Goal: Book appointment/travel/reservation

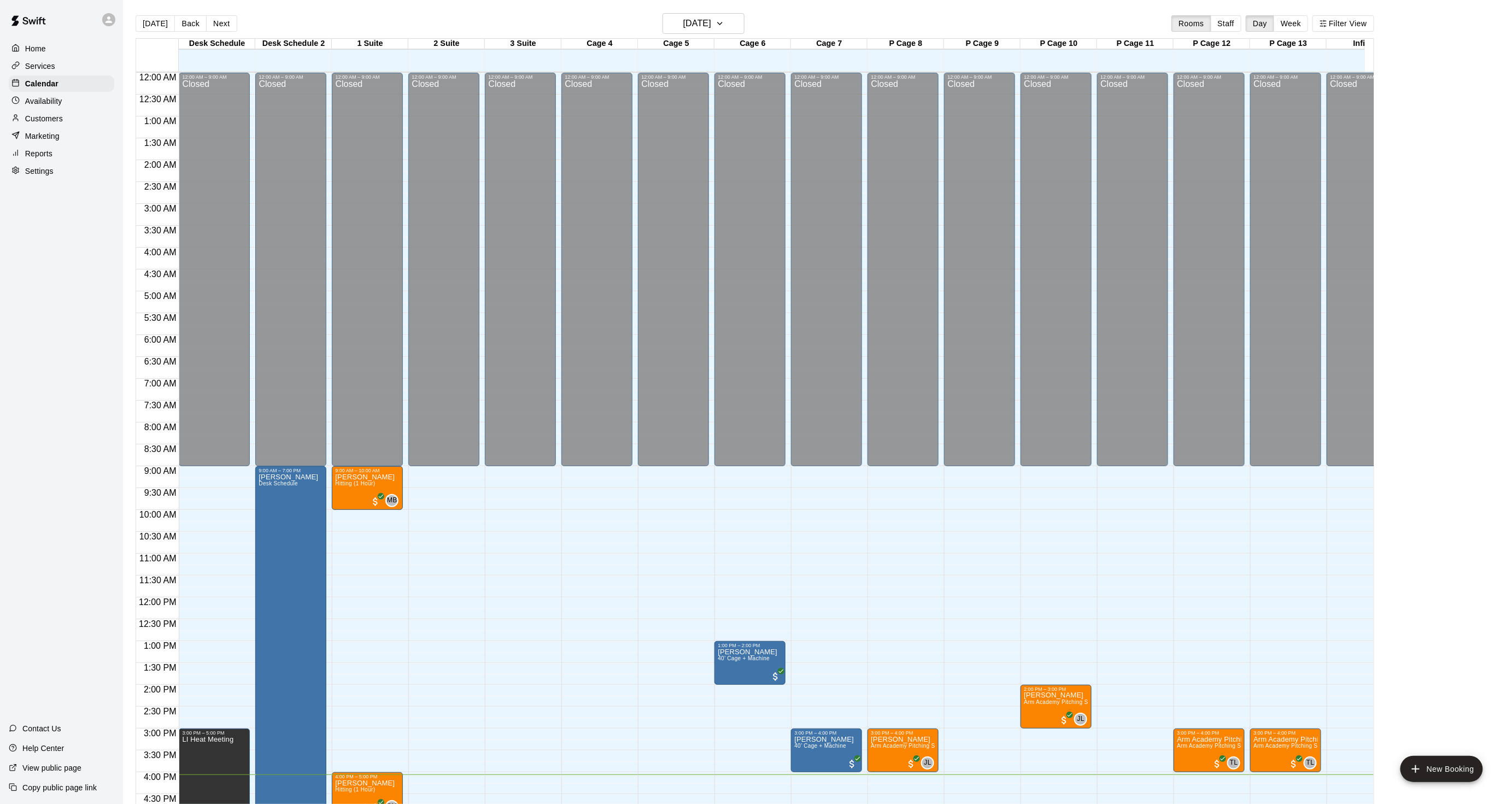
scroll to position [314, 0]
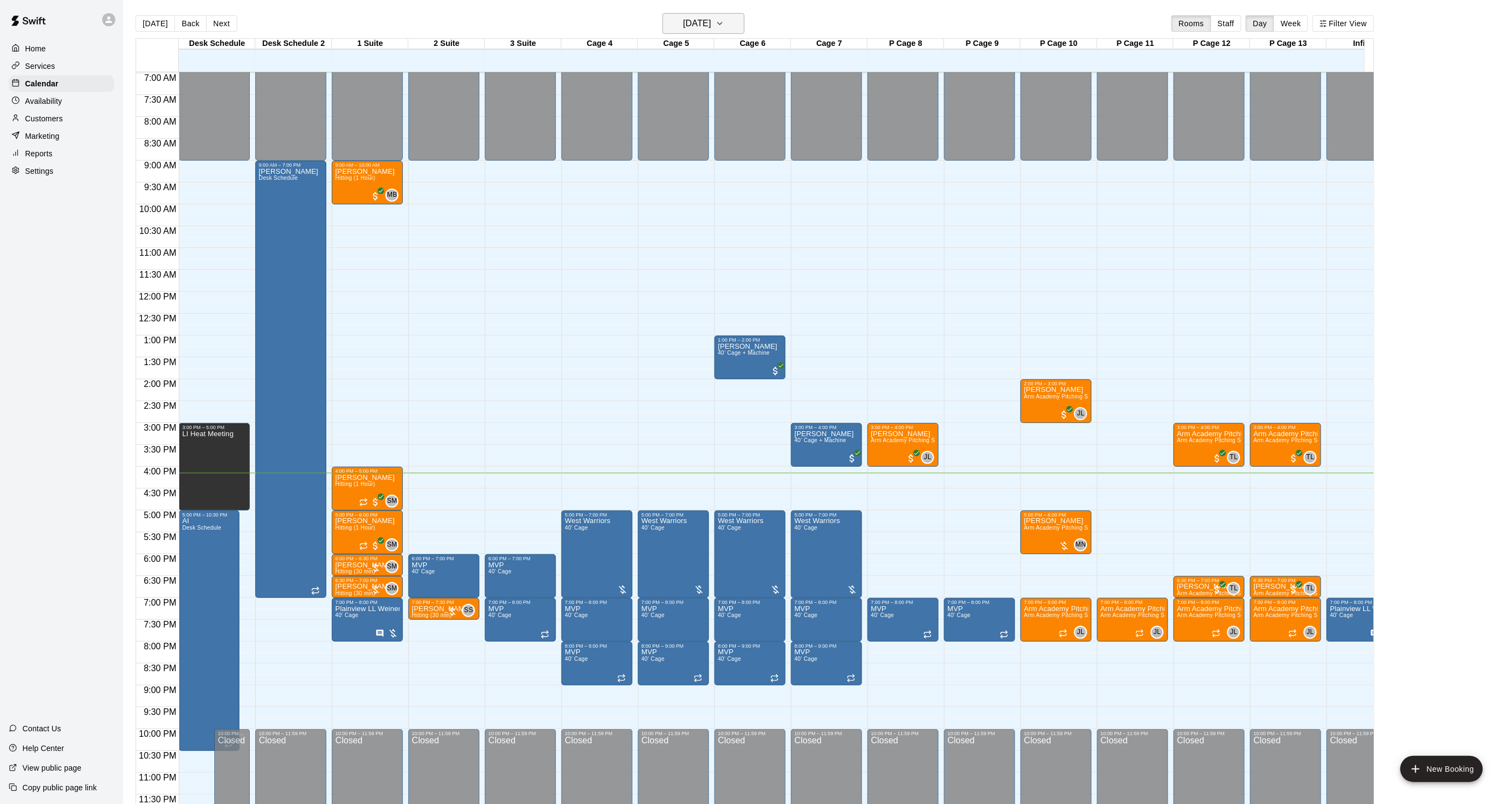
click at [683, 24] on h6 "[DATE]" at bounding box center [696, 24] width 28 height 15
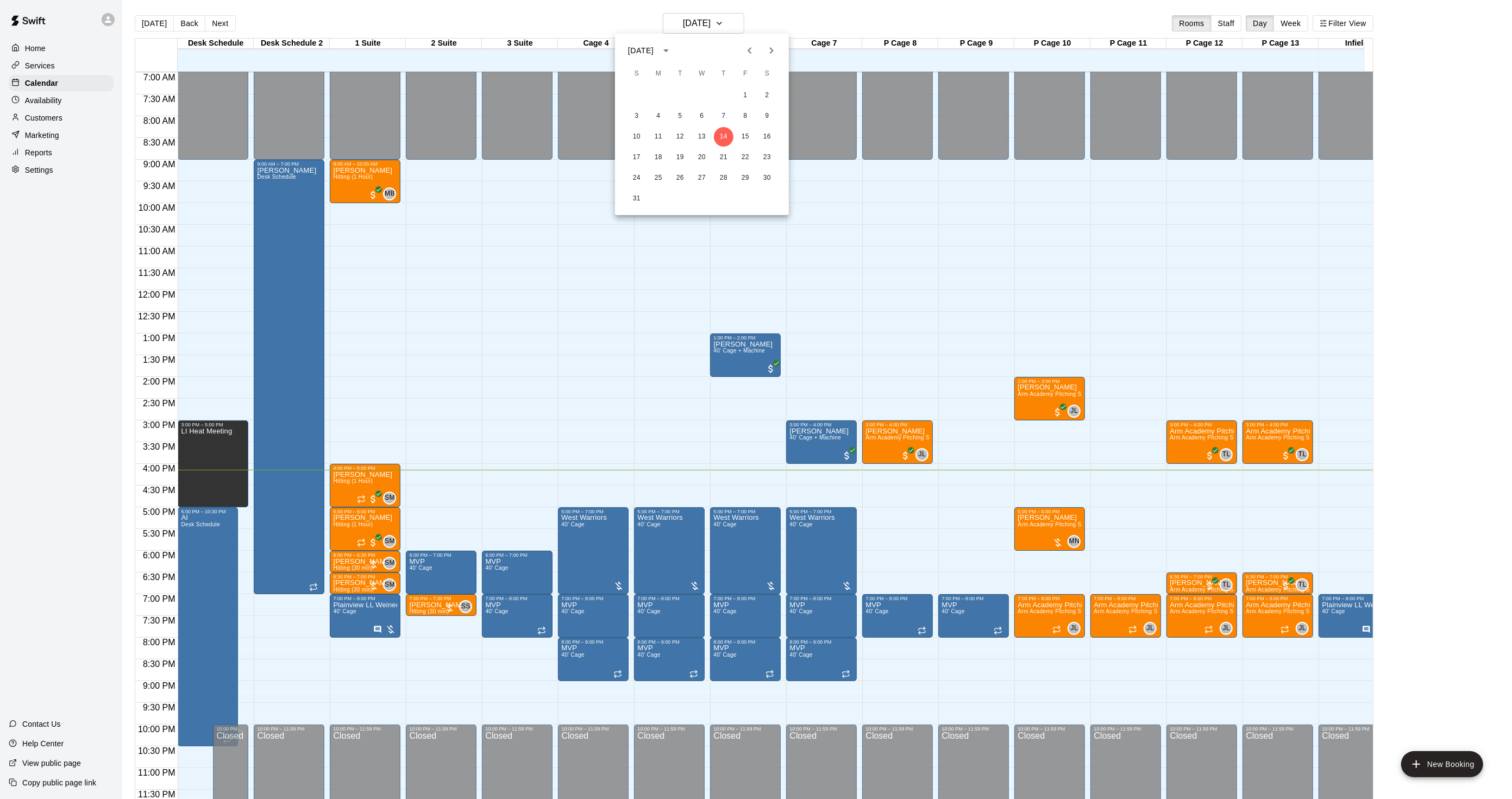
click at [774, 53] on icon "Next month" at bounding box center [772, 50] width 13 height 13
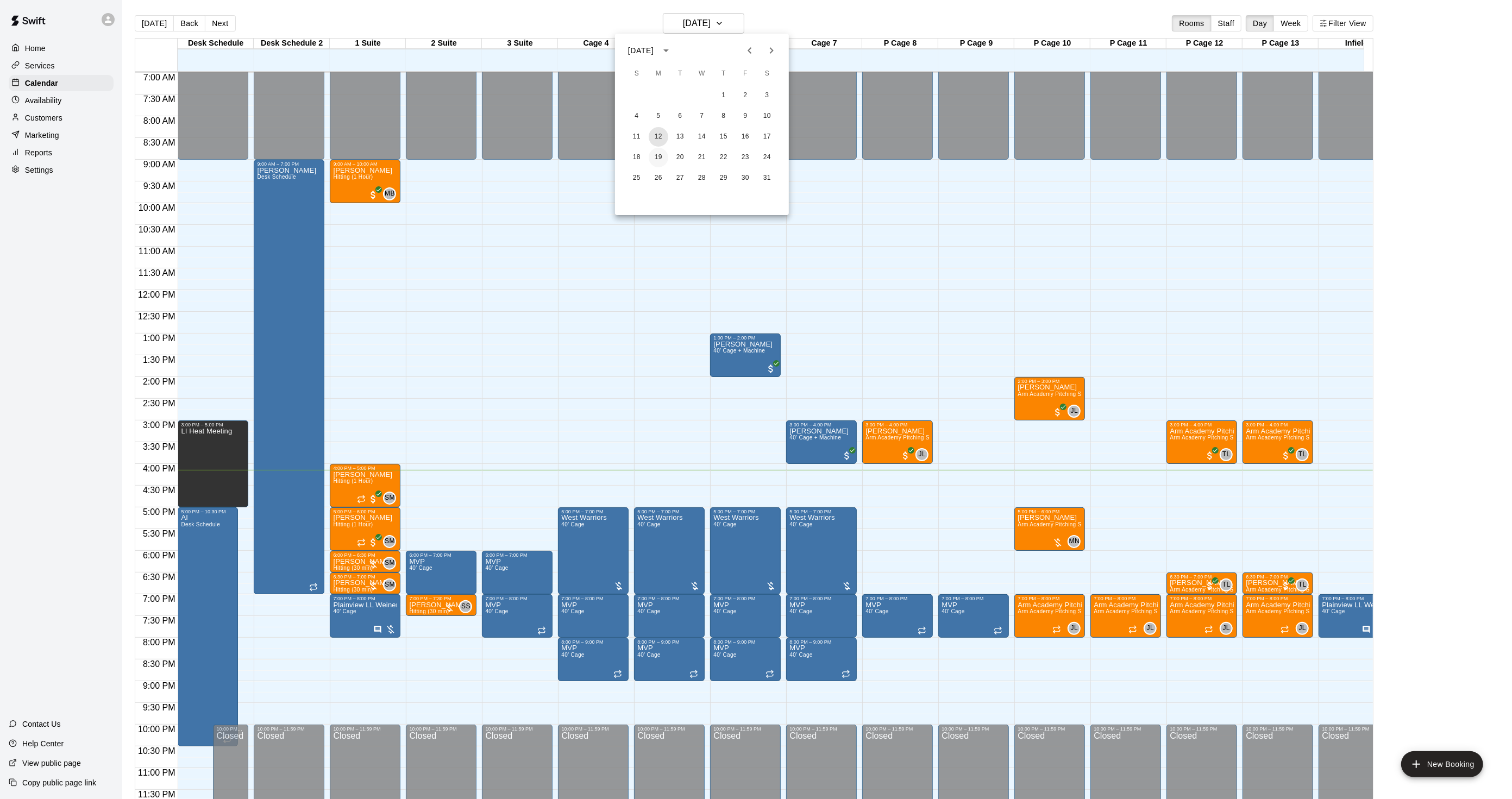
drag, startPoint x: 660, startPoint y: 134, endPoint x: 658, endPoint y: 159, distance: 25.1
click at [658, 159] on div "1 2 3 4 5 6 7 8 9 10 11 12 13 14 15 16 17 18 19 20 21 22 23 24 25 26 27 28 29 3…" at bounding box center [703, 137] width 174 height 104
click at [658, 159] on button "19" at bounding box center [658, 157] width 20 height 20
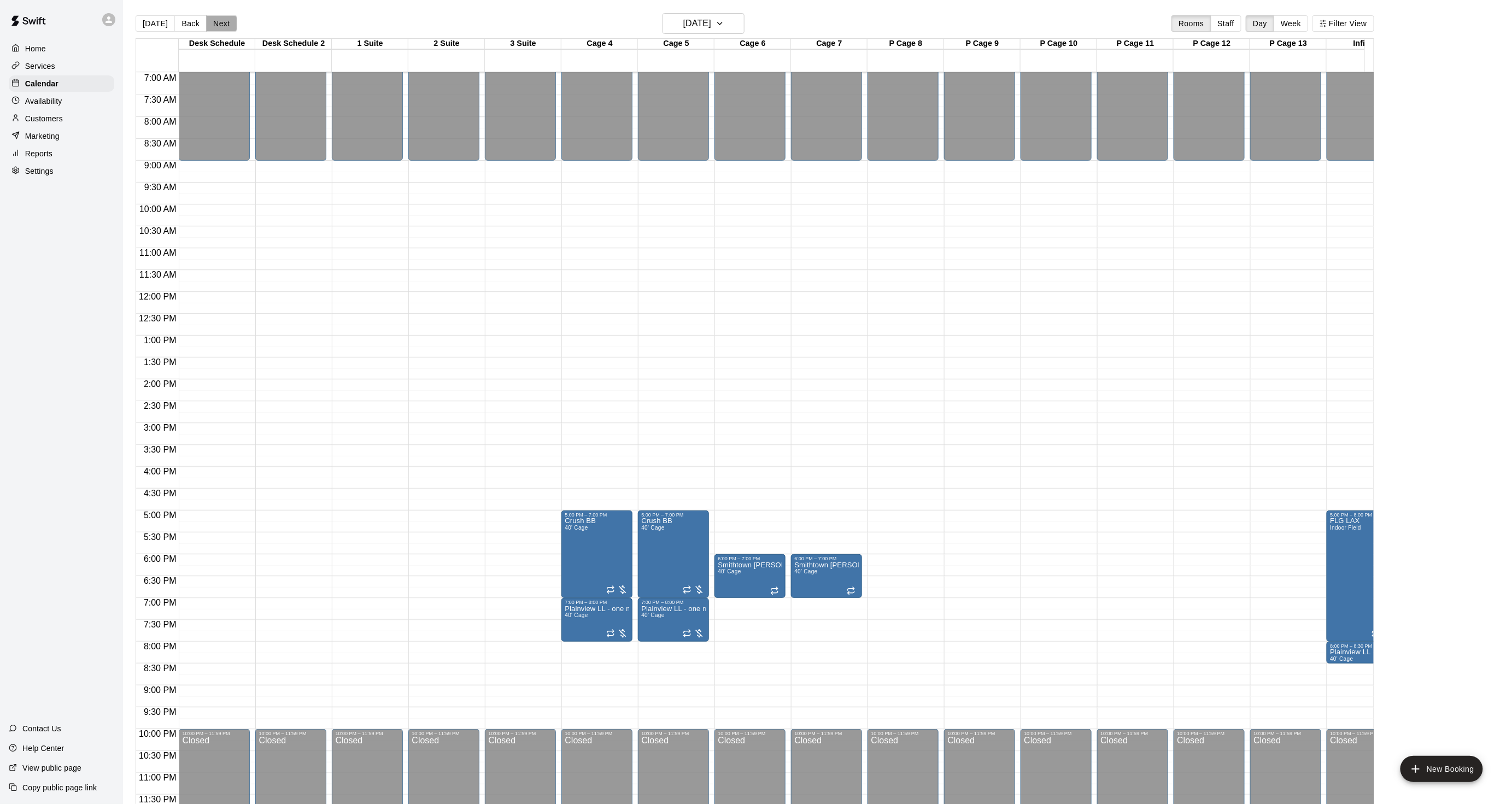
click at [223, 20] on button "Next" at bounding box center [221, 23] width 30 height 16
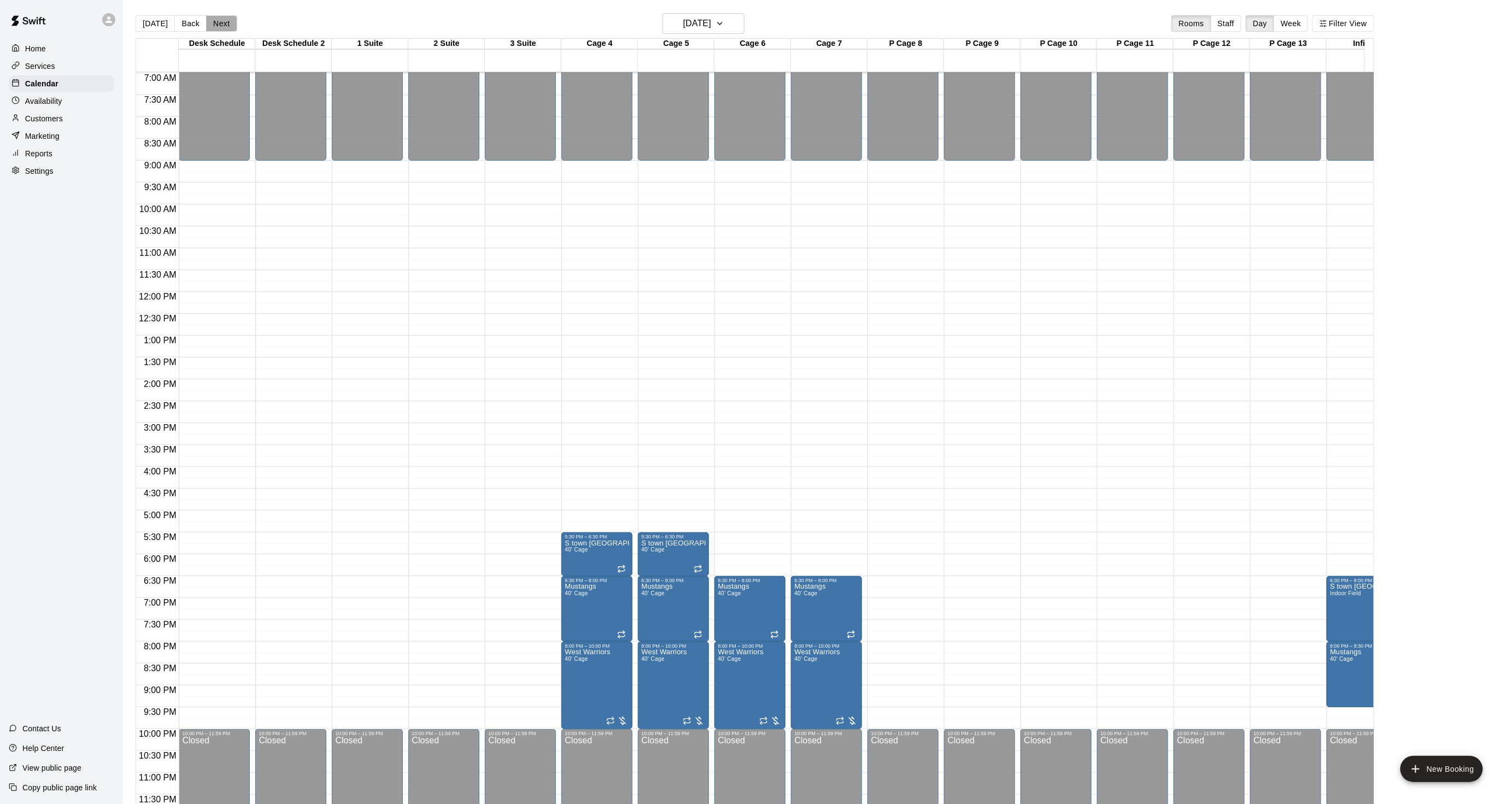
click at [217, 21] on button "Next" at bounding box center [221, 23] width 30 height 16
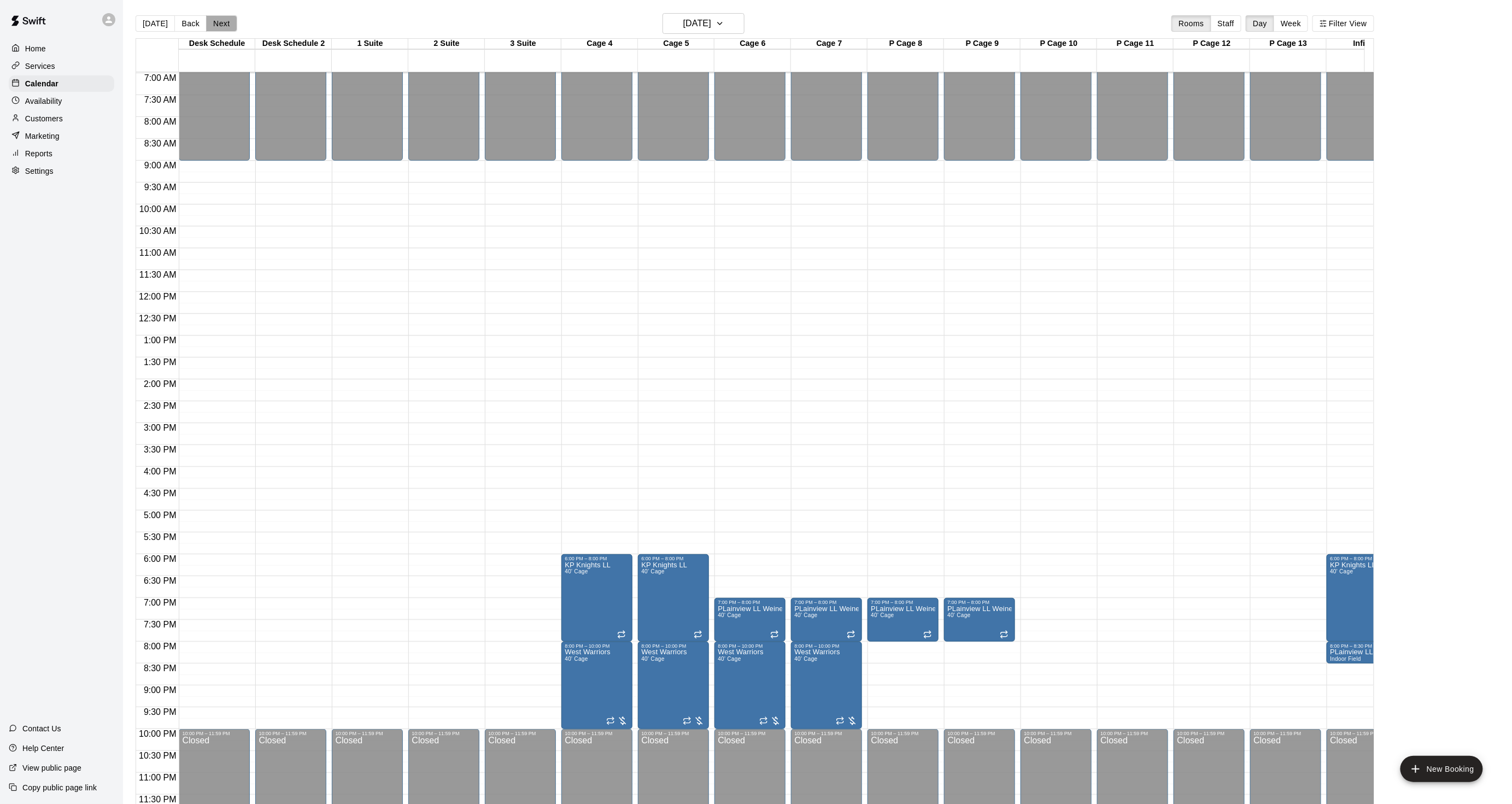
click at [217, 21] on button "Next" at bounding box center [221, 23] width 30 height 16
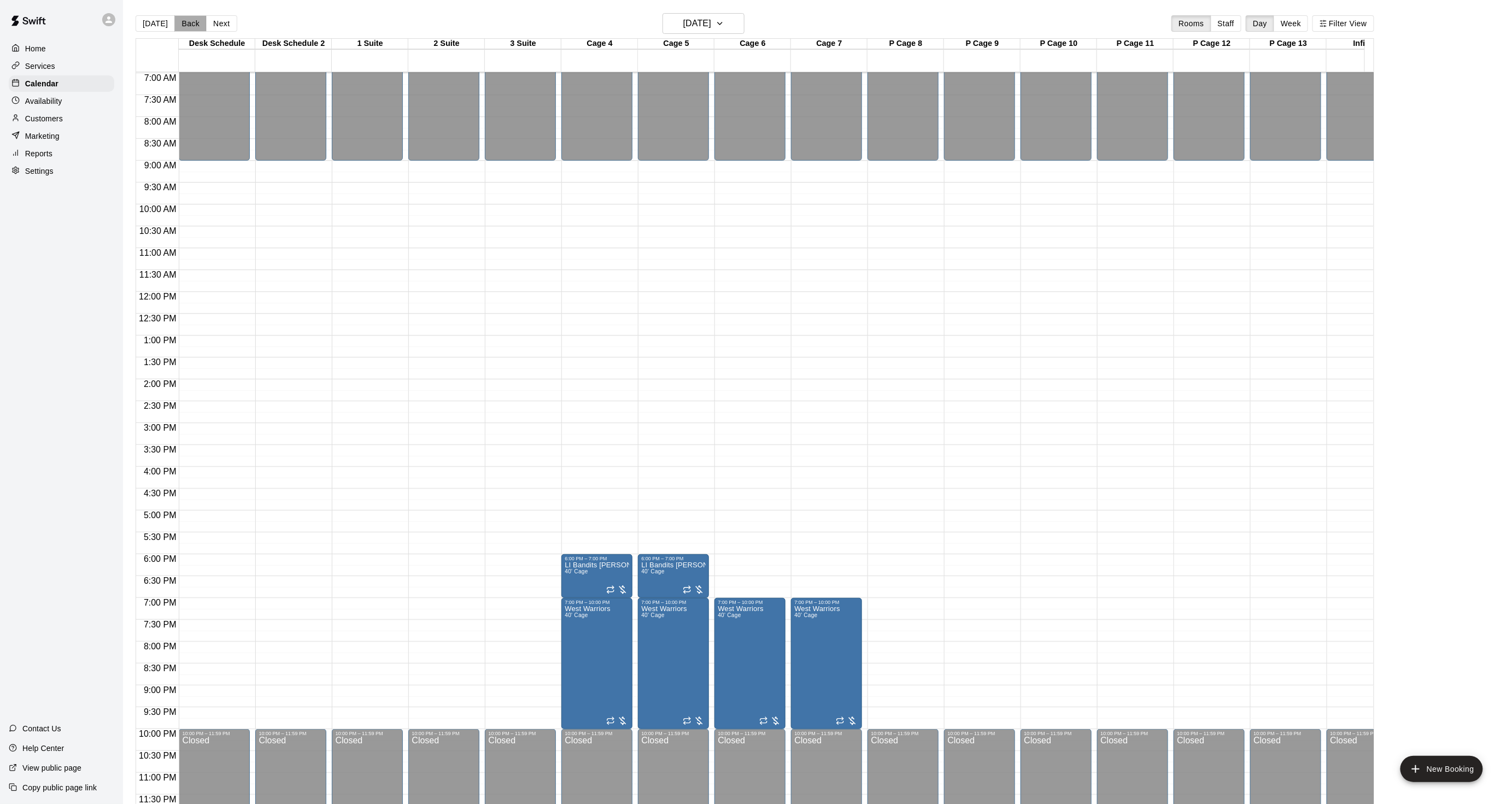
click at [185, 17] on button "Back" at bounding box center [190, 23] width 32 height 16
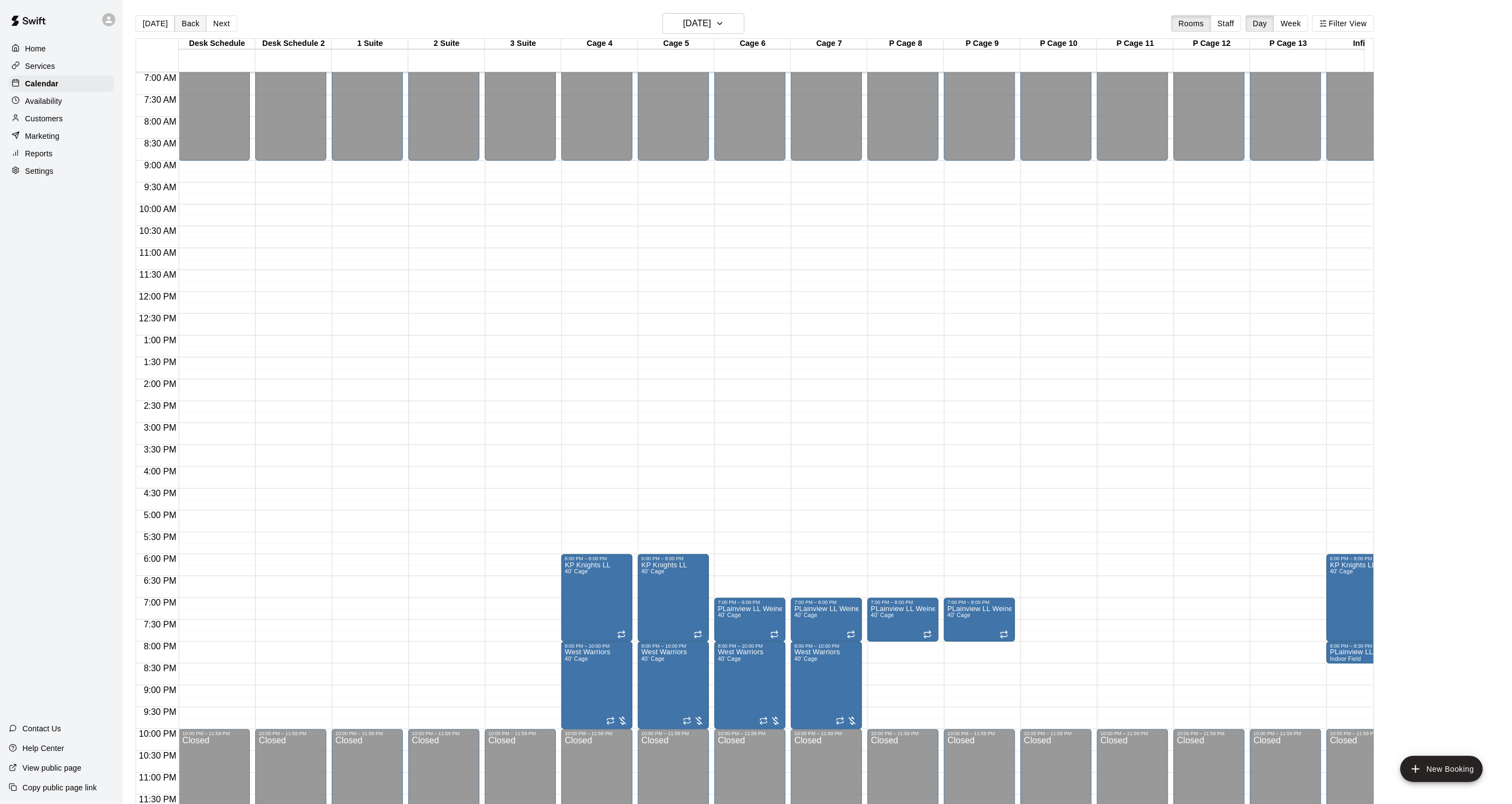
click at [185, 17] on button "Back" at bounding box center [190, 23] width 32 height 16
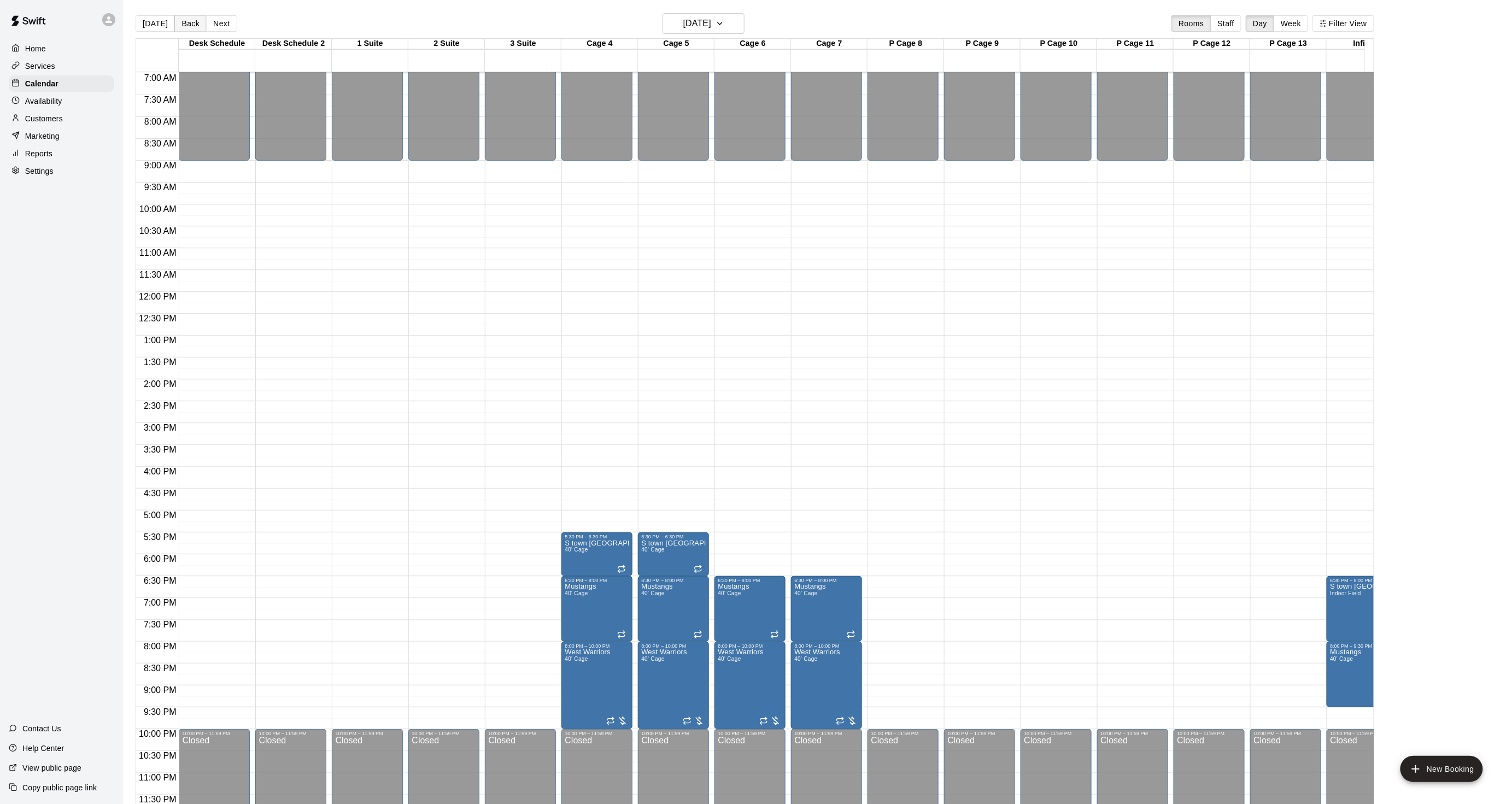
click at [185, 17] on button "Back" at bounding box center [190, 23] width 32 height 16
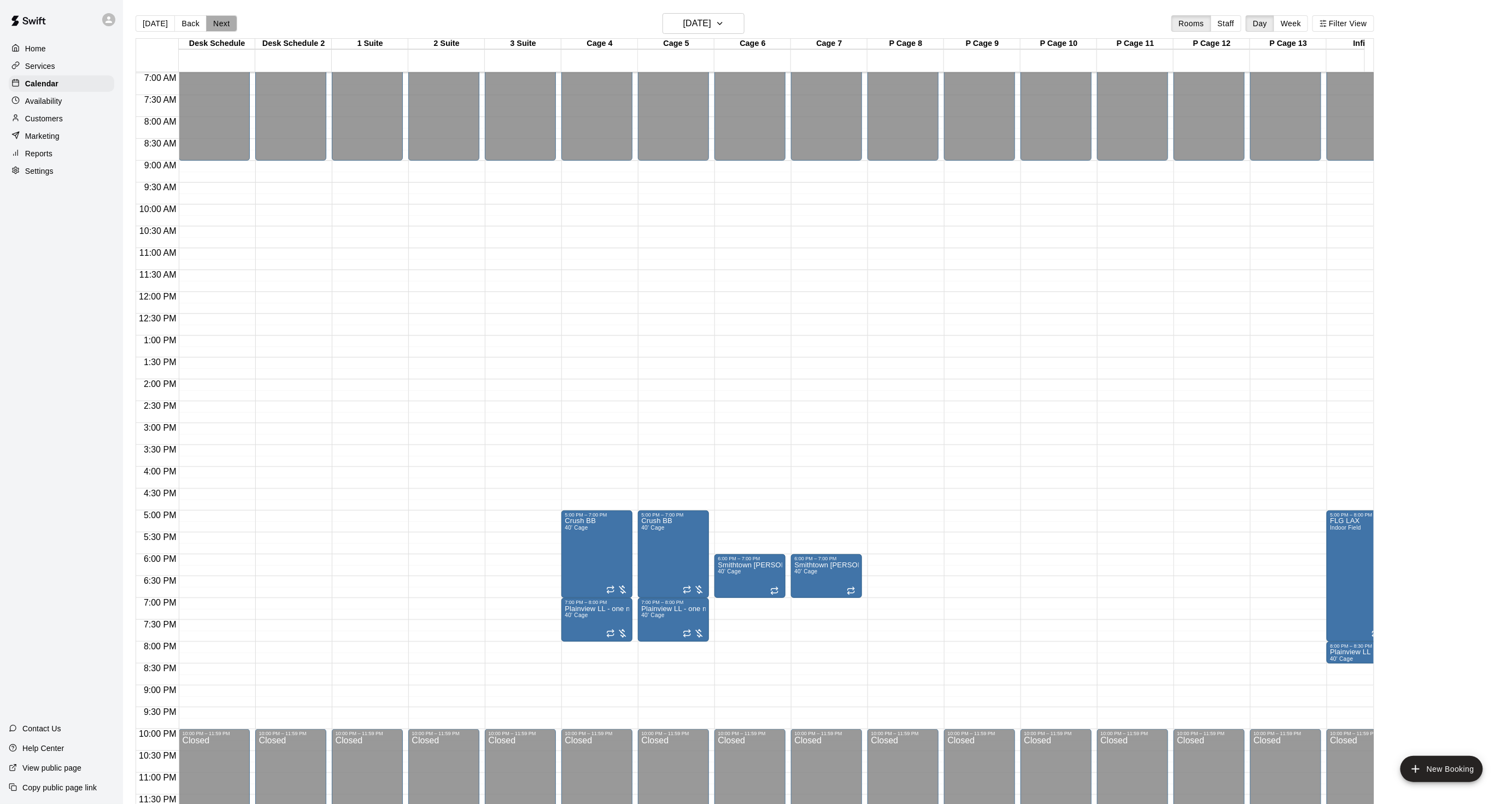
click at [210, 28] on button "Next" at bounding box center [221, 23] width 30 height 16
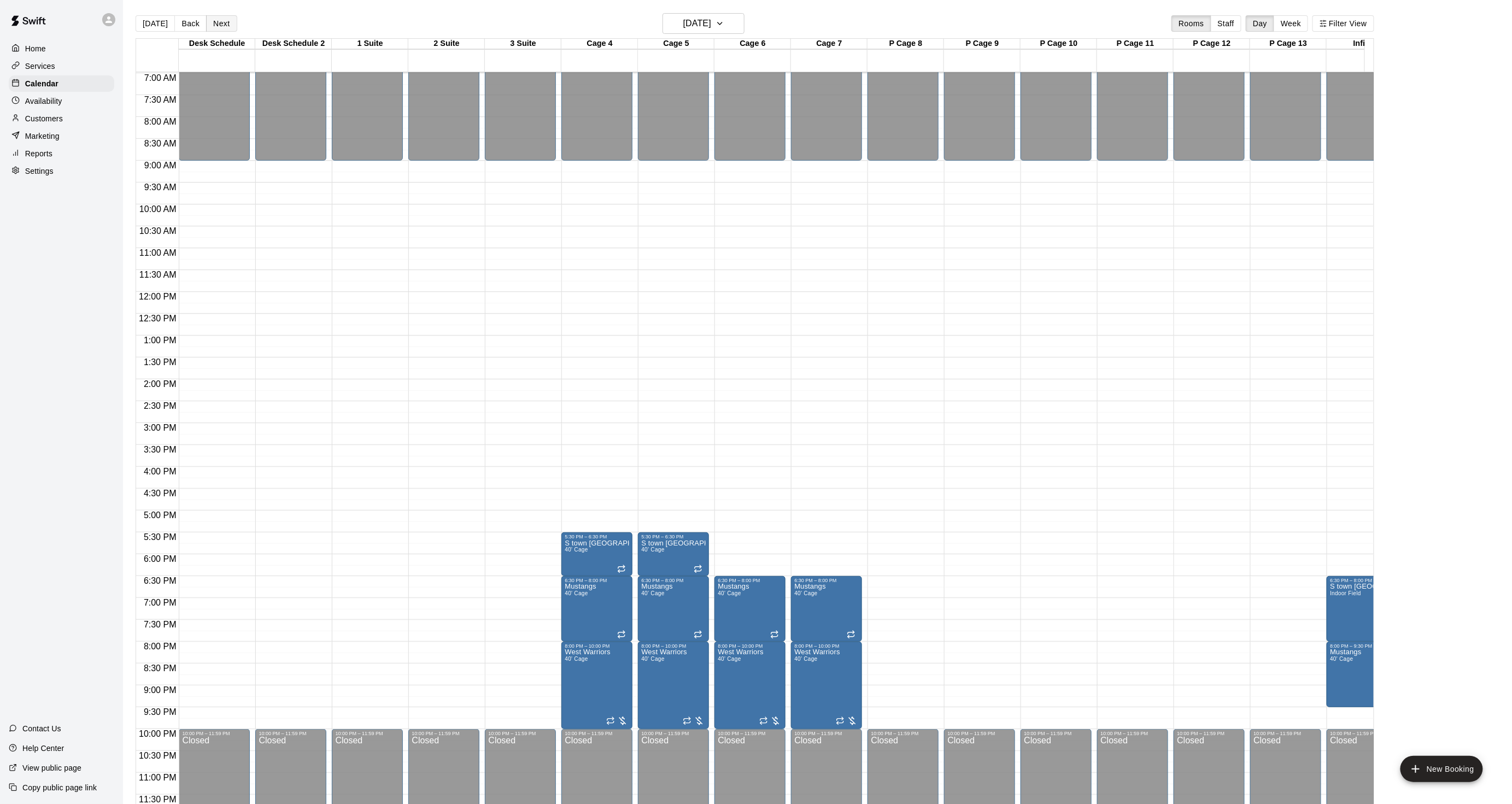
click at [210, 28] on button "Next" at bounding box center [221, 23] width 30 height 16
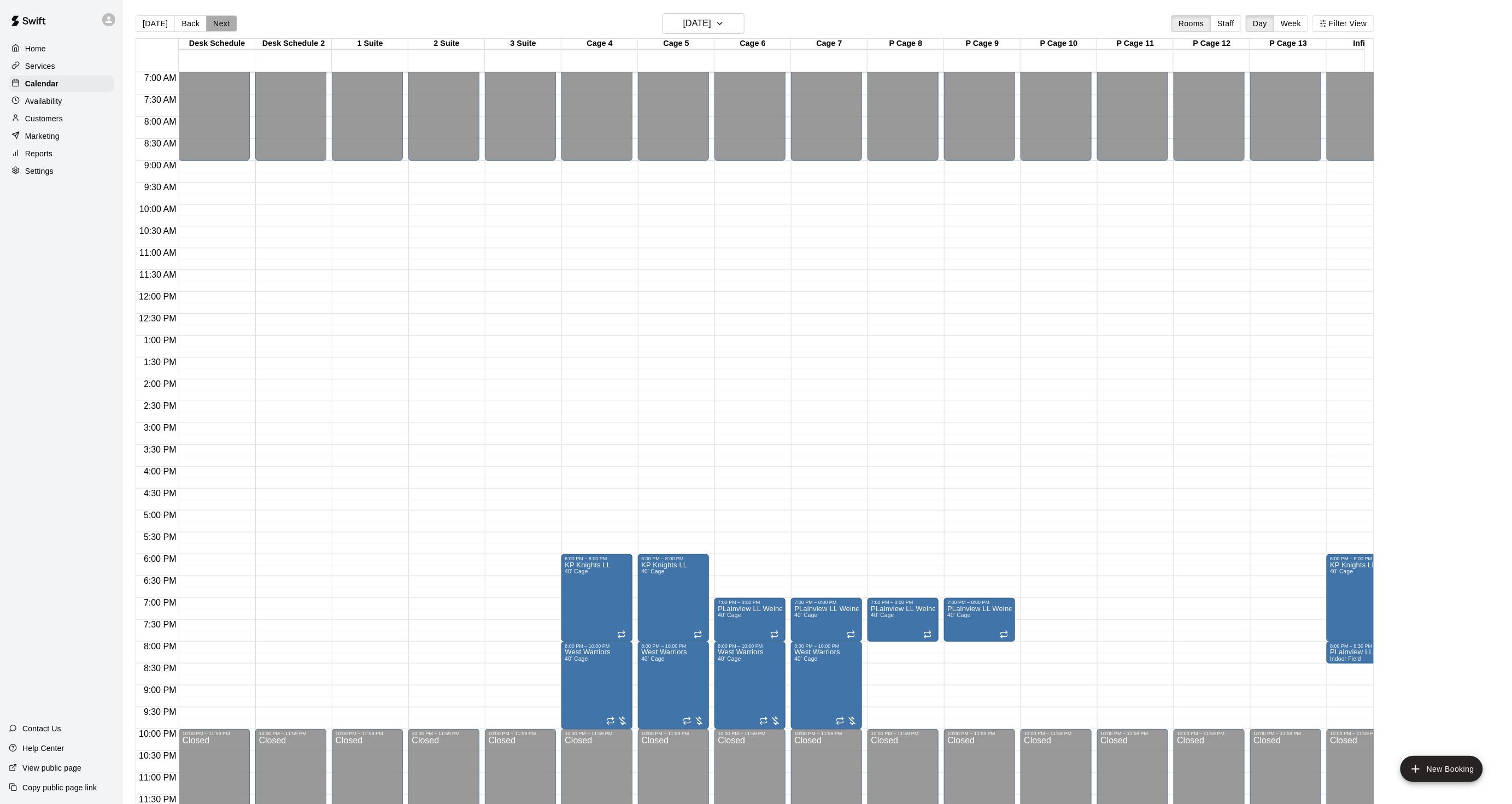
click at [210, 28] on button "Next" at bounding box center [221, 23] width 30 height 16
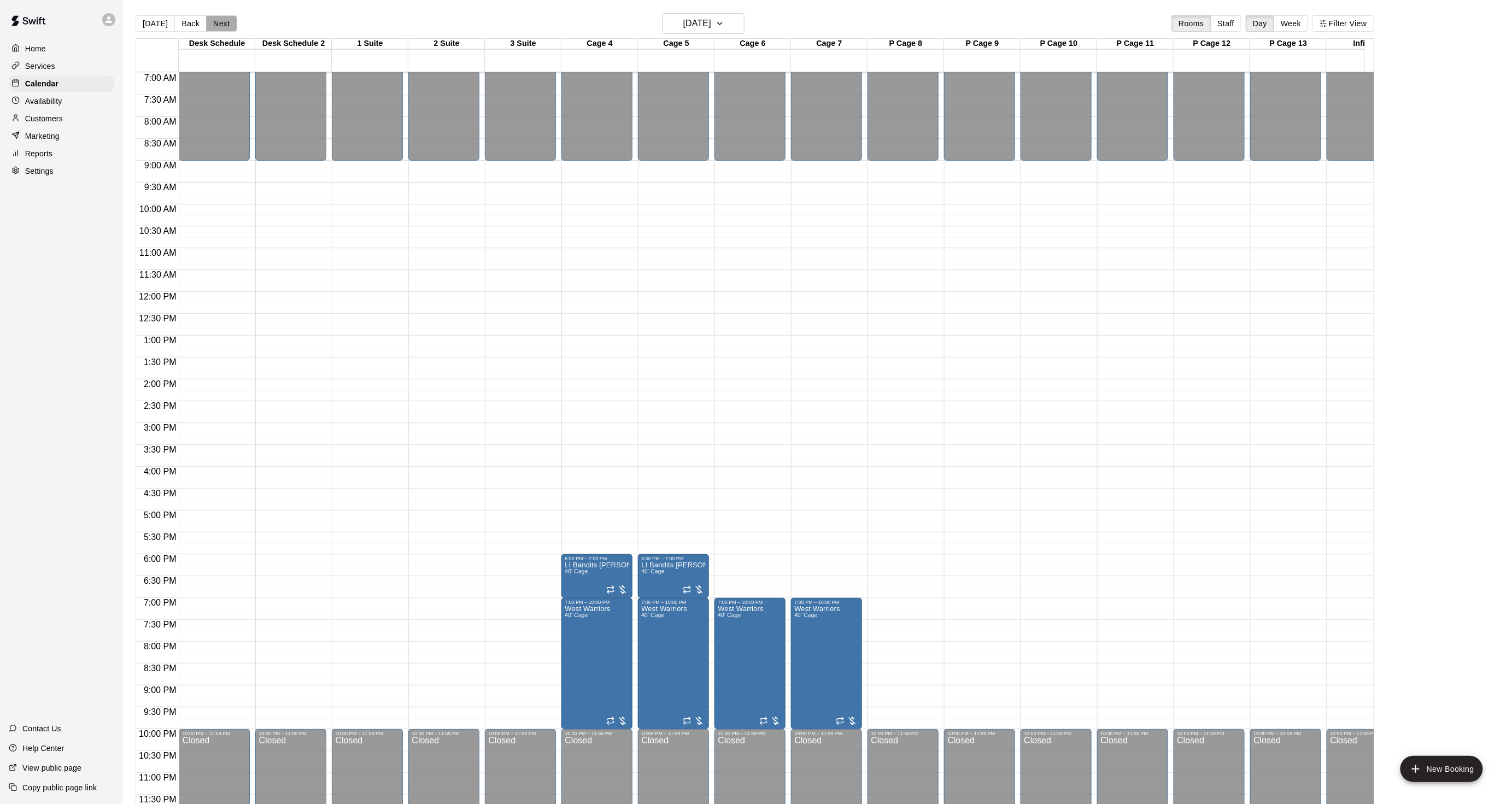
click at [210, 28] on button "Next" at bounding box center [221, 23] width 30 height 16
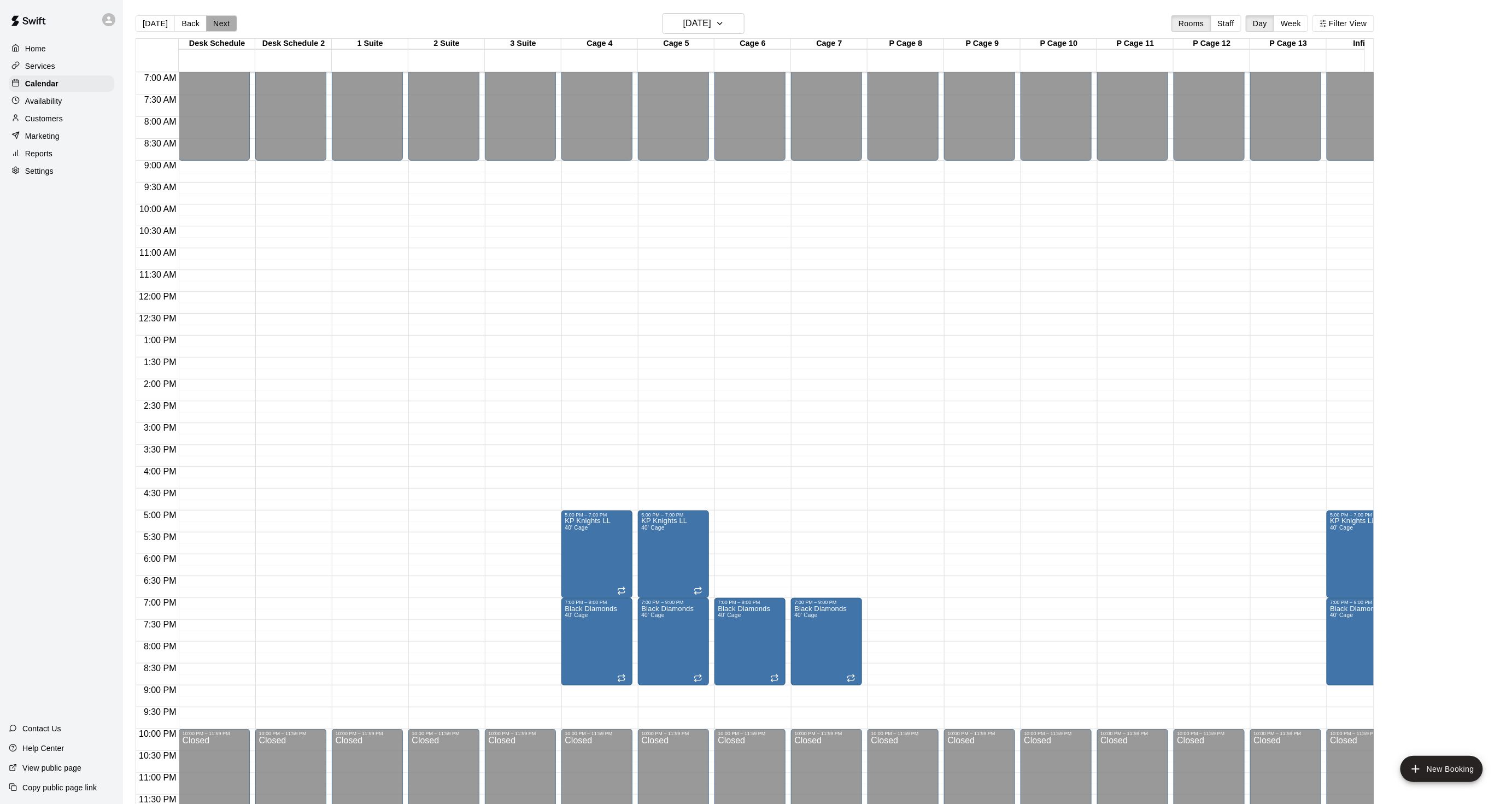
click at [216, 20] on button "Next" at bounding box center [221, 23] width 30 height 16
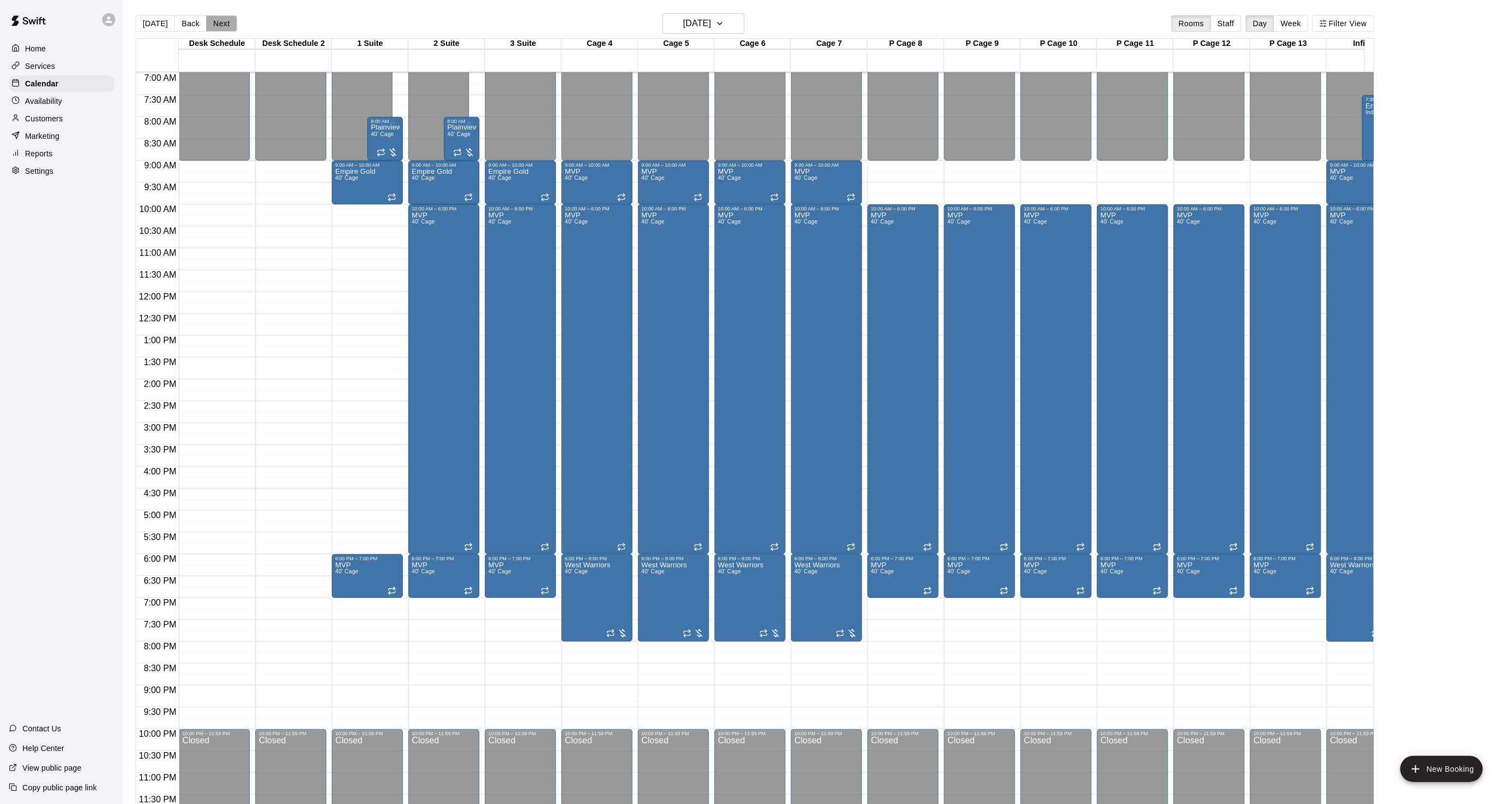
click at [216, 23] on button "Next" at bounding box center [221, 23] width 30 height 16
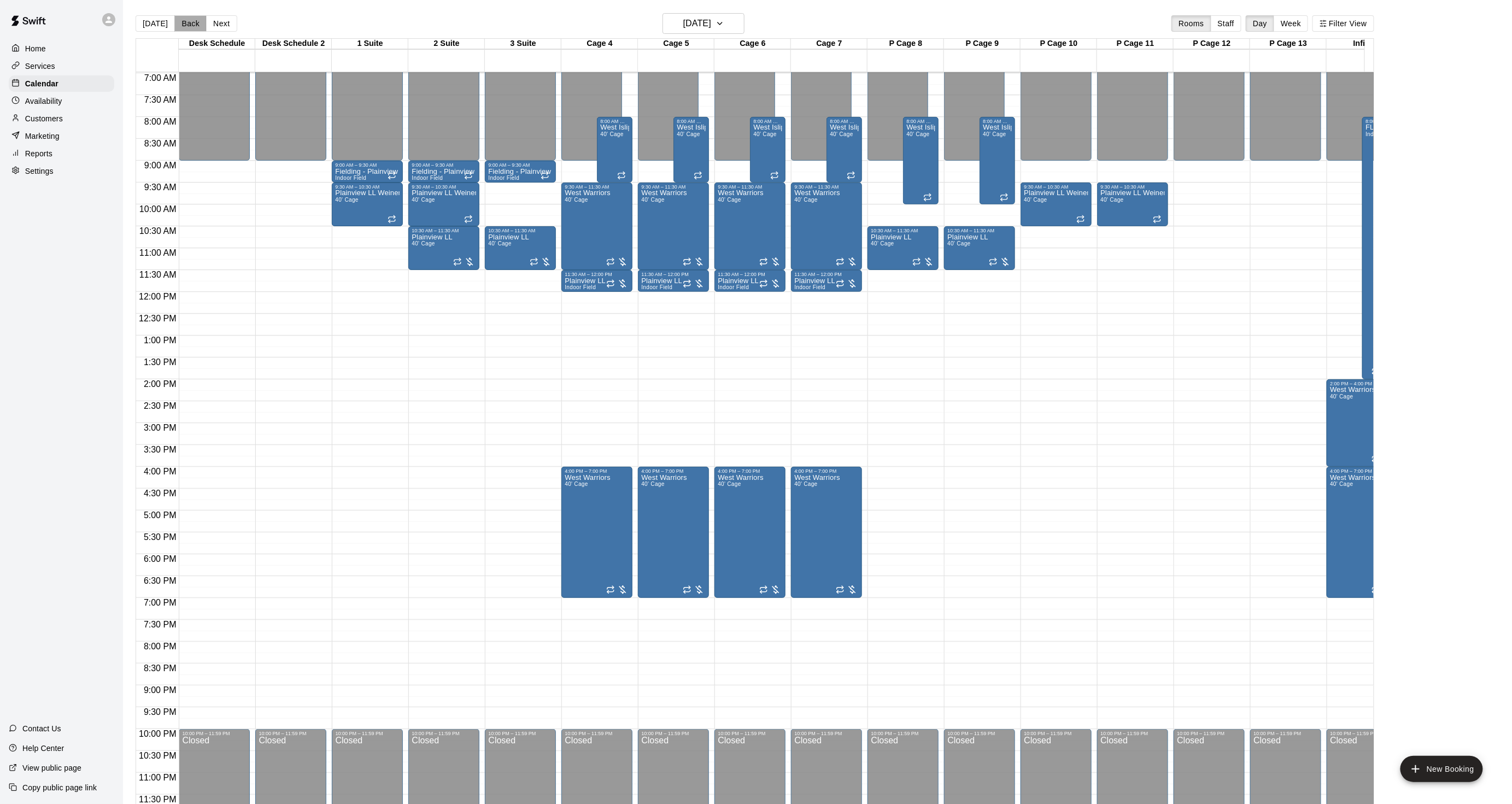
click at [192, 25] on button "Back" at bounding box center [190, 23] width 32 height 16
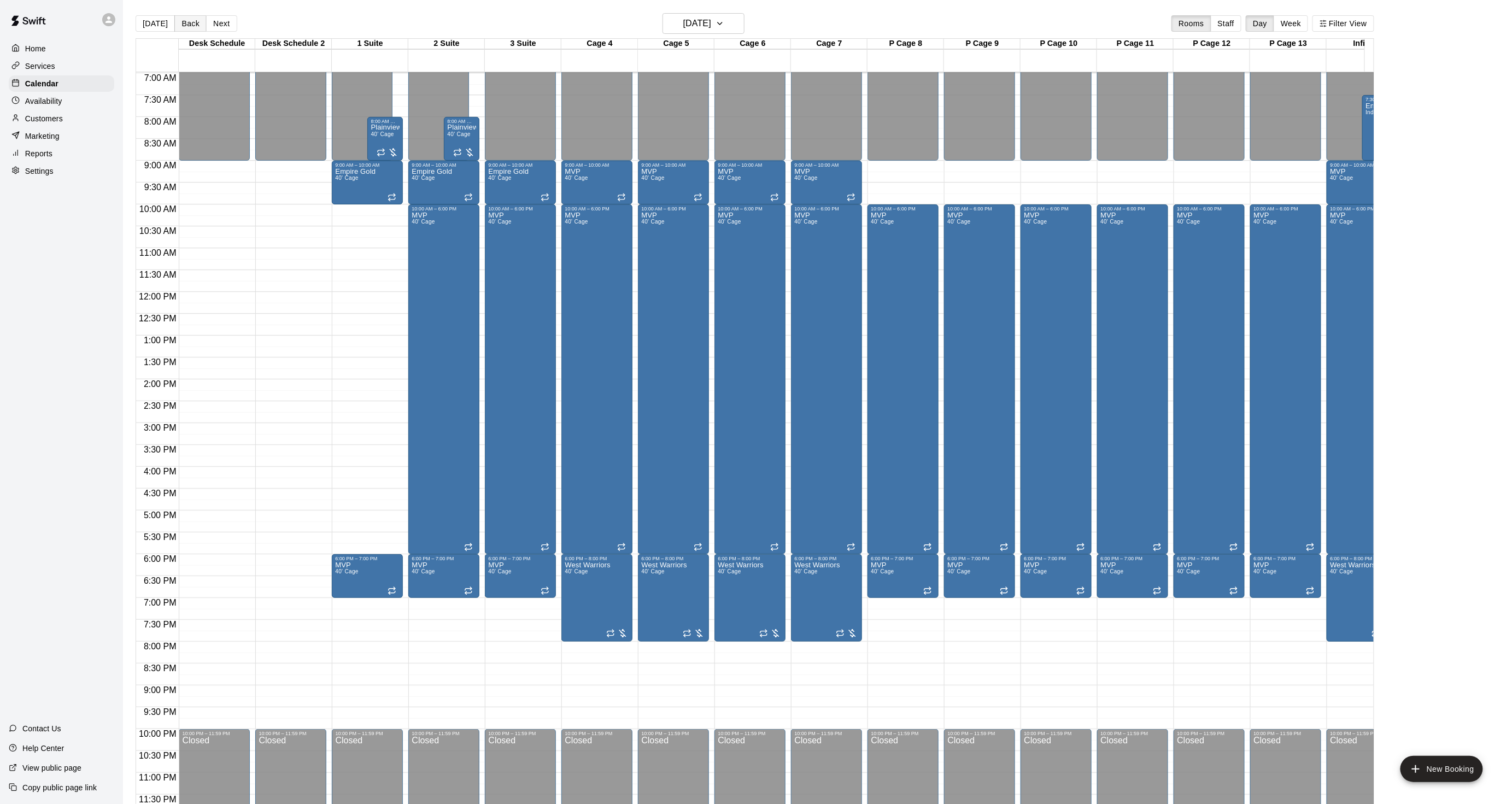
click at [192, 25] on button "Back" at bounding box center [190, 23] width 32 height 16
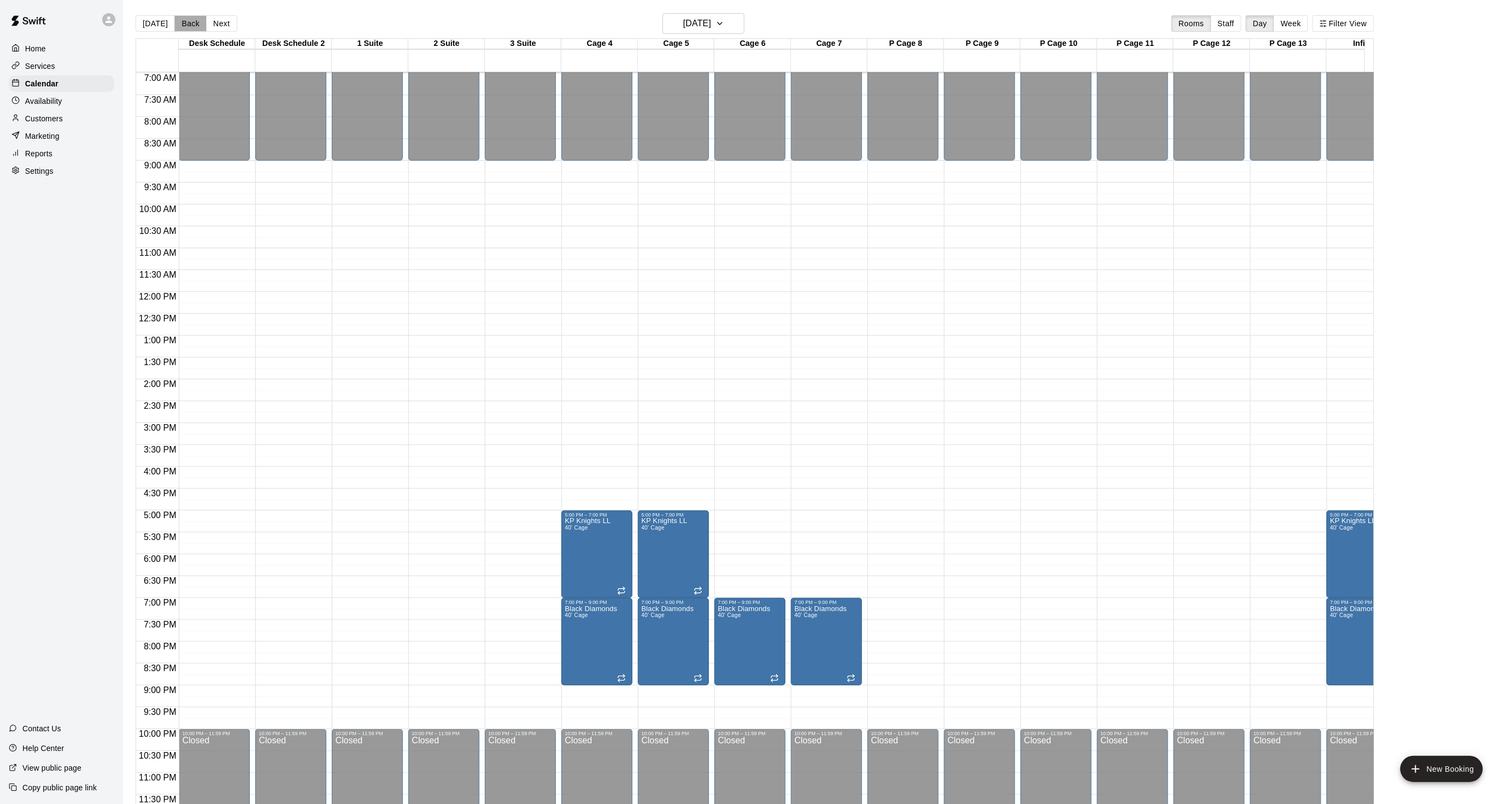
click at [192, 25] on button "Back" at bounding box center [190, 23] width 32 height 16
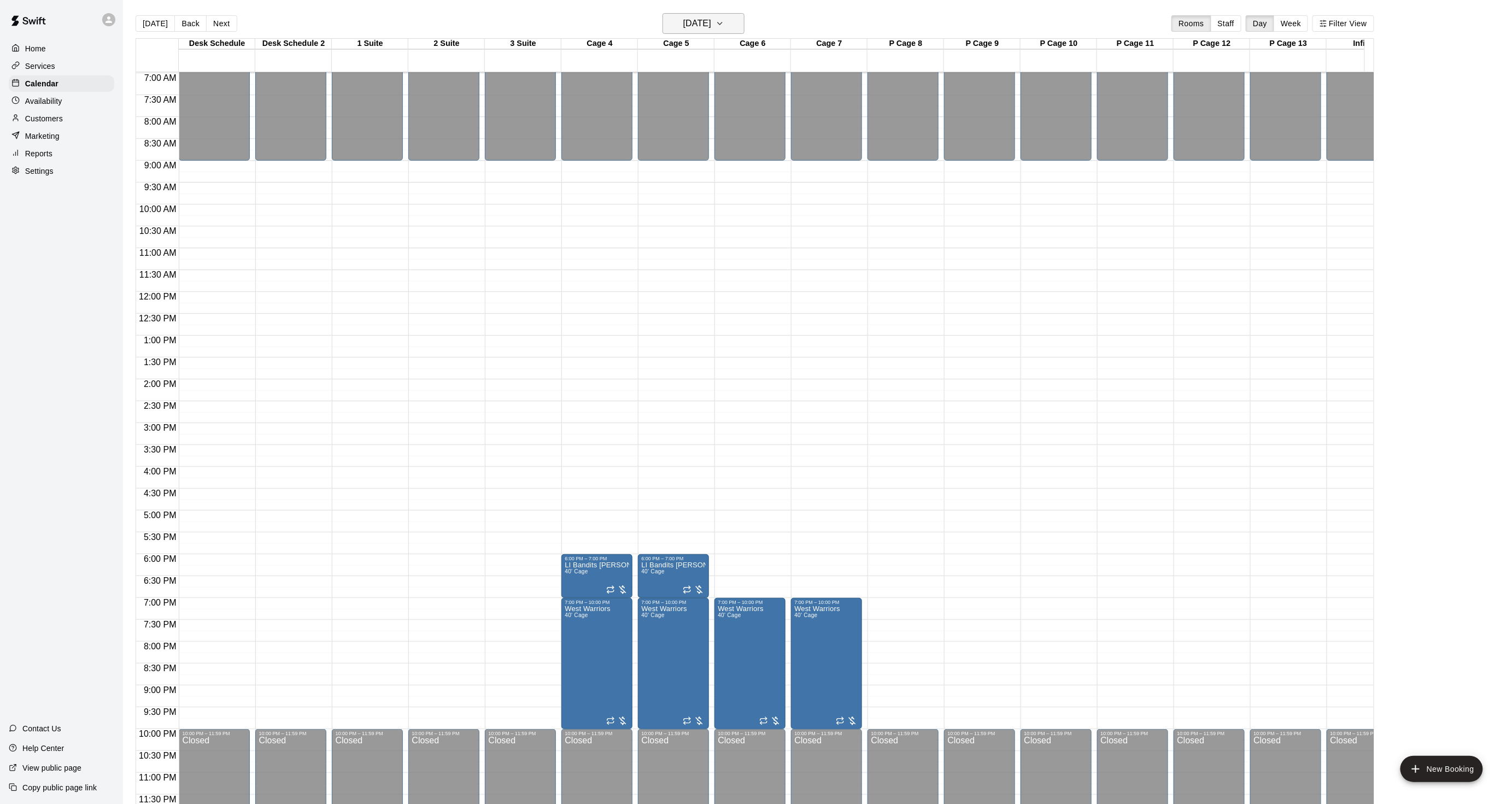
click at [697, 30] on h6 "[DATE]" at bounding box center [696, 24] width 28 height 15
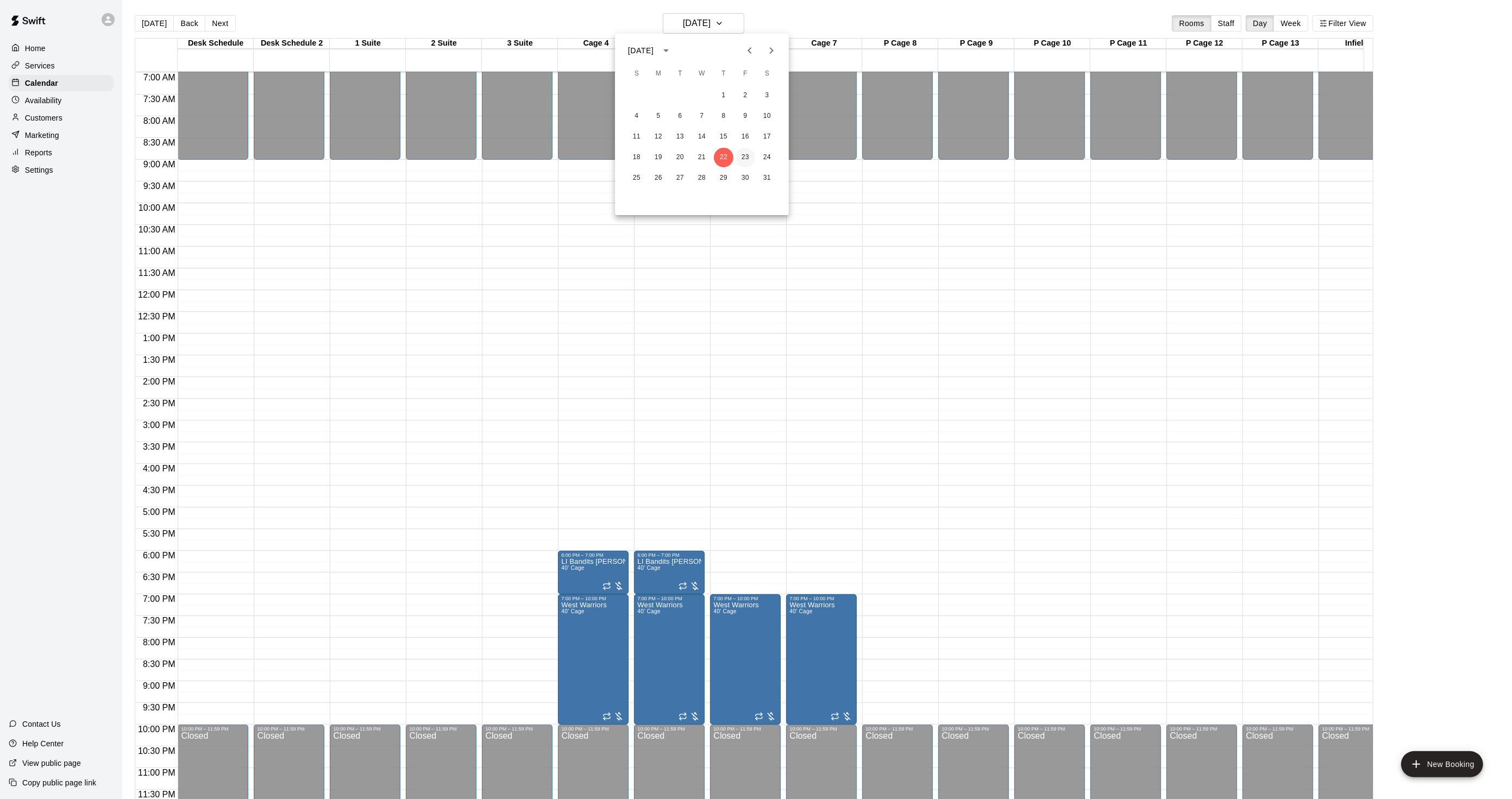
click at [744, 150] on button "23" at bounding box center [745, 157] width 20 height 20
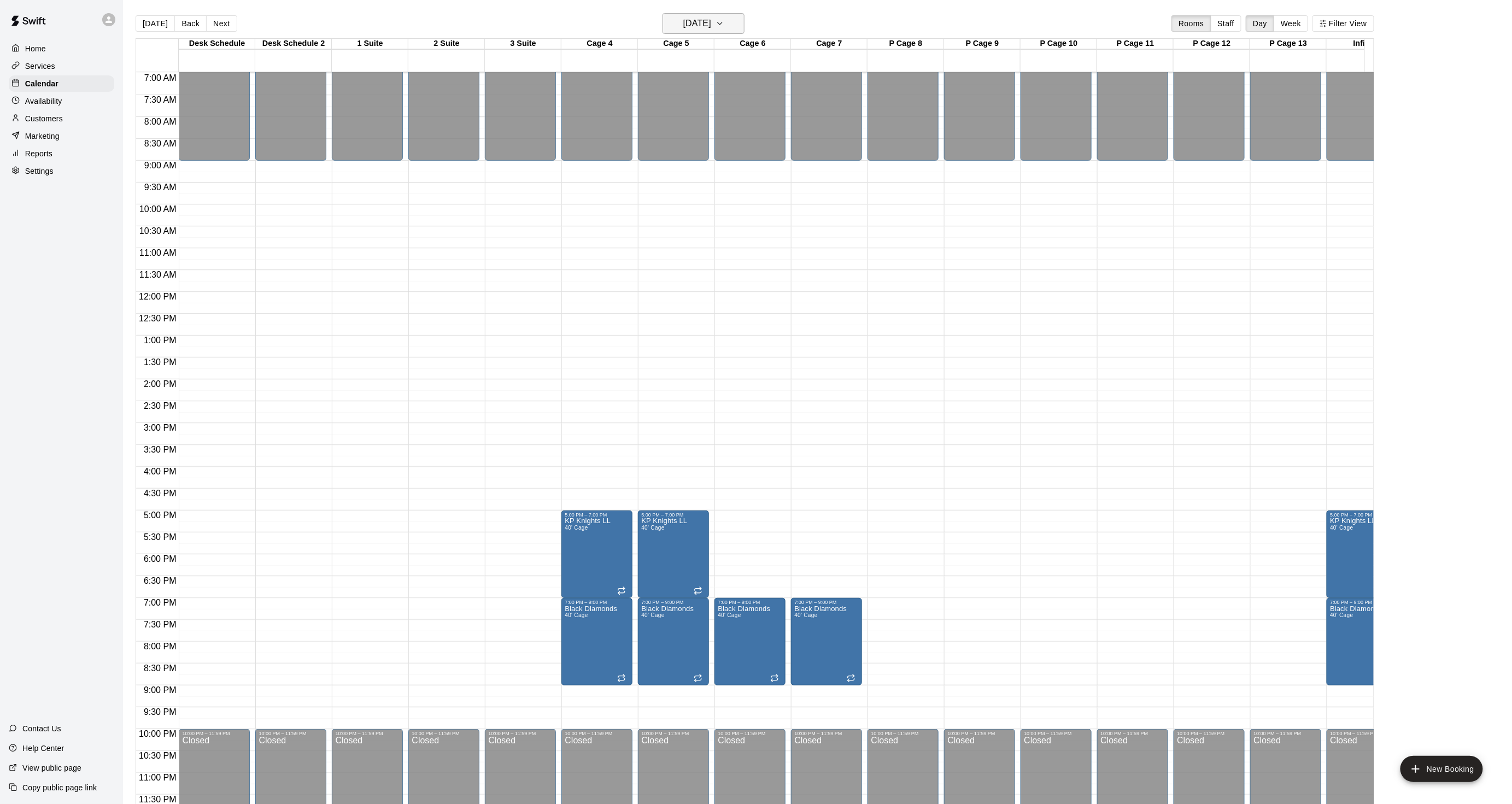
click at [692, 24] on h6 "[DATE]" at bounding box center [696, 24] width 28 height 15
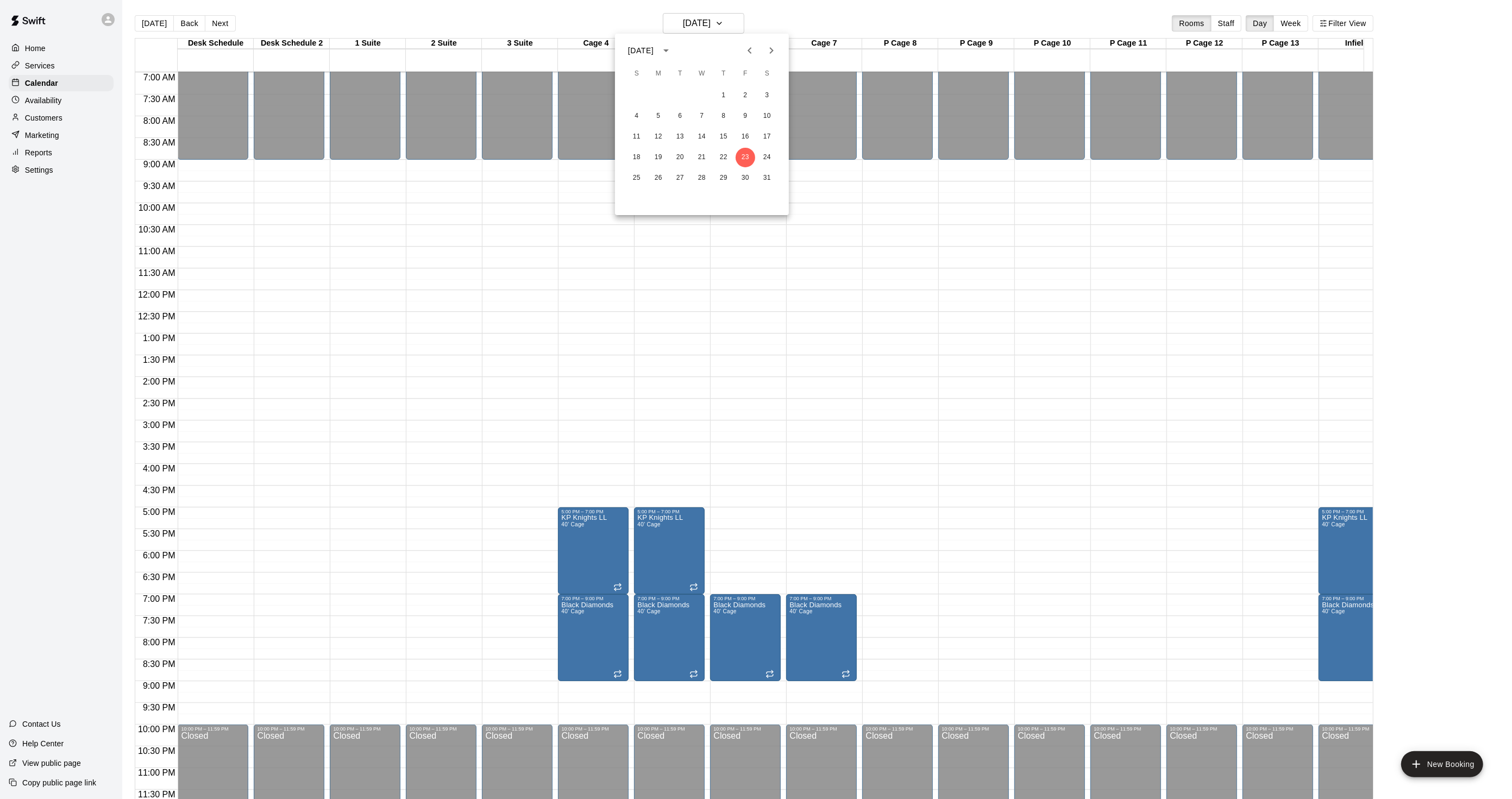
click at [498, 580] on div at bounding box center [756, 400] width 1512 height 799
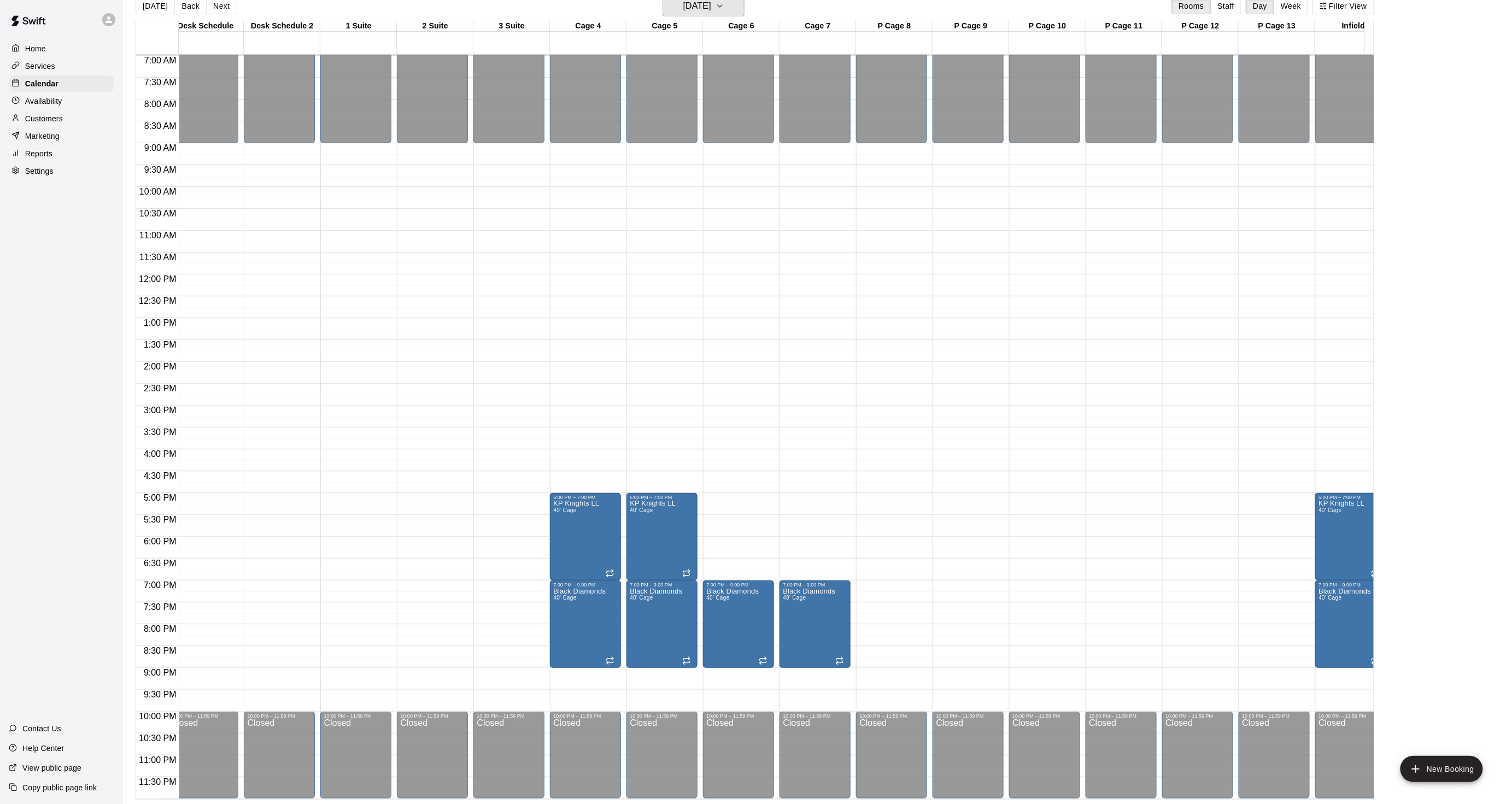
scroll to position [0, 25]
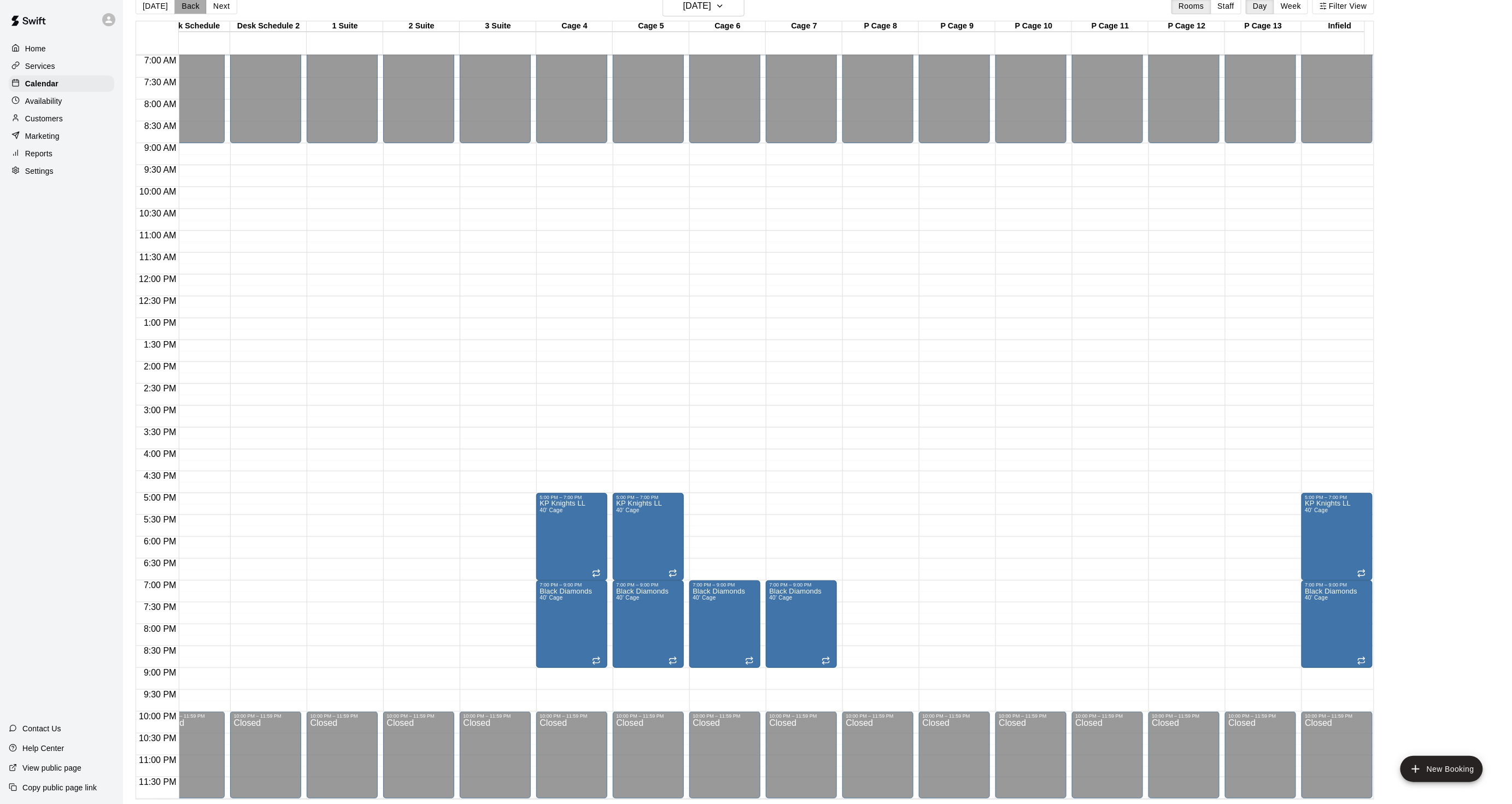
click at [183, 13] on button "Back" at bounding box center [190, 6] width 32 height 16
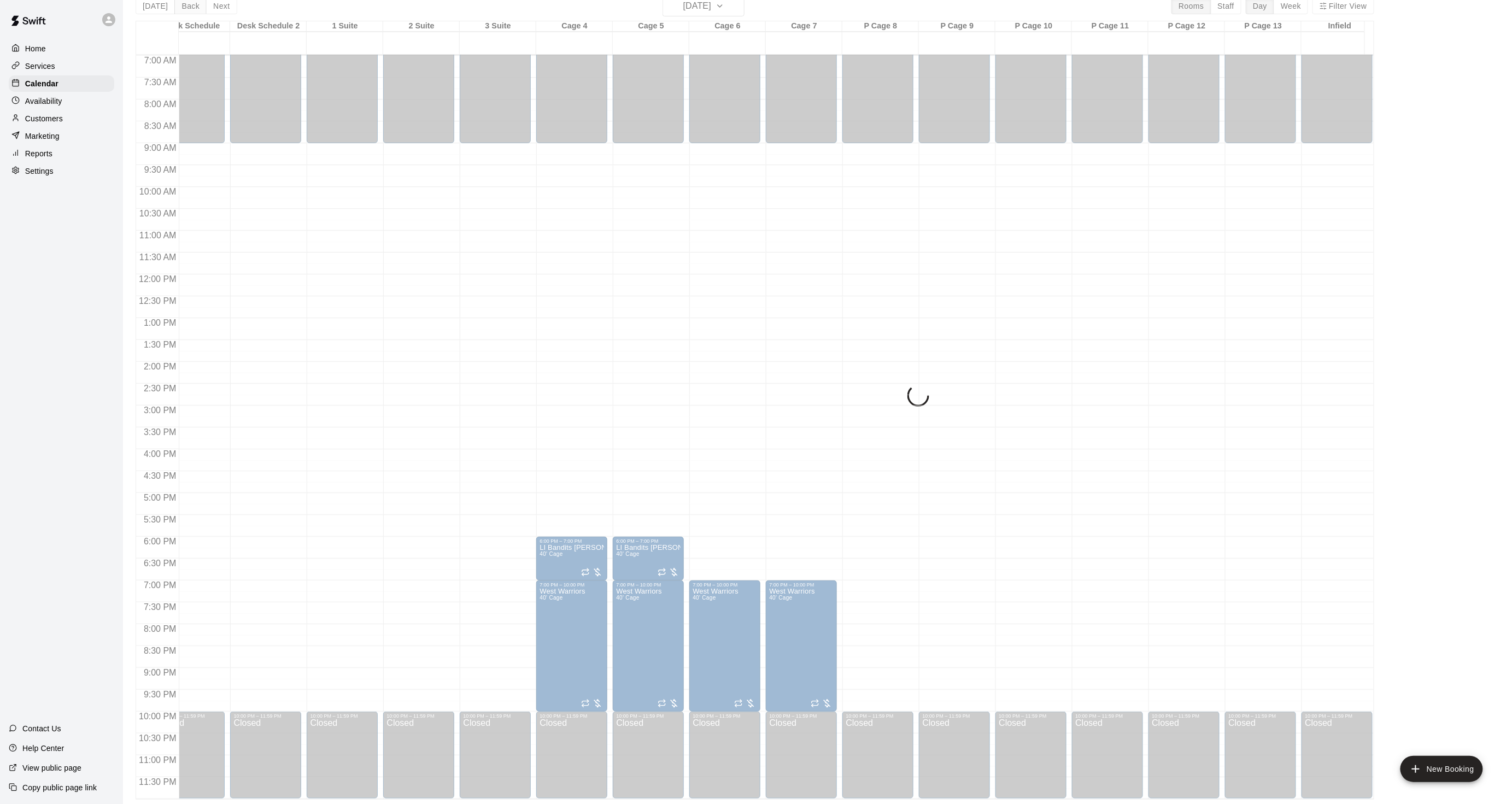
click at [183, 13] on div "[DATE] Back [DATE][DATE] Rooms Staff Day Week Filter View Desk Schedule 22 Thu …" at bounding box center [754, 397] width 1239 height 804
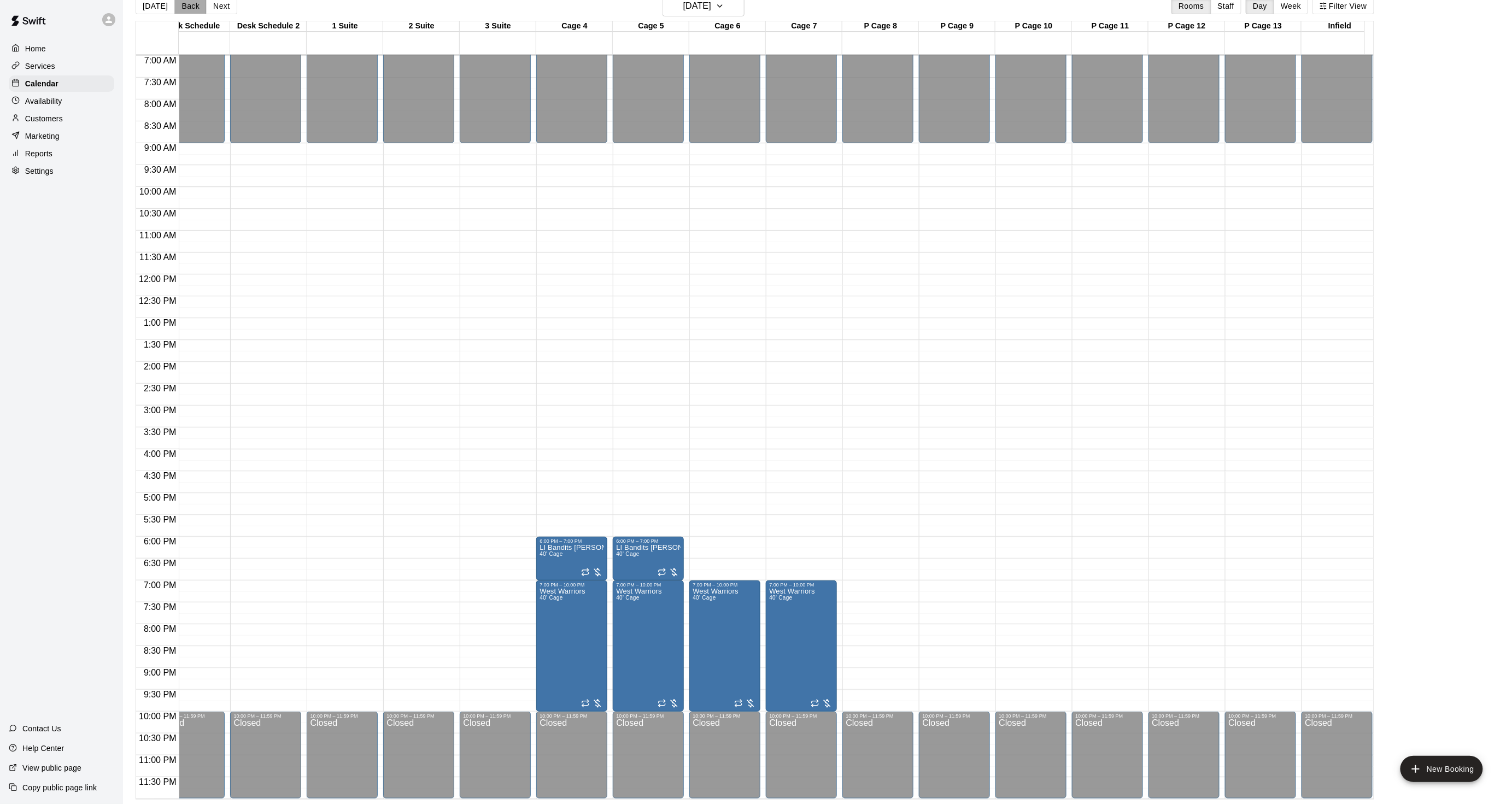
click at [183, 13] on button "Back" at bounding box center [190, 6] width 32 height 16
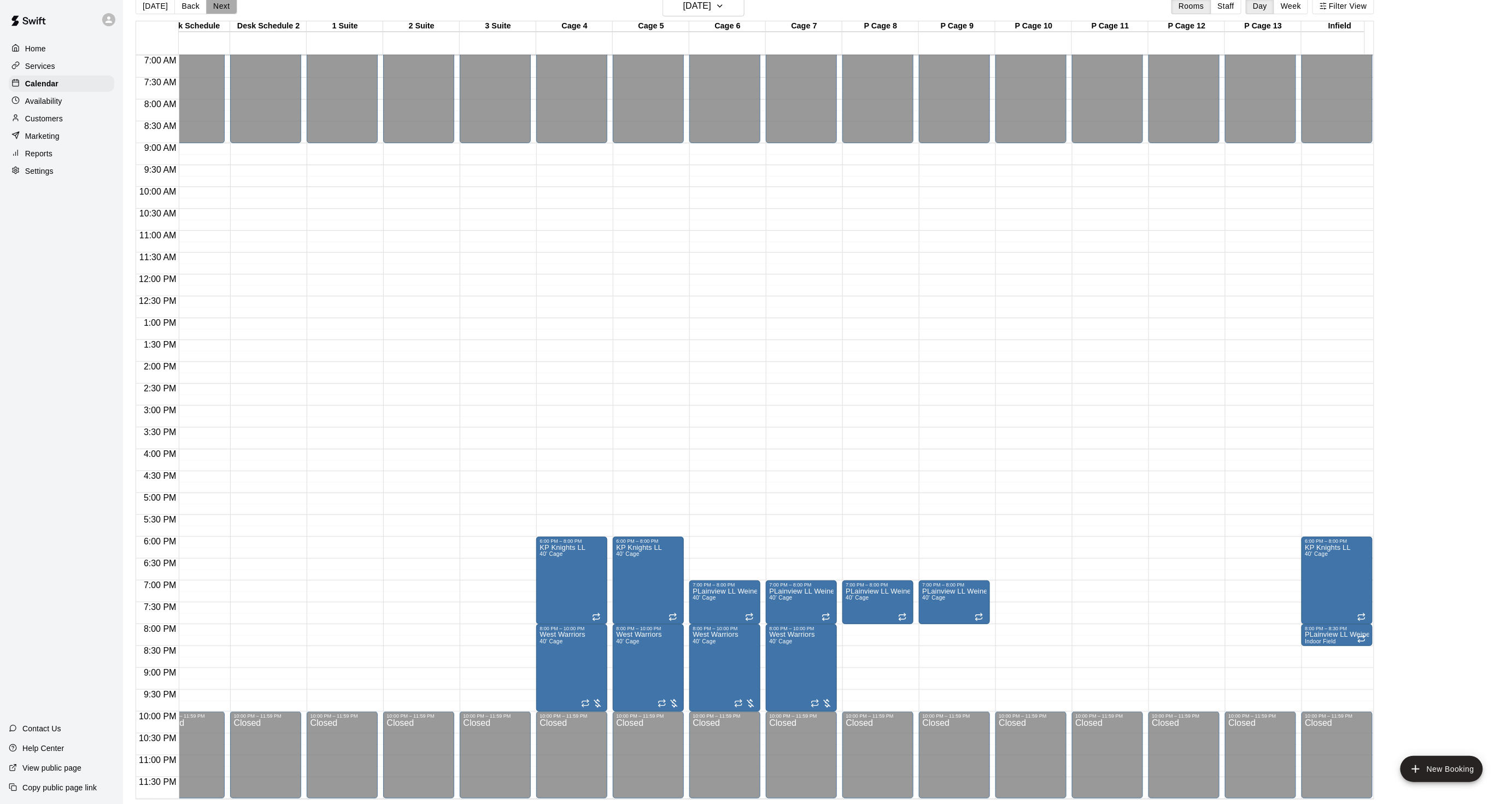
click at [217, 6] on button "Next" at bounding box center [221, 6] width 30 height 16
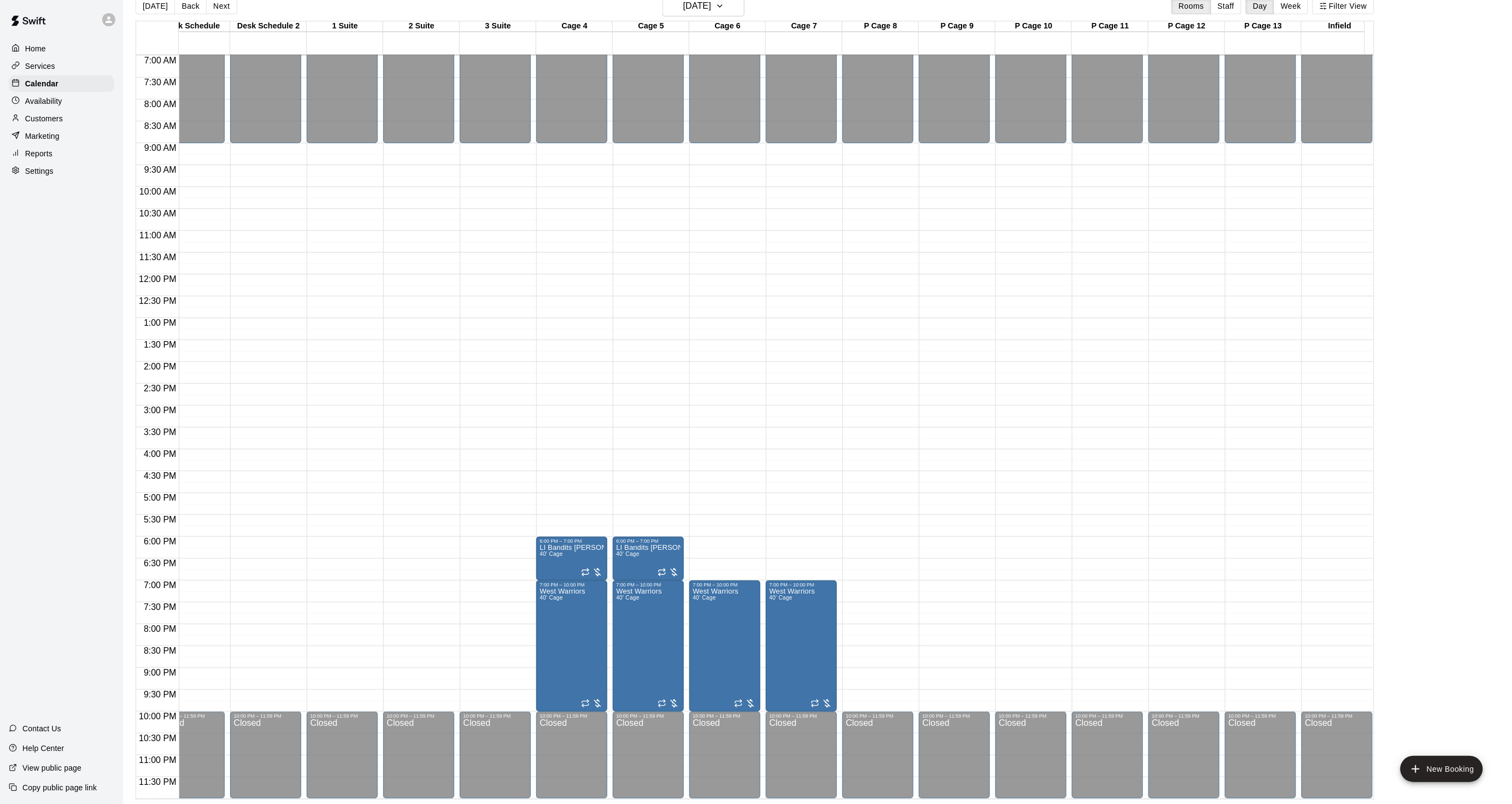
click at [952, 799] on div "Desk Schedule 22 Thu Desk Schedule 2 22 Thu 1 Suite 22 Thu 2 Suite 22 Thu 3 Sui…" at bounding box center [754, 411] width 1239 height 779
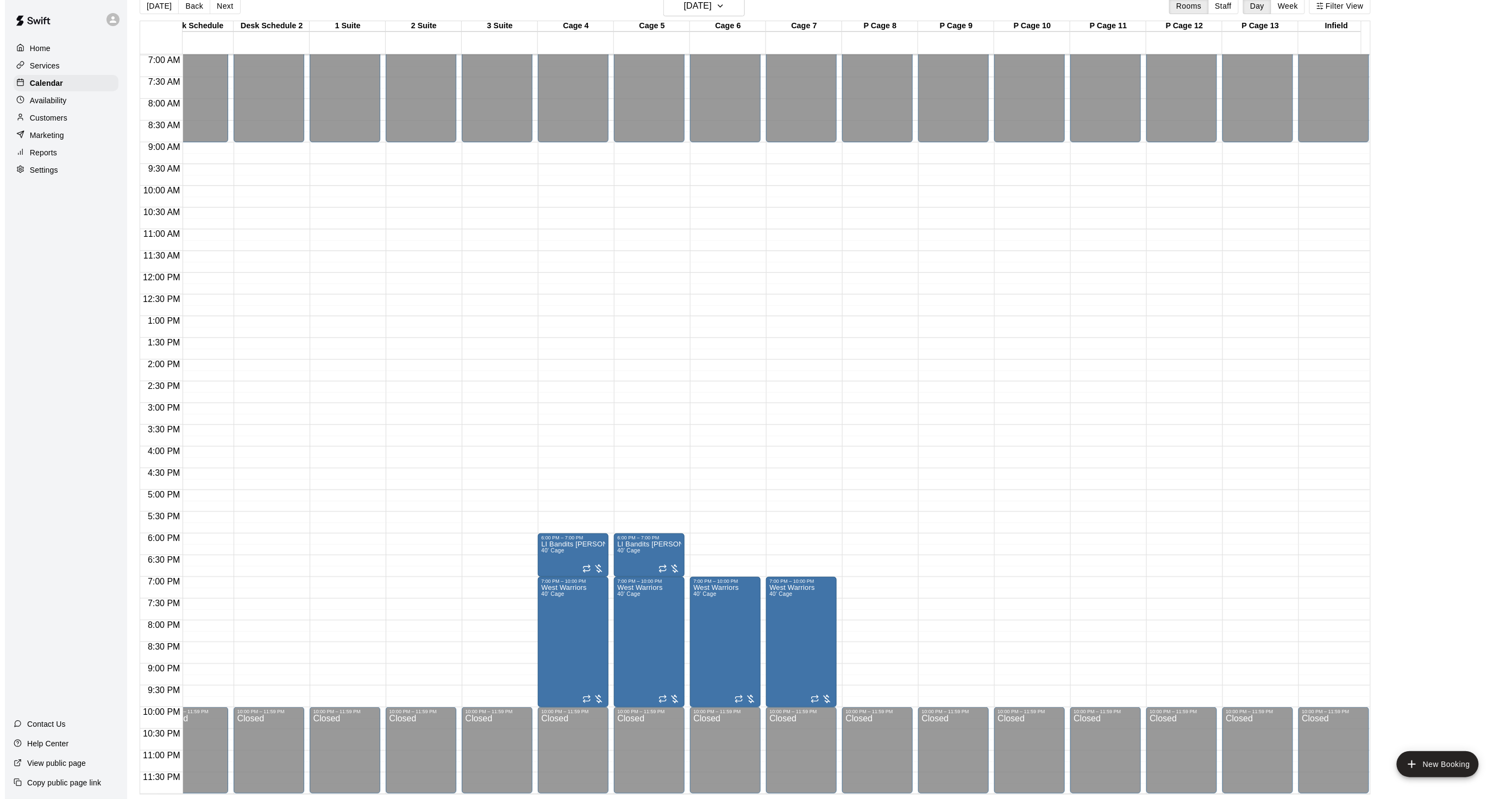
scroll to position [0, 62]
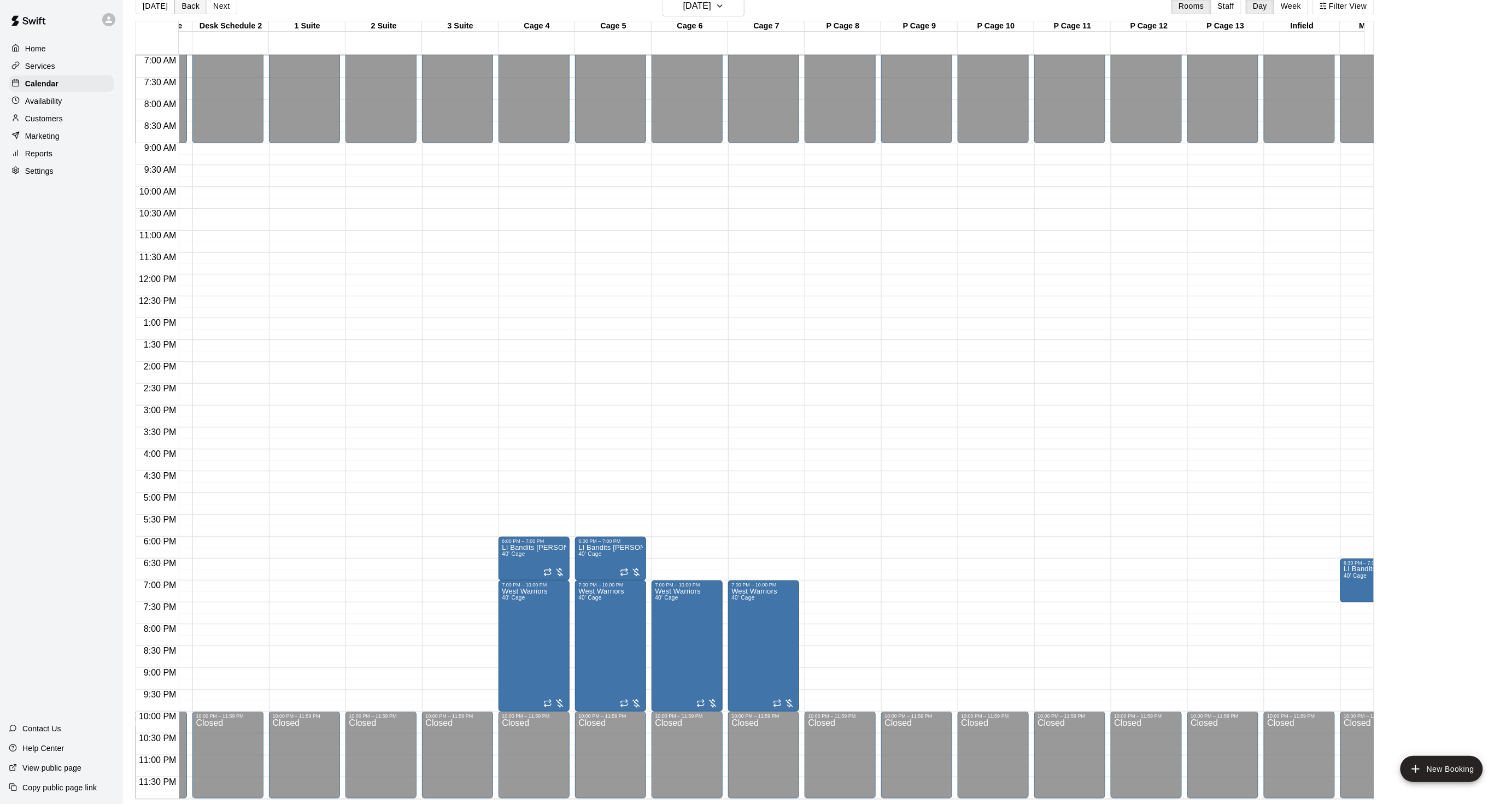
click at [184, 7] on button "Back" at bounding box center [190, 6] width 32 height 16
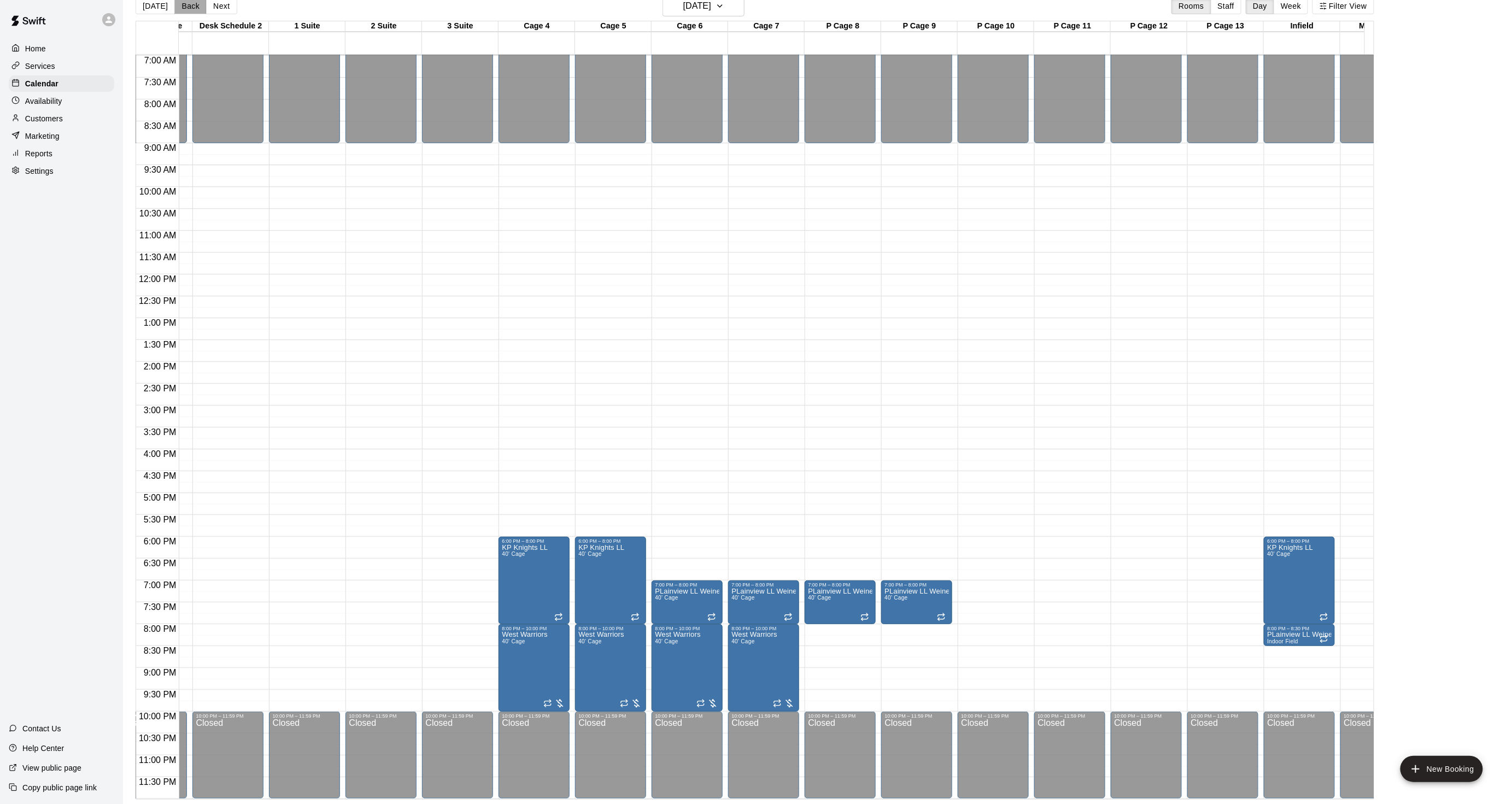
click at [184, 7] on button "Back" at bounding box center [190, 6] width 32 height 16
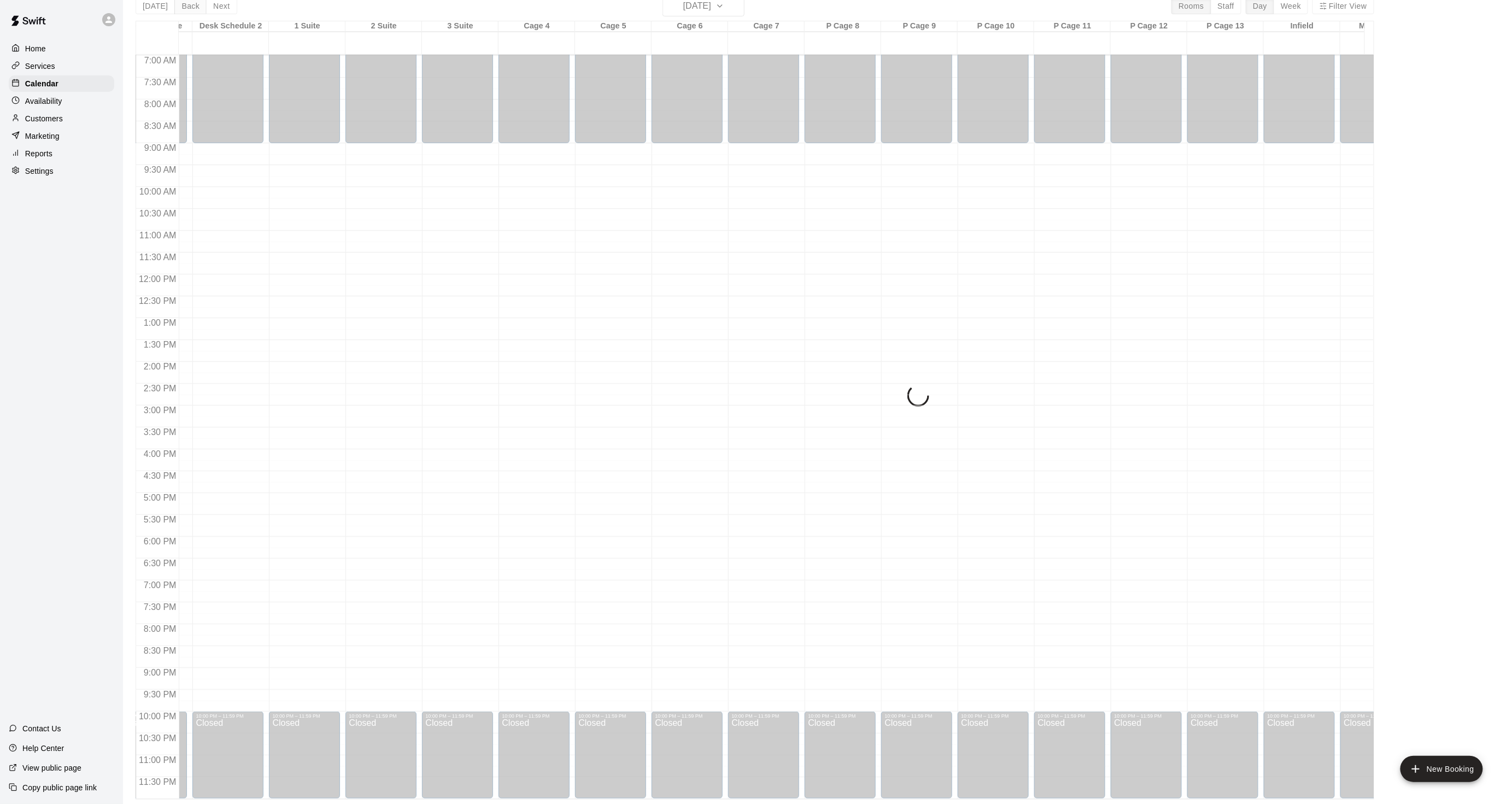
click at [184, 7] on div "[DATE] Back [DATE][DATE] Rooms Staff Day Week Filter View Desk Schedule 20 Tue …" at bounding box center [754, 397] width 1239 height 804
click at [184, 7] on button "Back" at bounding box center [190, 6] width 32 height 16
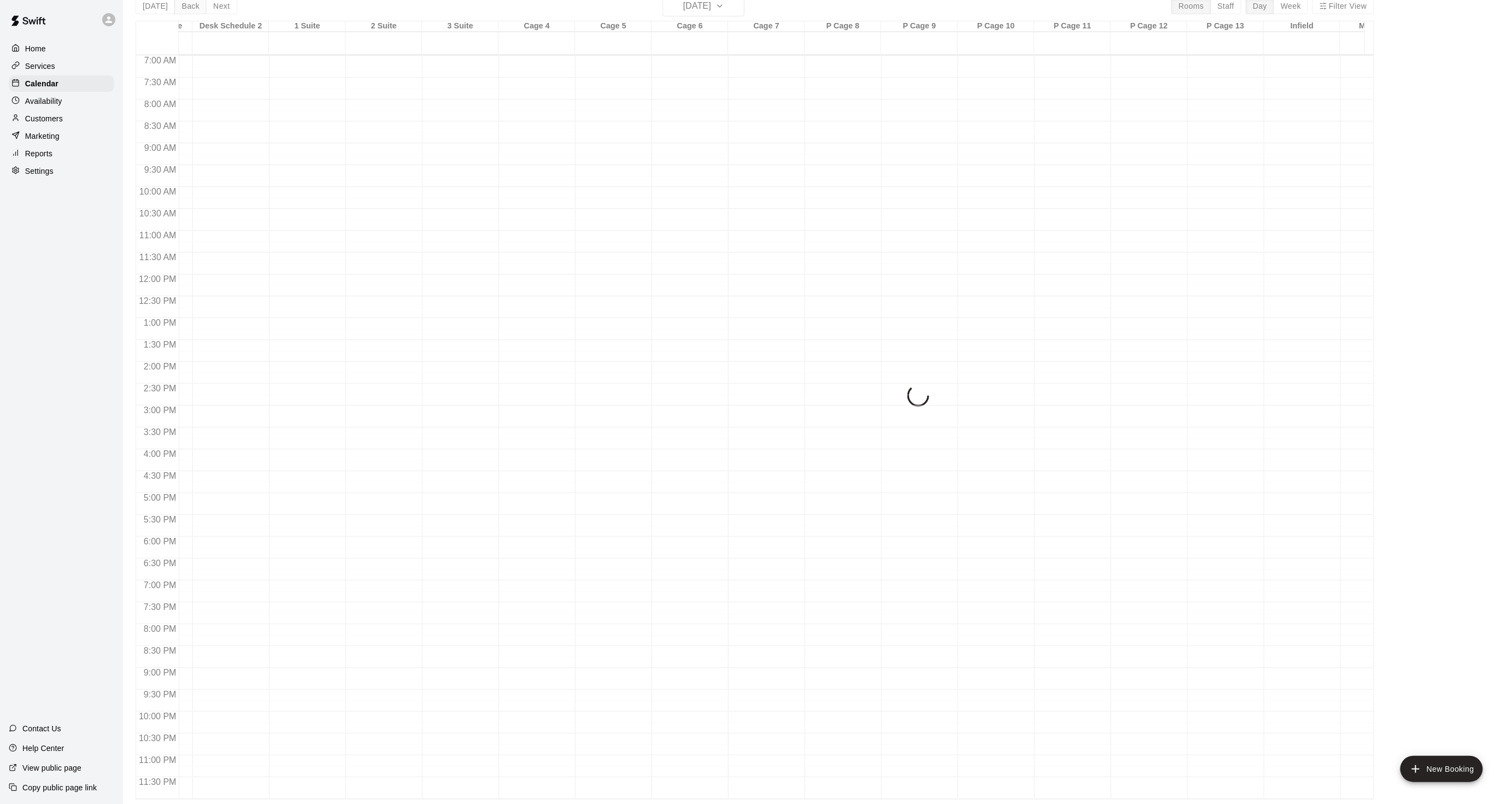
click at [184, 7] on div "[DATE] Back [DATE][DATE] Rooms Staff Day Week Filter View Desk Schedule 19 Mon …" at bounding box center [754, 397] width 1239 height 804
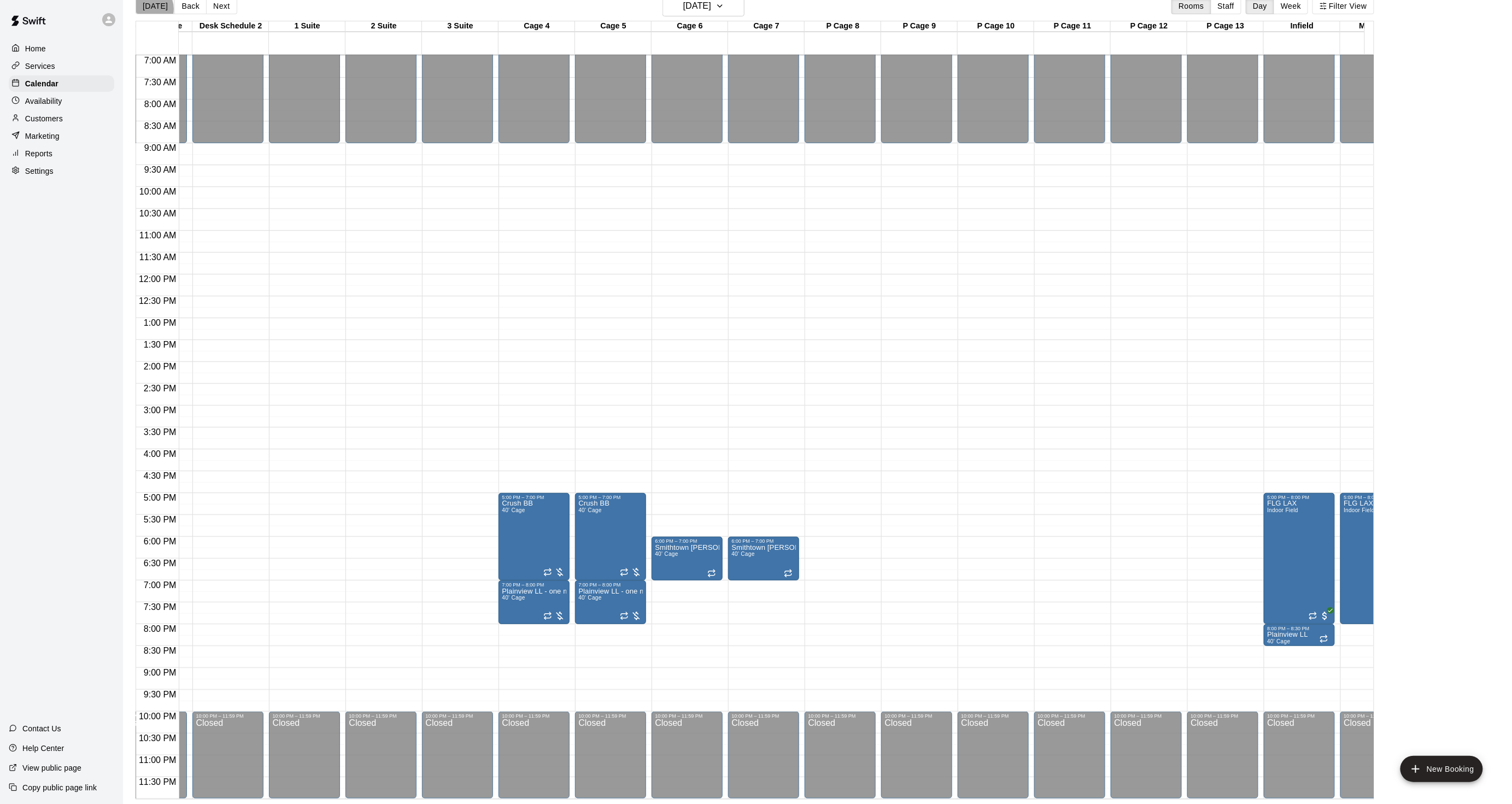
click at [148, 9] on button "[DATE]" at bounding box center [154, 6] width 39 height 16
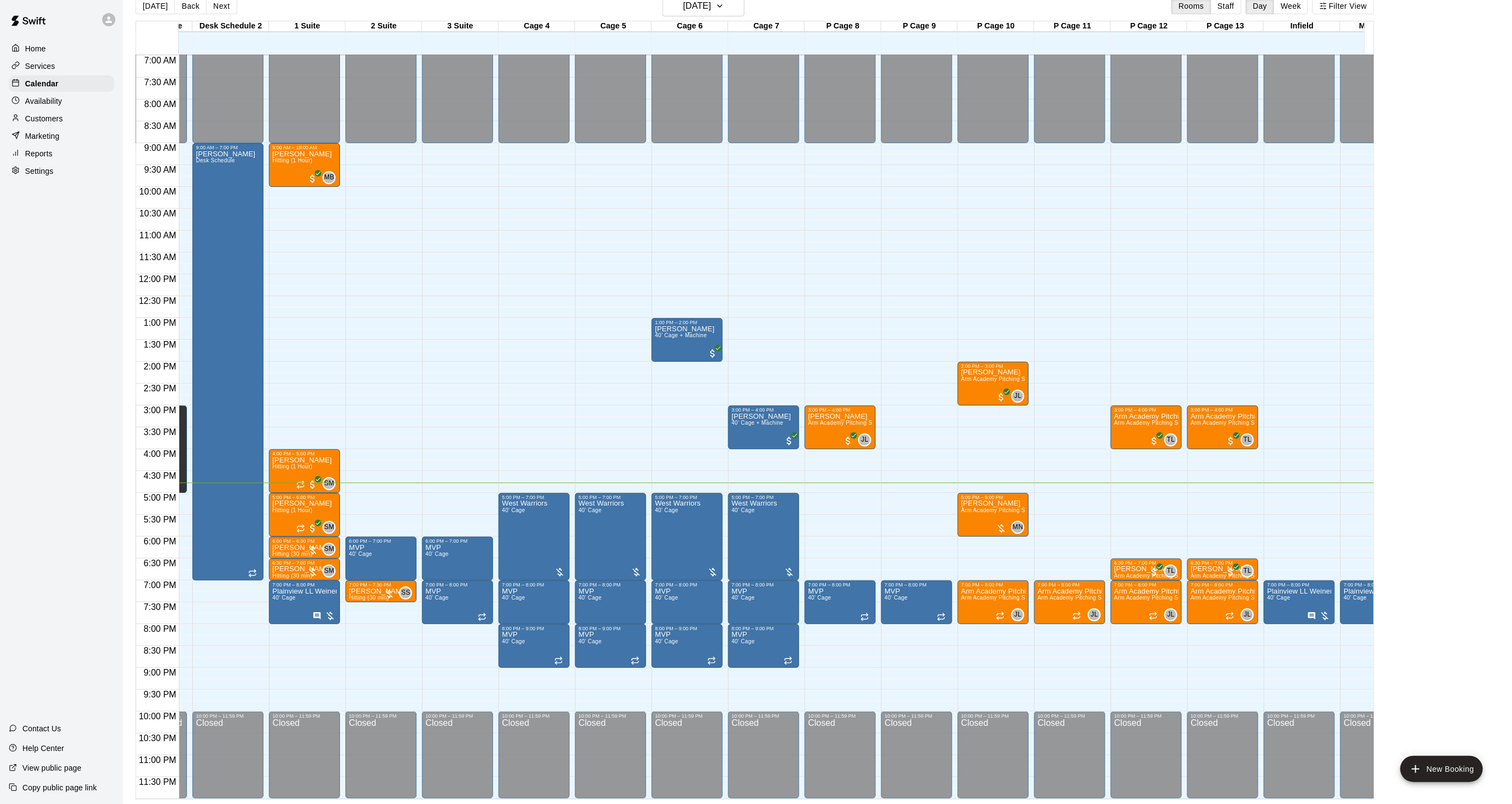
click at [296, 49] on div "[DATE] Back [DATE][DATE] Rooms Staff Day Week Filter View Desk Schedule 14 Thu …" at bounding box center [754, 397] width 1239 height 804
click at [696, 10] on h6 "[DATE]" at bounding box center [696, 6] width 28 height 15
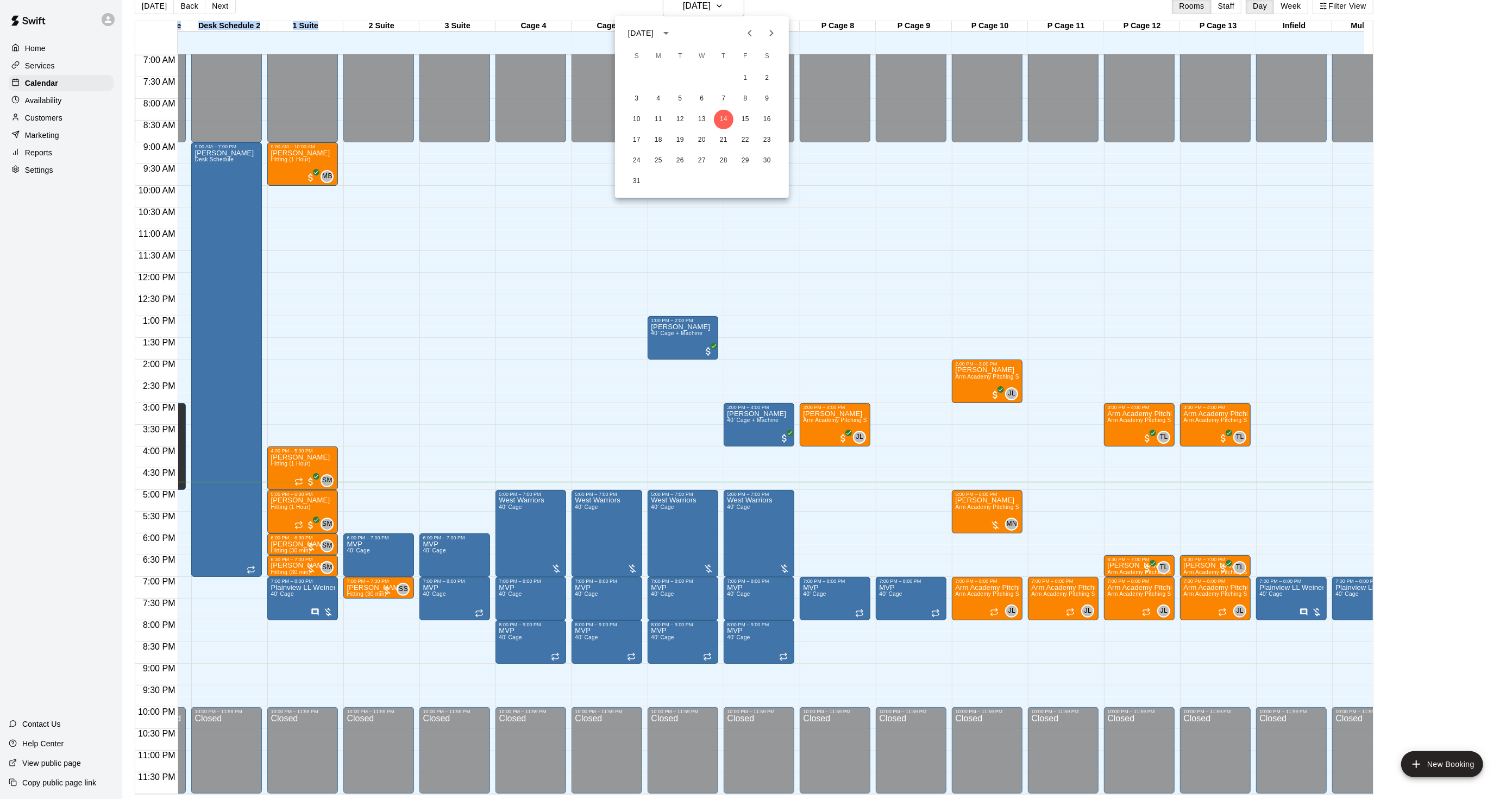
click at [771, 31] on icon "Next month" at bounding box center [772, 33] width 4 height 7
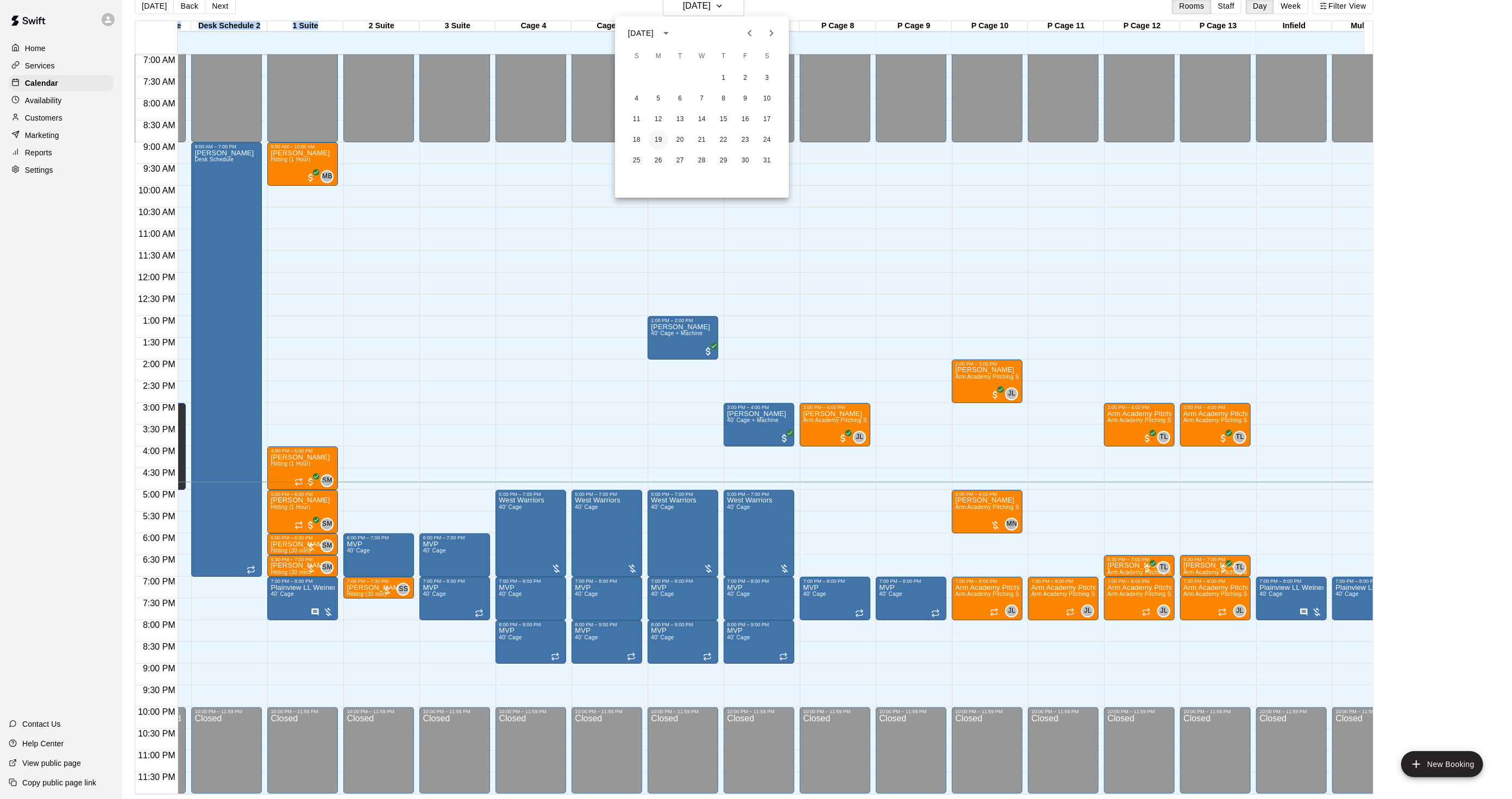
click at [660, 137] on button "19" at bounding box center [658, 140] width 20 height 20
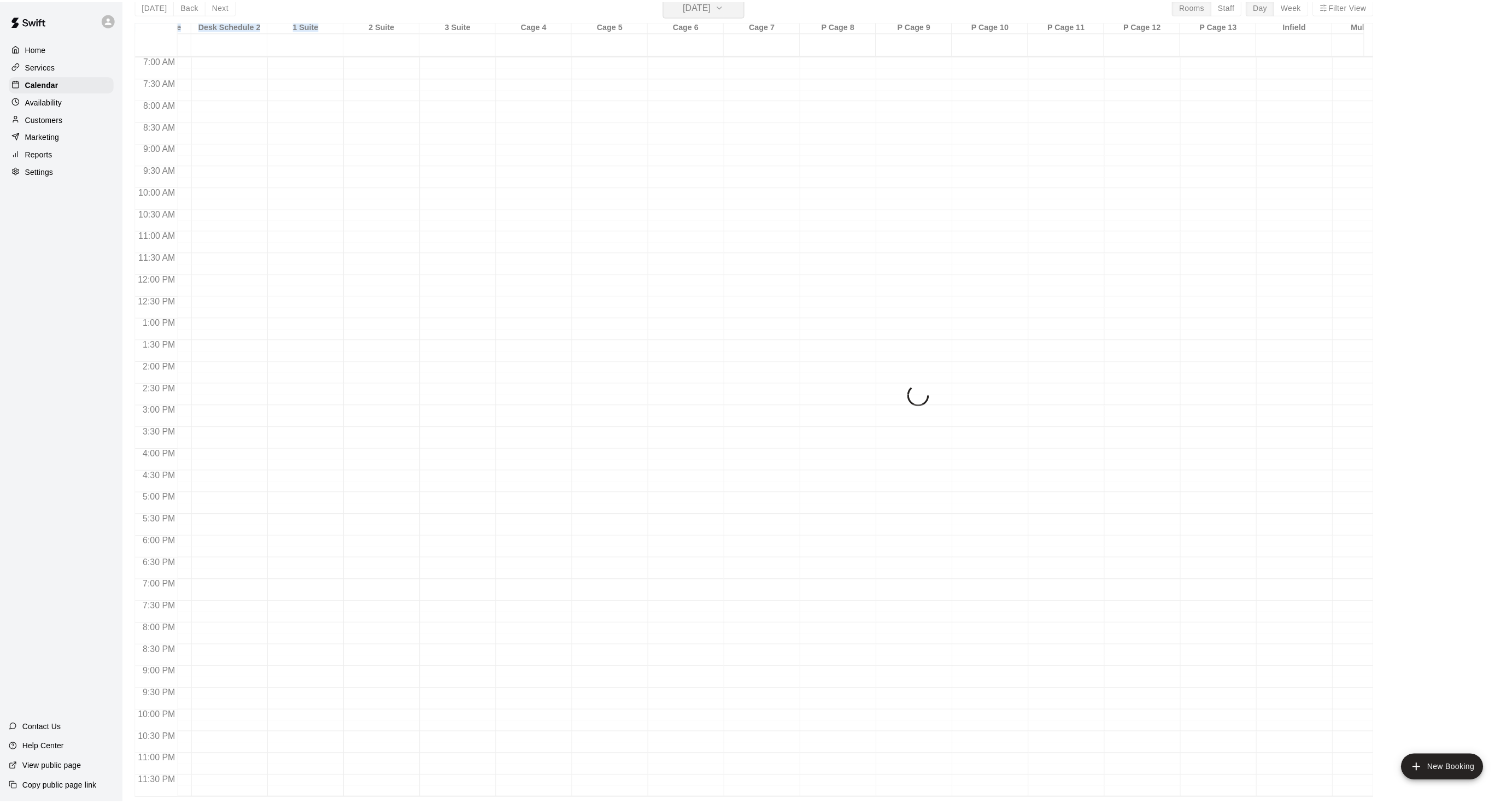
scroll to position [13, 0]
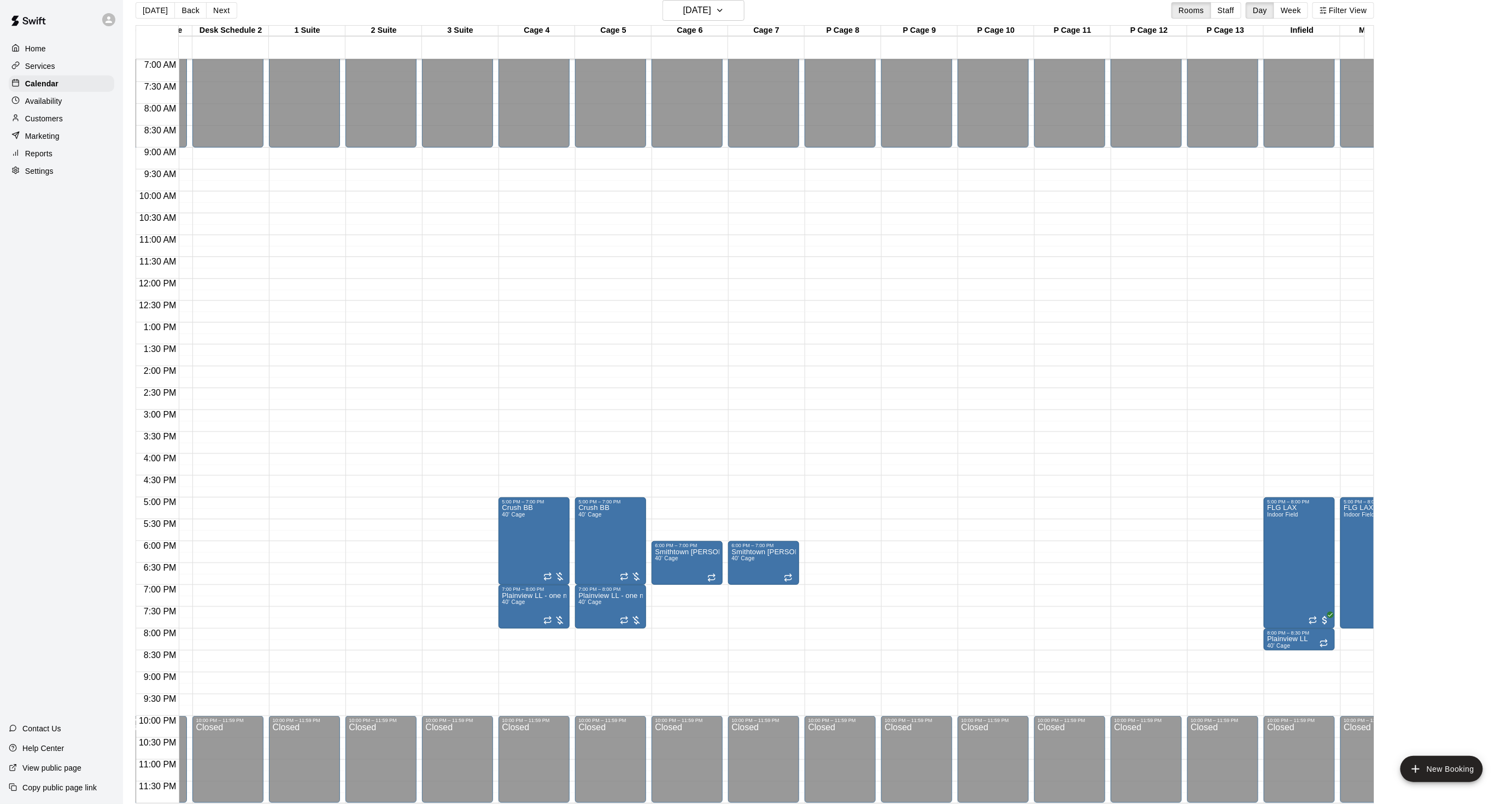
click at [321, 10] on div "[DATE] Back [DATE][DATE] Rooms Staff Day Week Filter View" at bounding box center [754, 12] width 1239 height 25
click at [1363, 6] on button "Filter View" at bounding box center [1343, 10] width 61 height 16
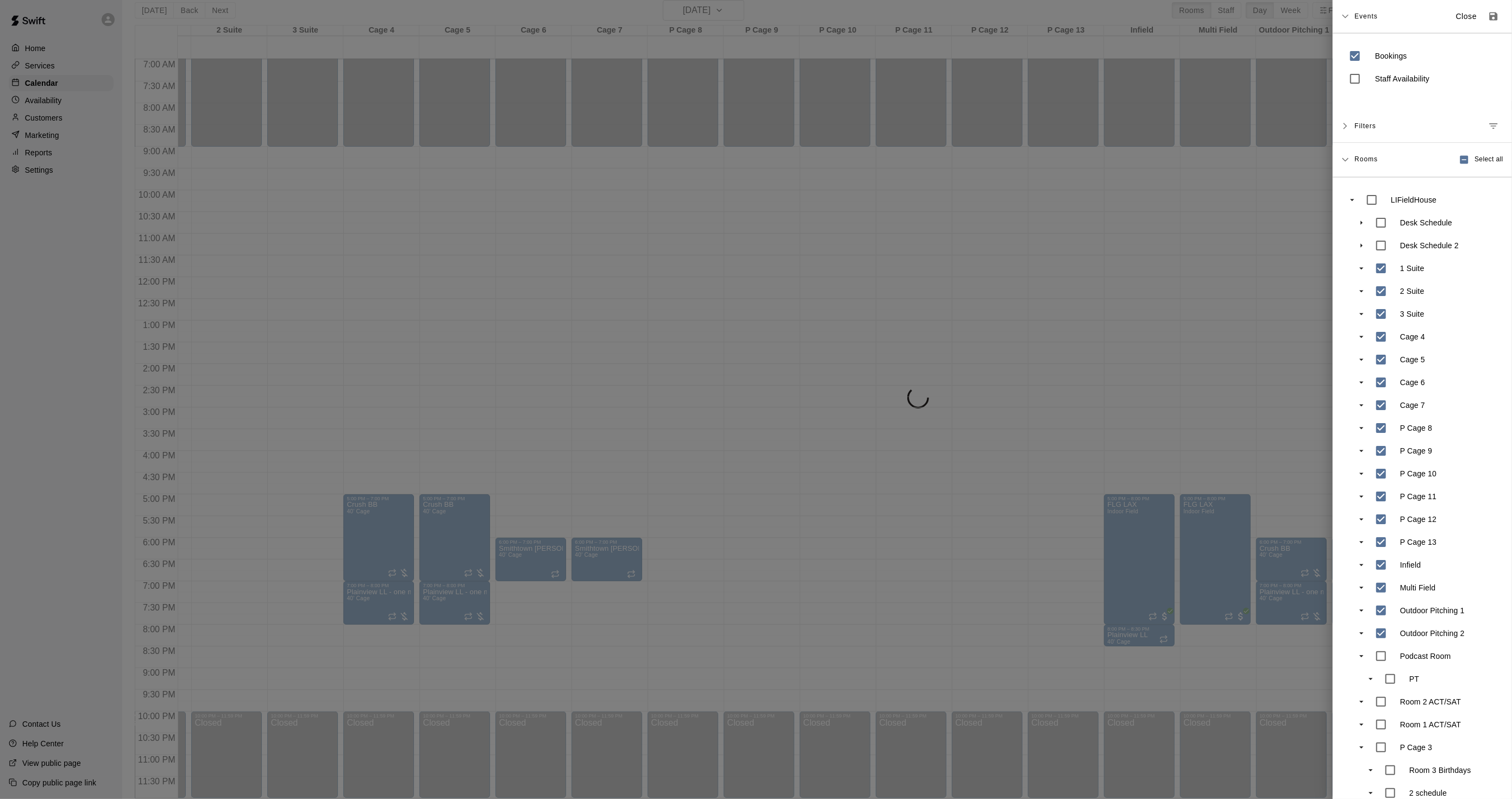
click at [591, 168] on div at bounding box center [756, 400] width 1512 height 799
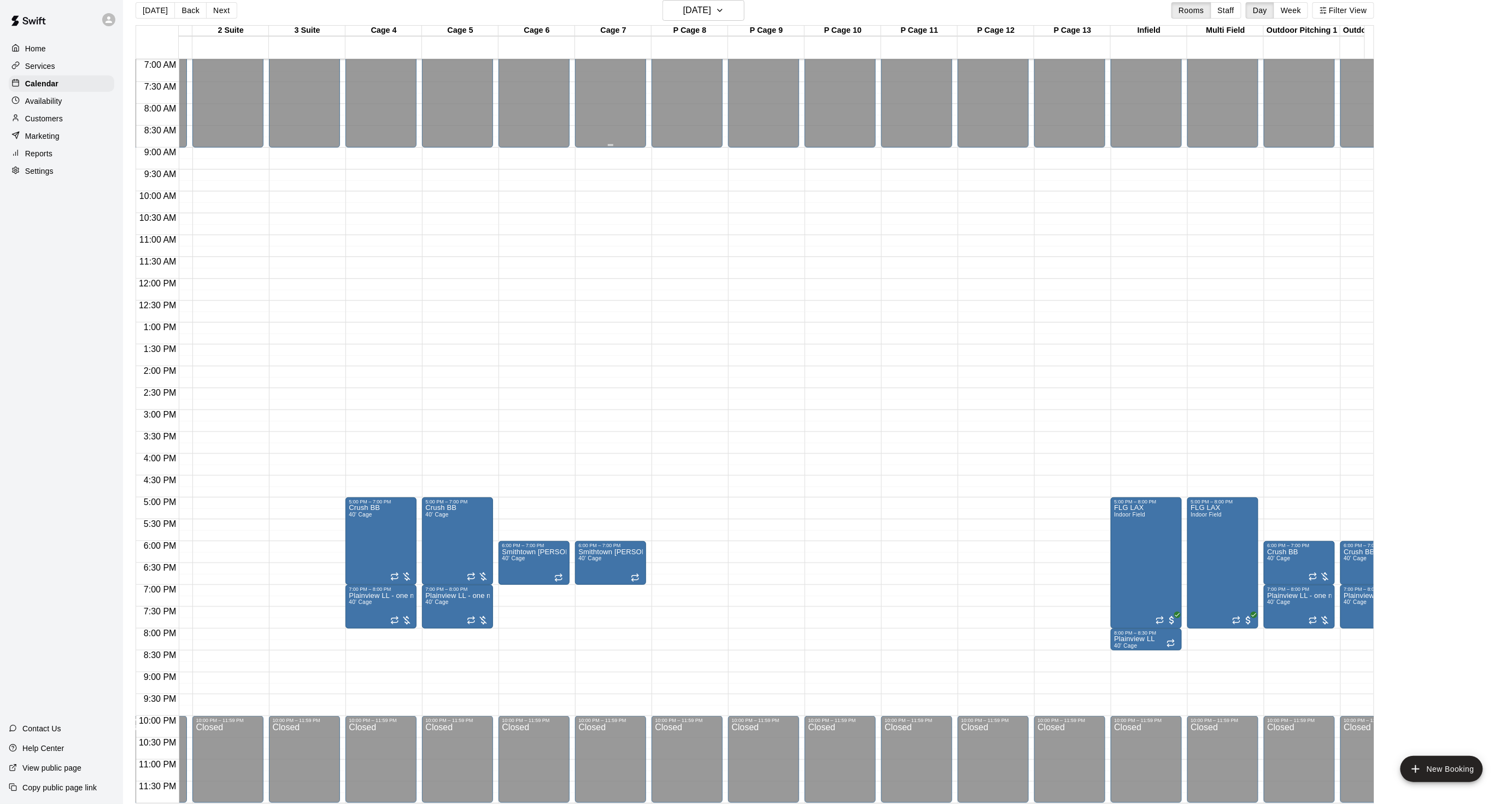
drag, startPoint x: 219, startPoint y: 12, endPoint x: 612, endPoint y: 73, distance: 397.7
click at [612, 73] on div "[DATE] Back [DATE][DATE] Rooms Staff Day Week Filter View 1 Suite [GEOGRAPHIC_D…" at bounding box center [754, 402] width 1239 height 804
click at [220, 7] on button "Next" at bounding box center [221, 10] width 30 height 16
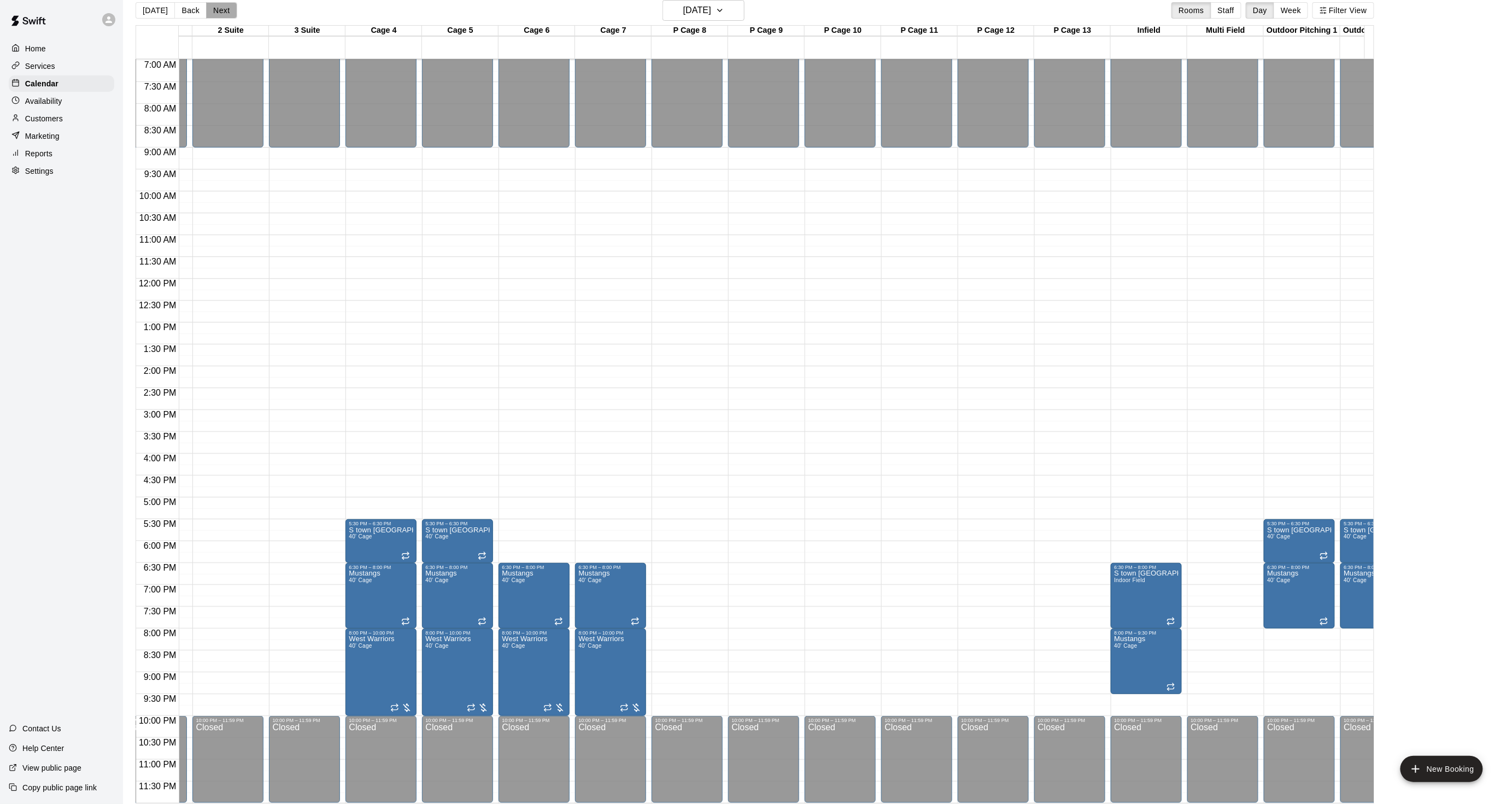
click at [220, 7] on button "Next" at bounding box center [221, 10] width 30 height 16
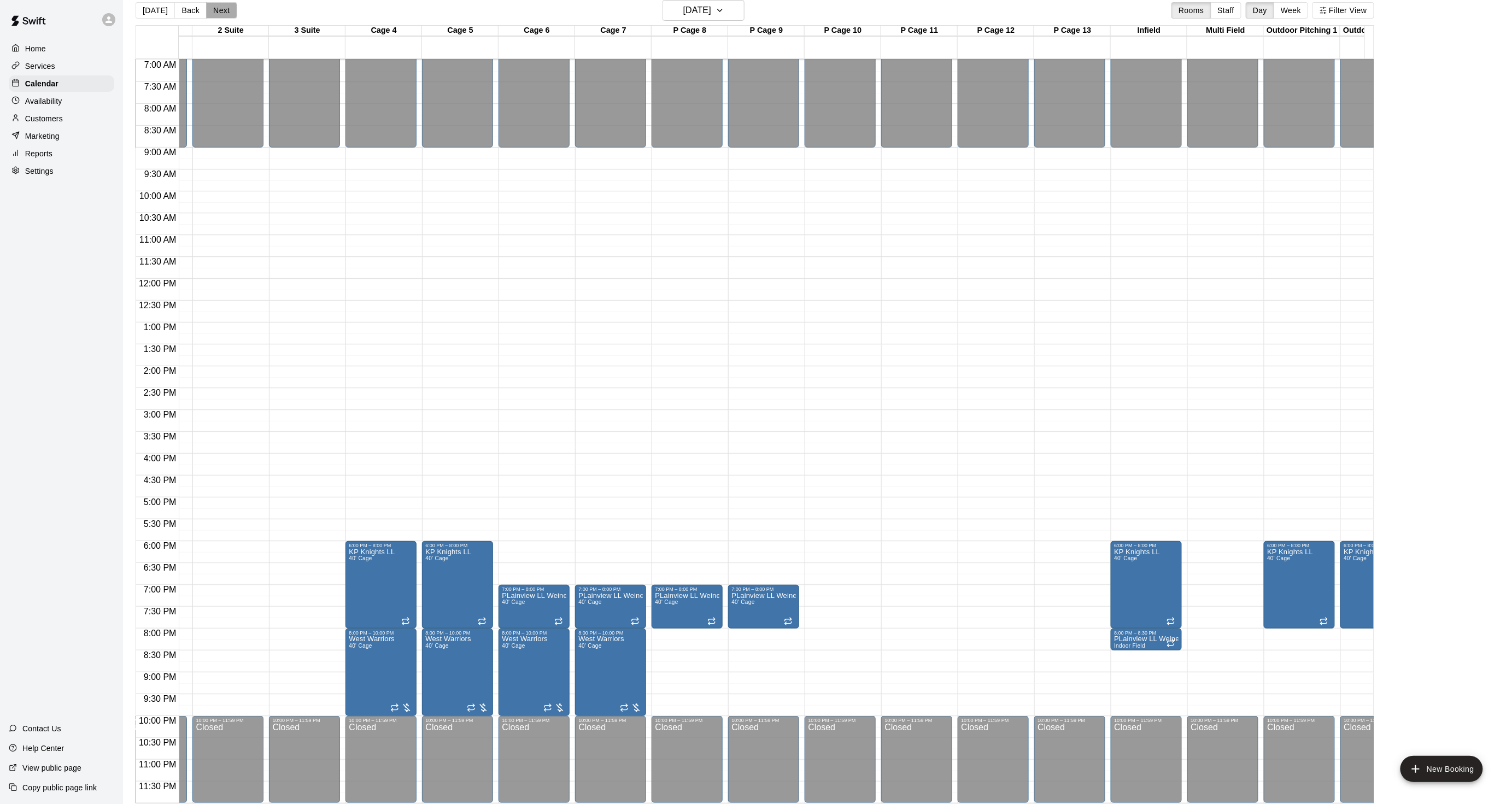
click at [220, 7] on button "Next" at bounding box center [221, 10] width 30 height 16
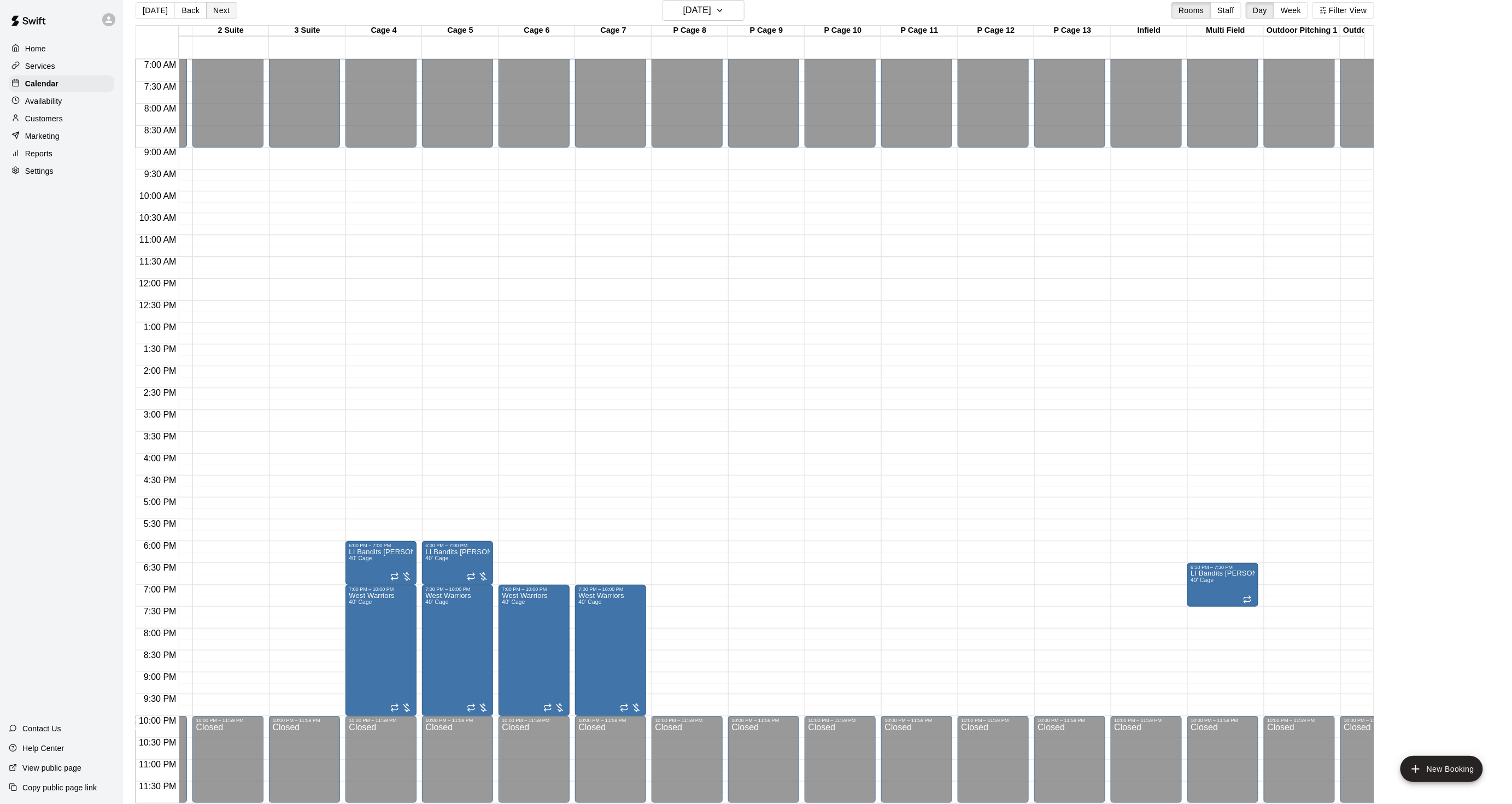
click at [220, 7] on button "Next" at bounding box center [221, 10] width 30 height 16
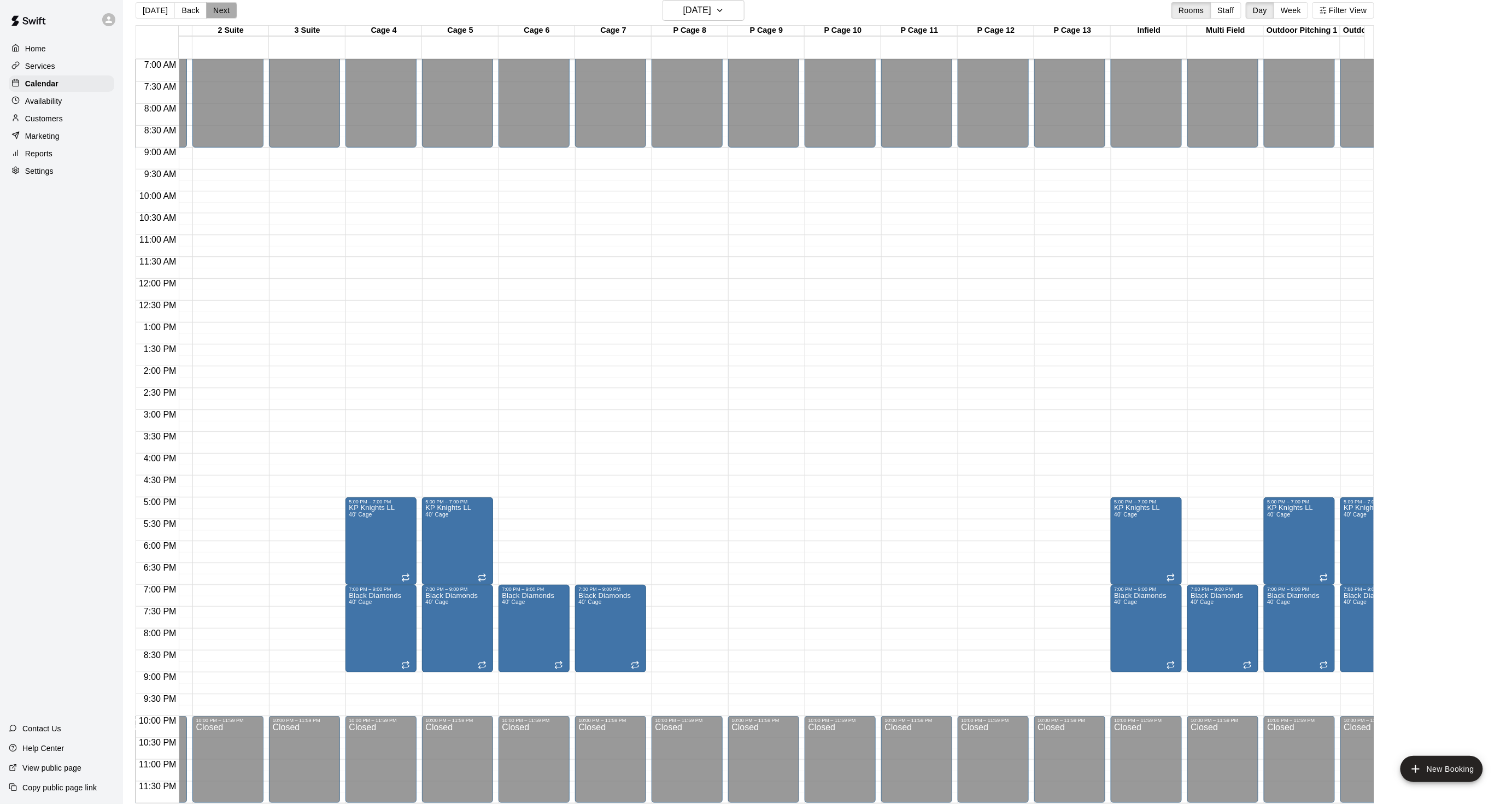
click at [220, 7] on button "Next" at bounding box center [221, 10] width 30 height 16
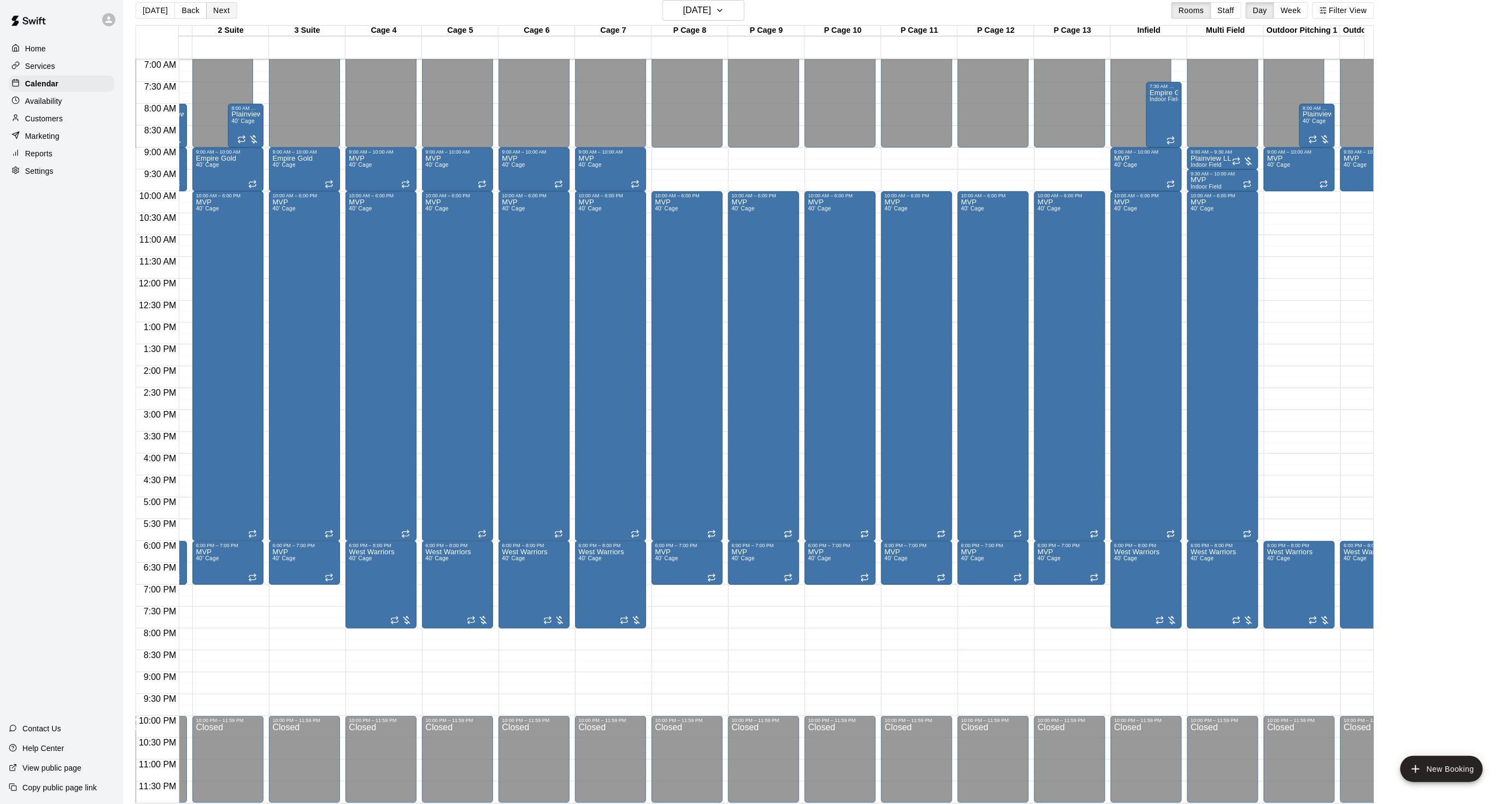
click at [220, 7] on button "Next" at bounding box center [221, 10] width 30 height 16
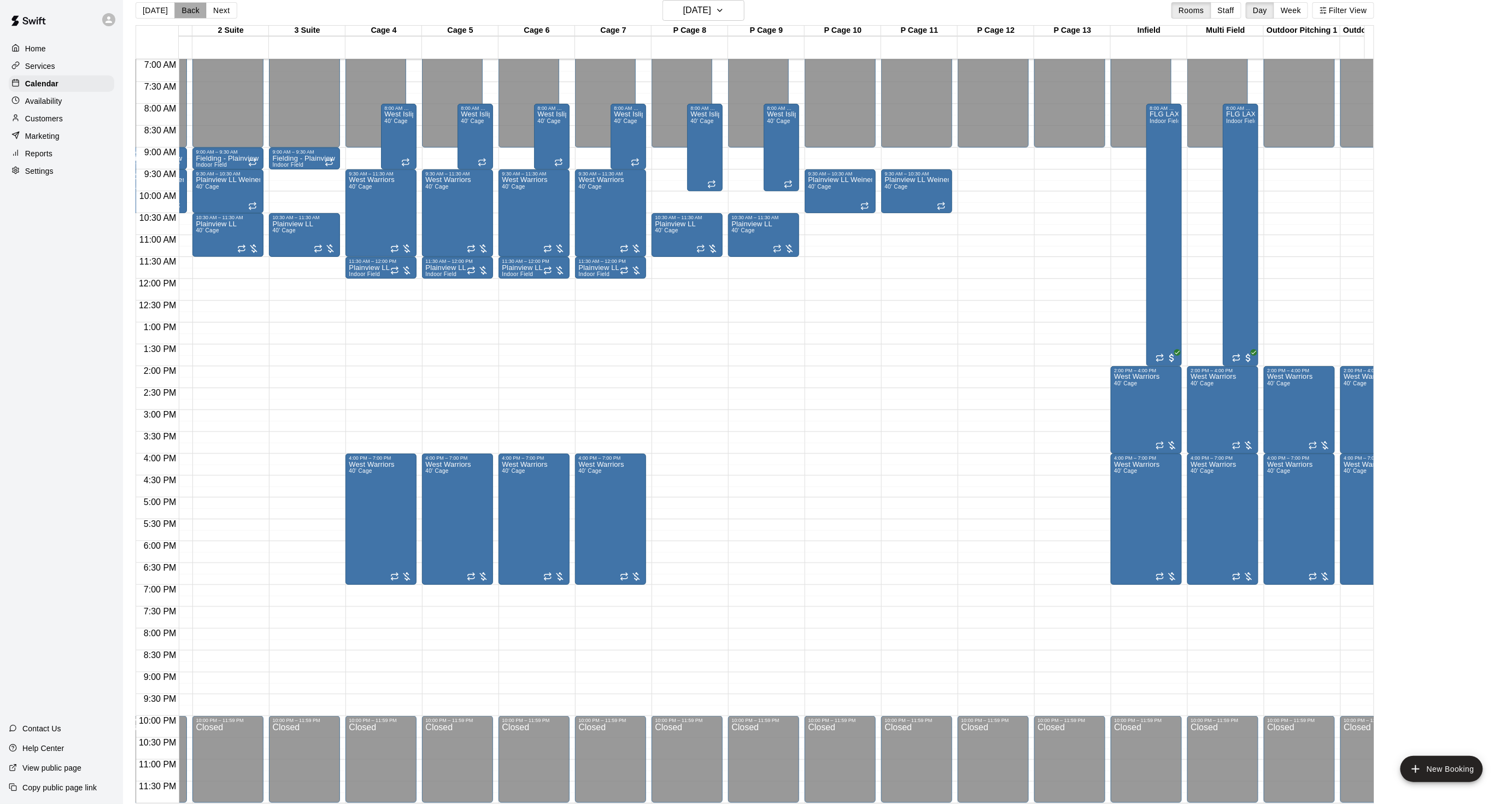
click at [182, 9] on button "Back" at bounding box center [190, 10] width 32 height 16
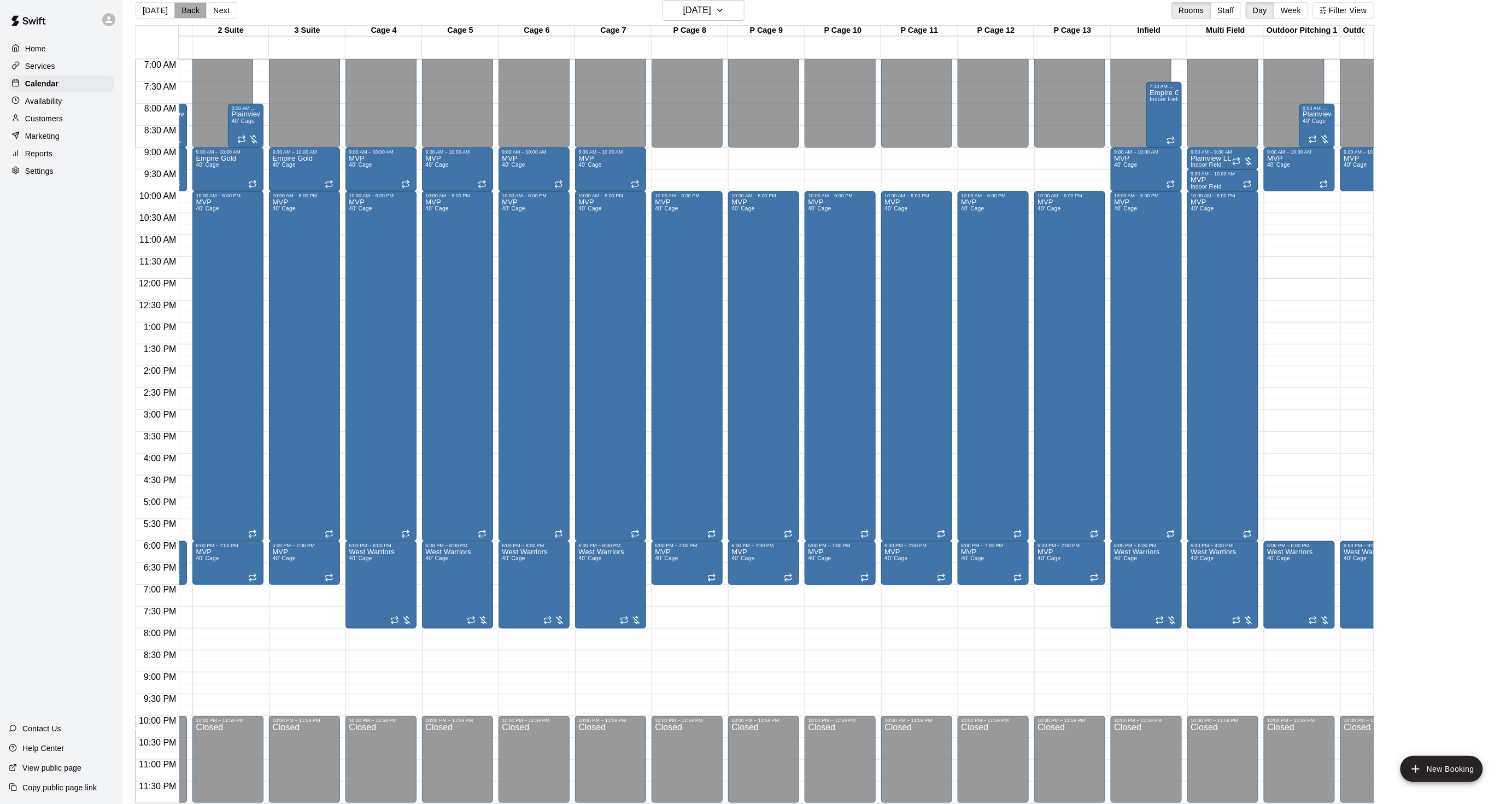
click at [182, 9] on button "Back" at bounding box center [190, 10] width 32 height 16
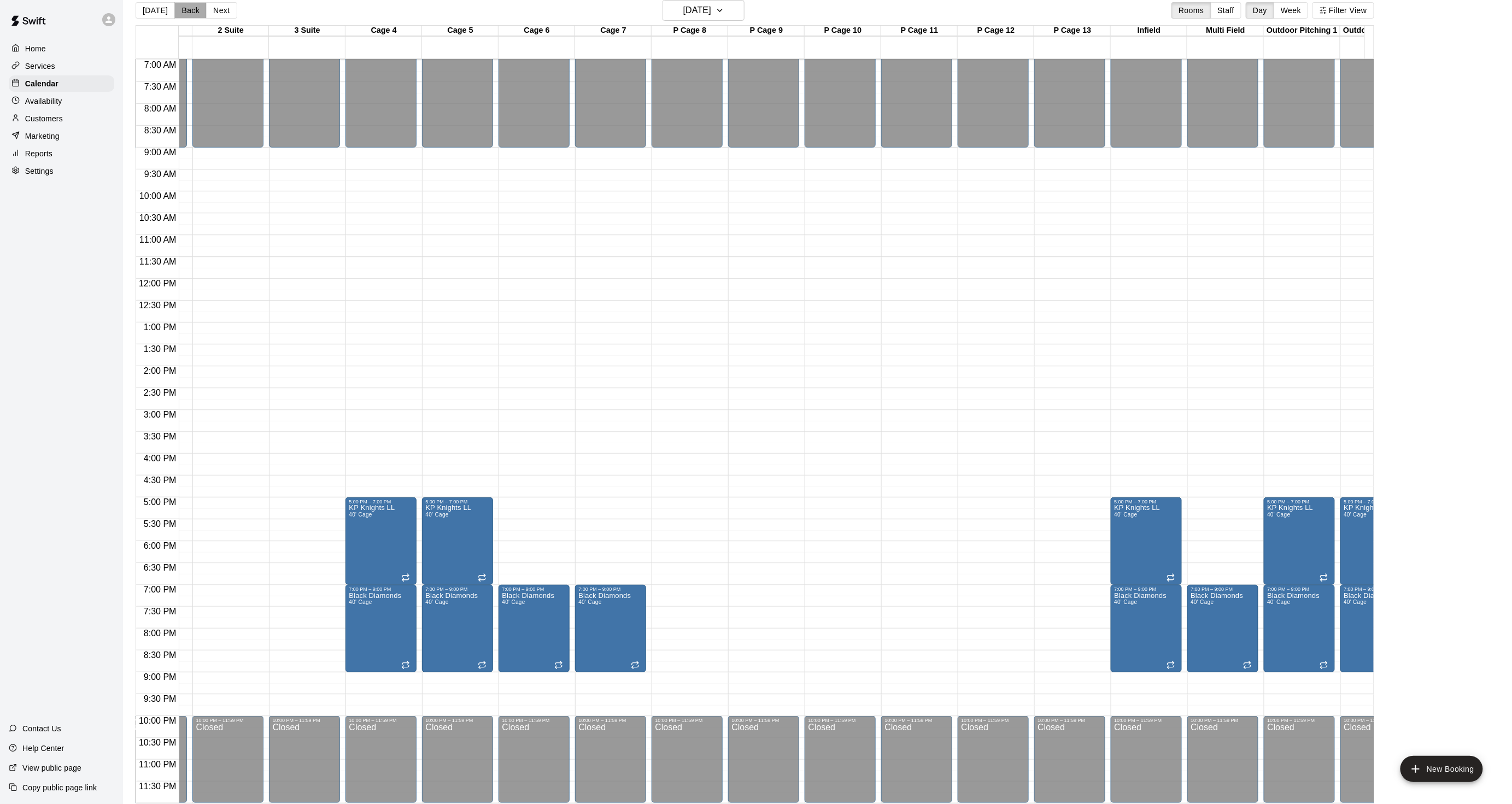
click at [182, 9] on button "Back" at bounding box center [190, 10] width 32 height 16
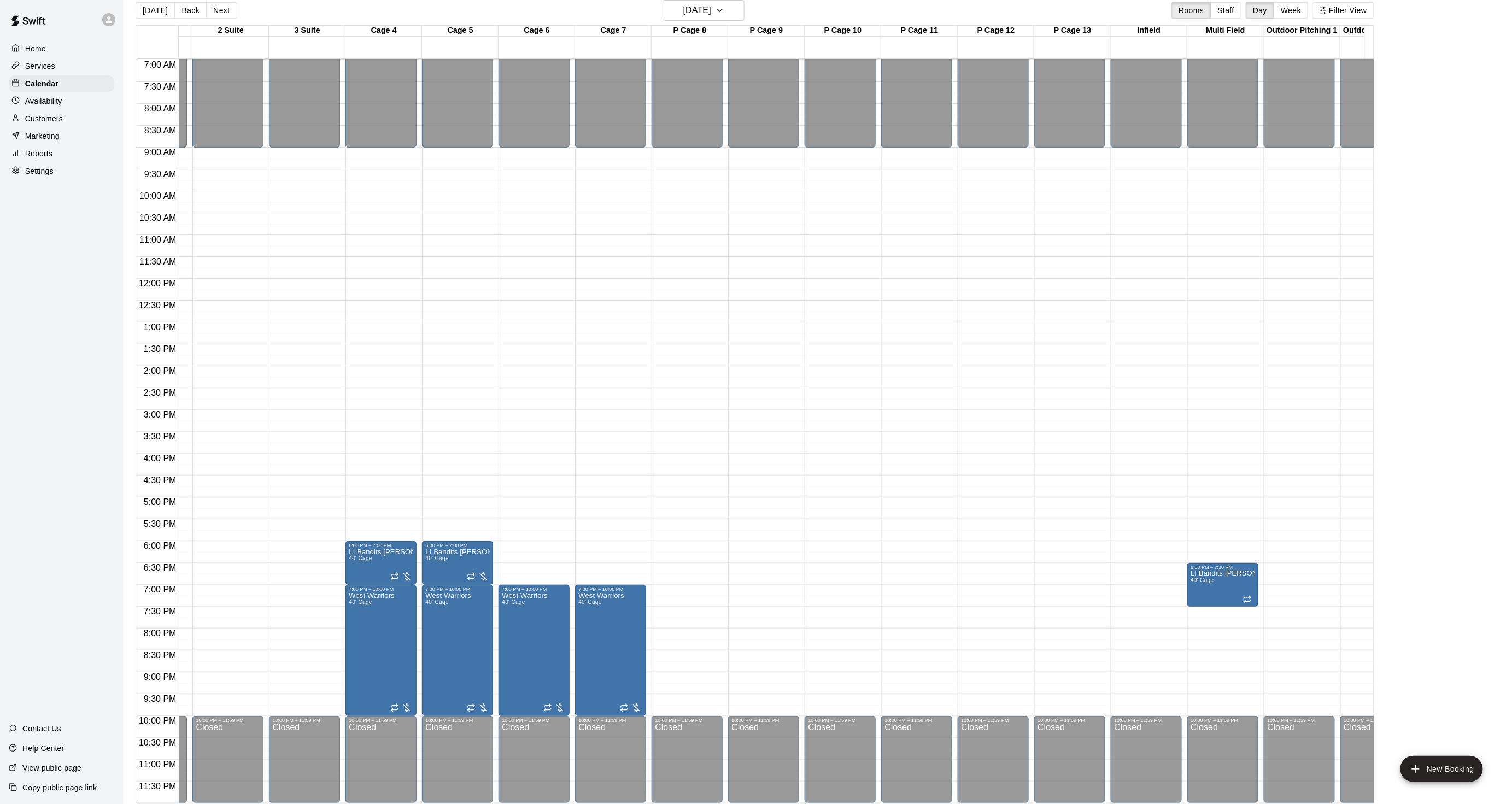
click at [138, 8] on button "[DATE]" at bounding box center [154, 10] width 39 height 16
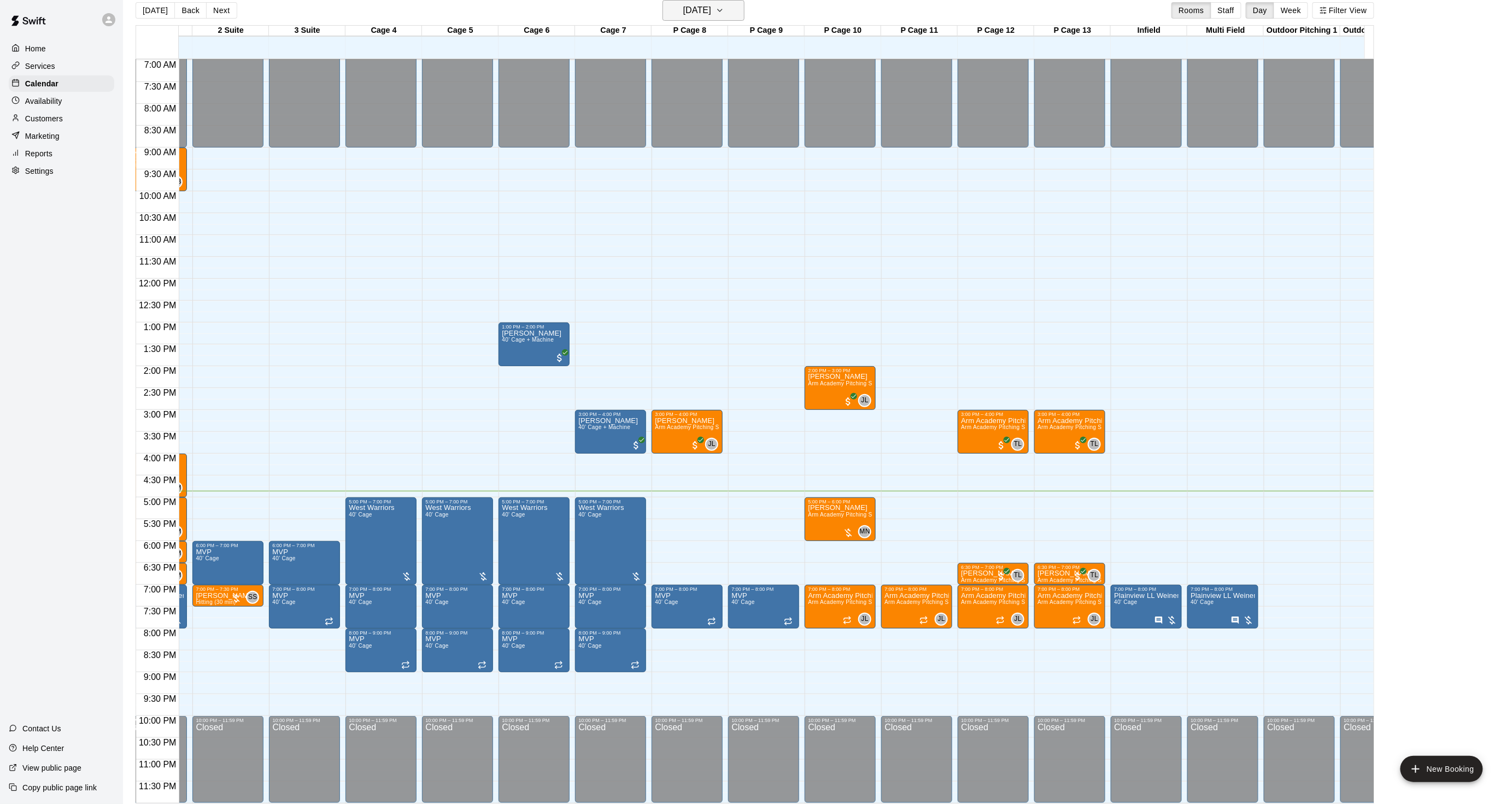
click at [683, 10] on h6 "[DATE]" at bounding box center [696, 10] width 28 height 15
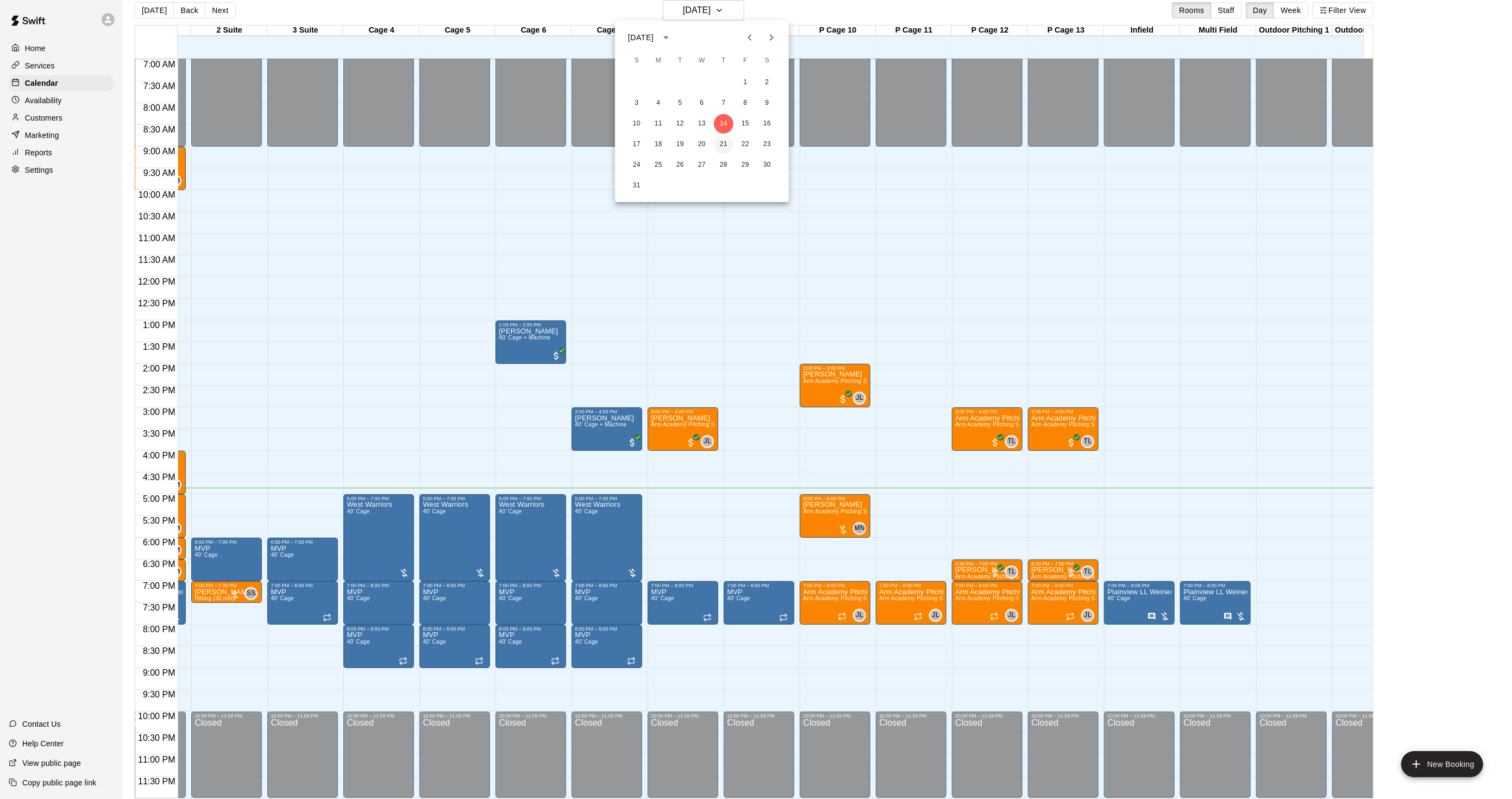
click at [722, 142] on button "21" at bounding box center [723, 144] width 20 height 20
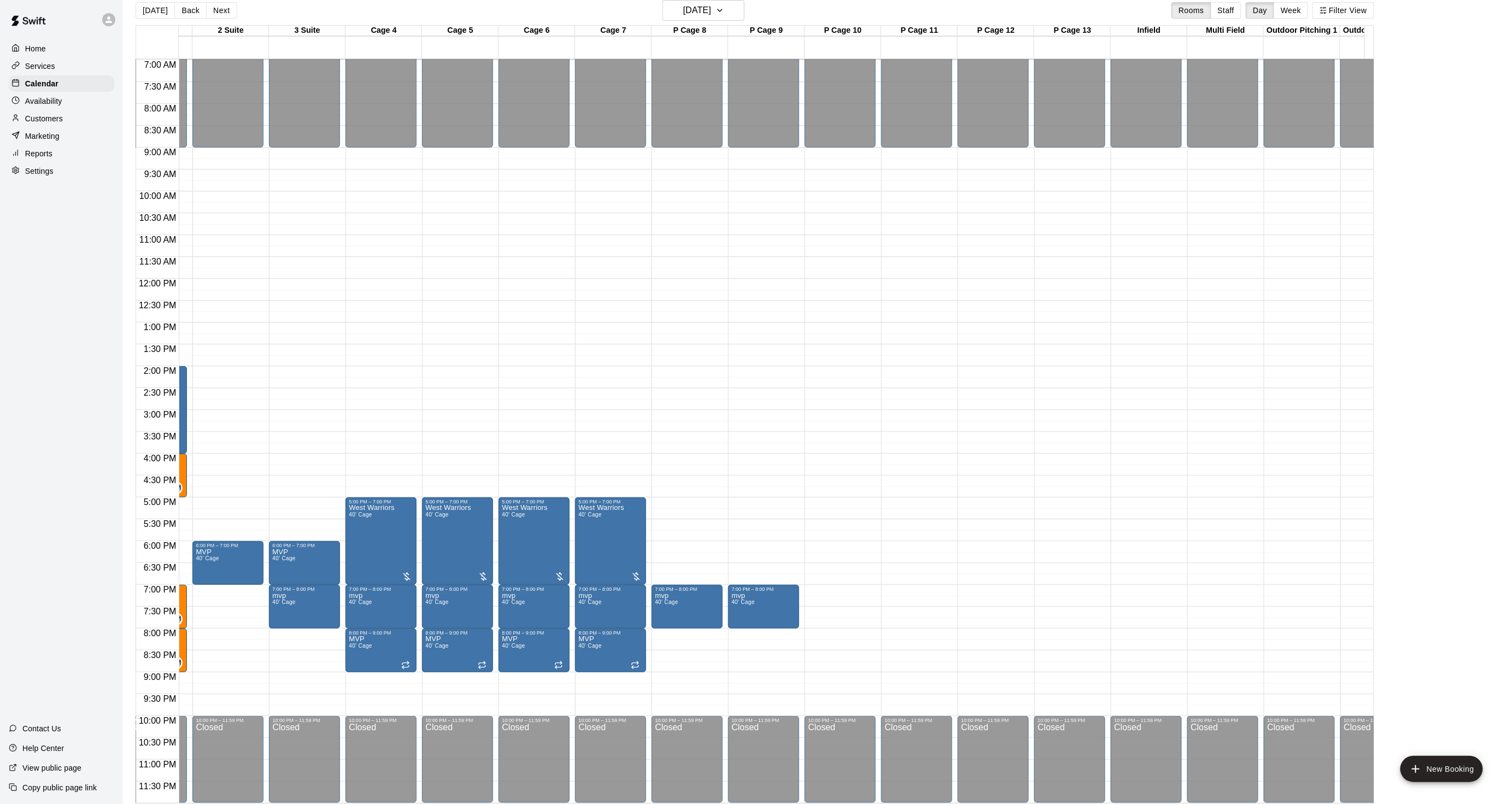
click at [728, 143] on div "12:00 AM – 9:00 AM Closed 7:00 PM – 8:00 PM mvp 40' Cage 10:00 PM – 11:59 PM Cl…" at bounding box center [764, 279] width 71 height 1050
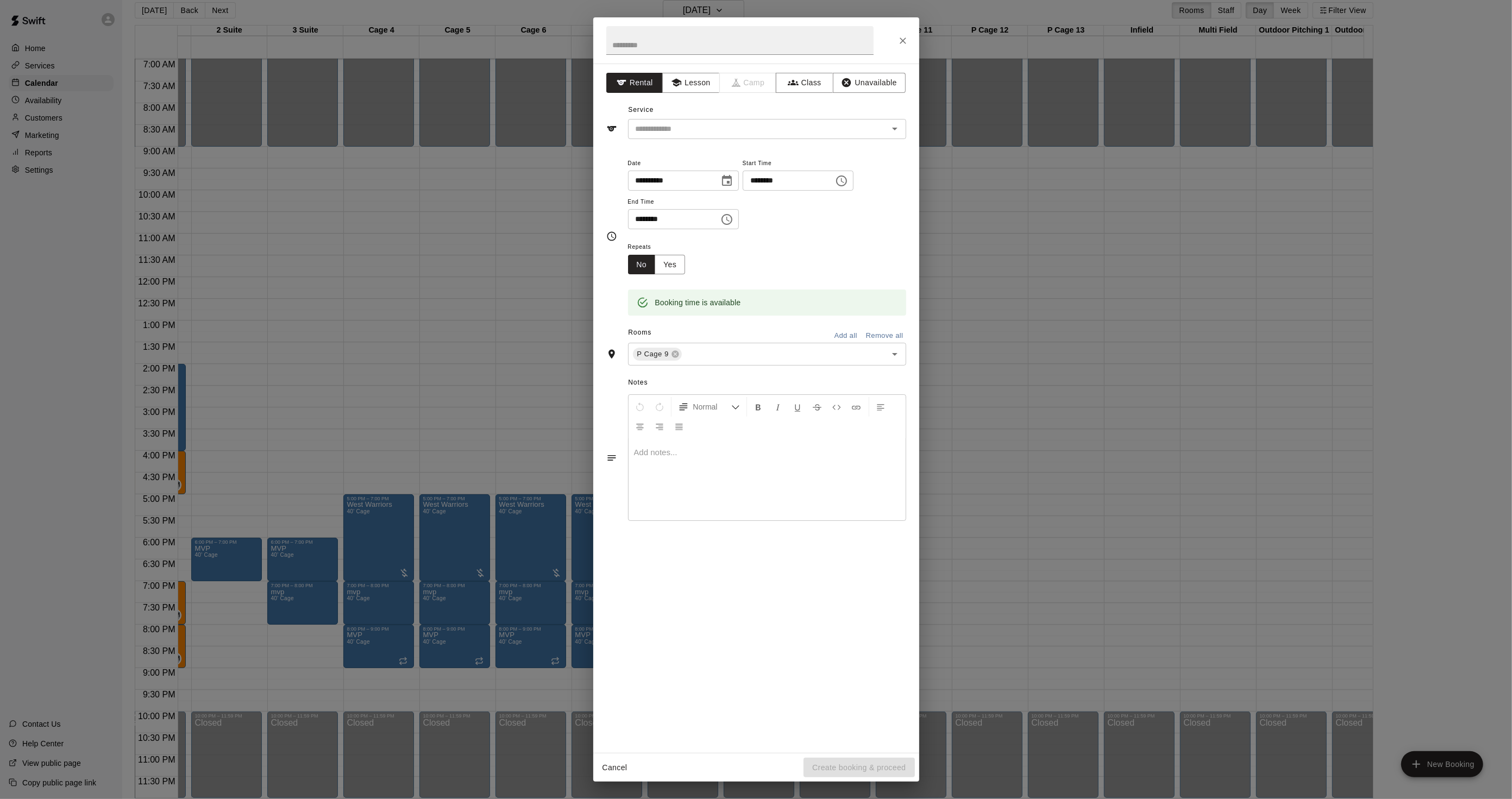
click at [49, 272] on div "**********" at bounding box center [756, 400] width 1512 height 799
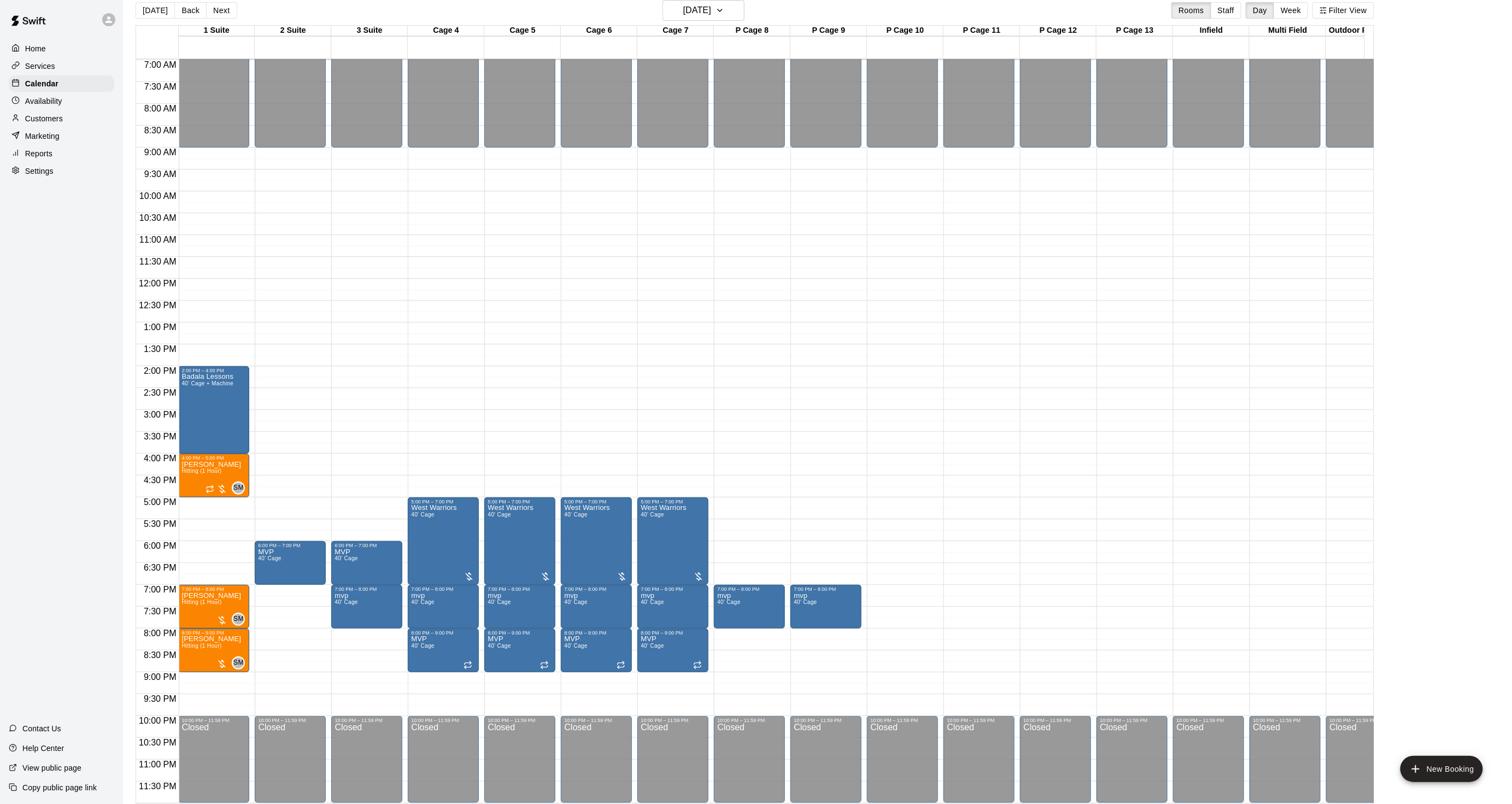
scroll to position [0, 0]
click at [153, 12] on button "[DATE]" at bounding box center [154, 10] width 39 height 16
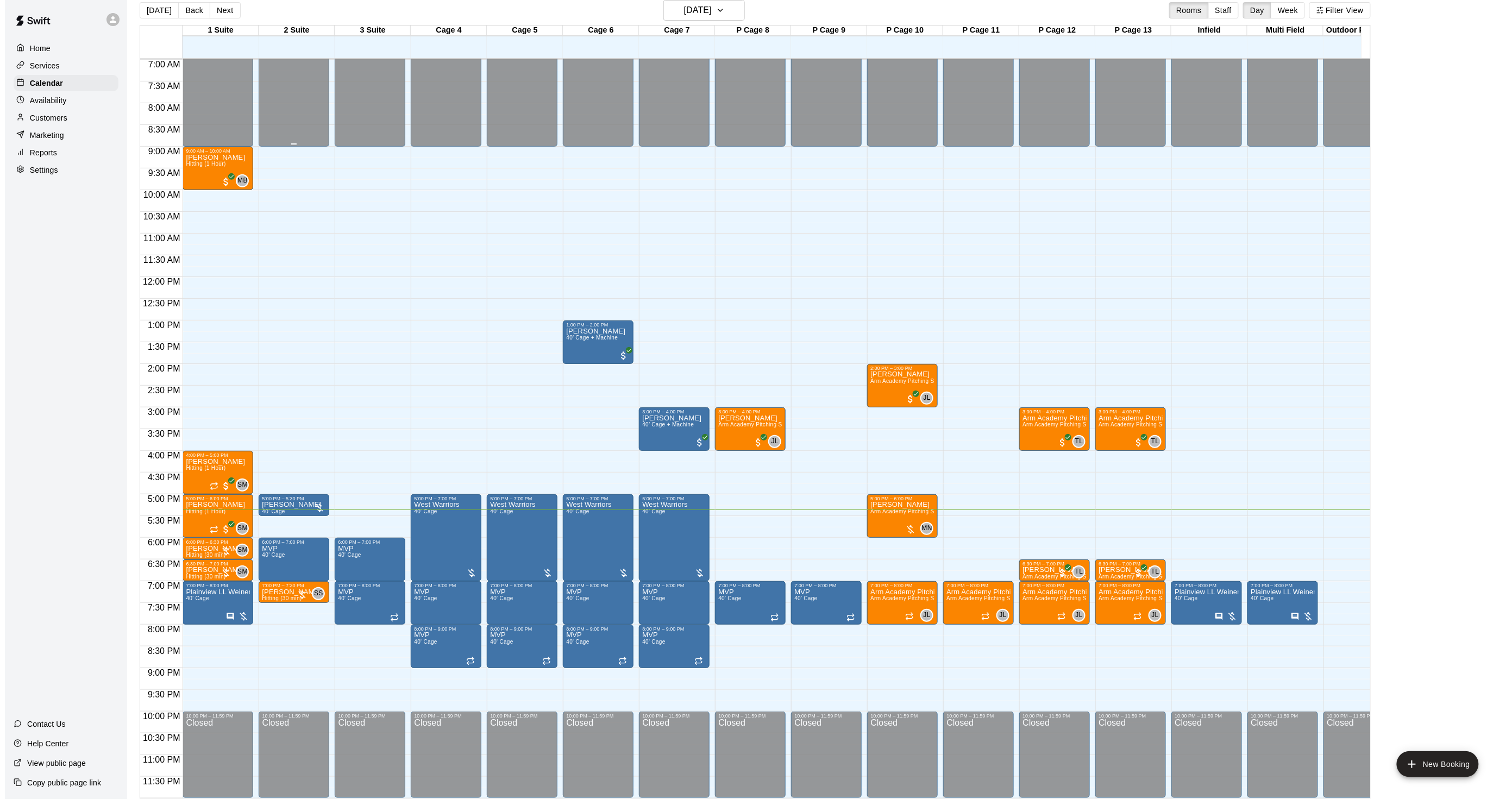
scroll to position [17, 0]
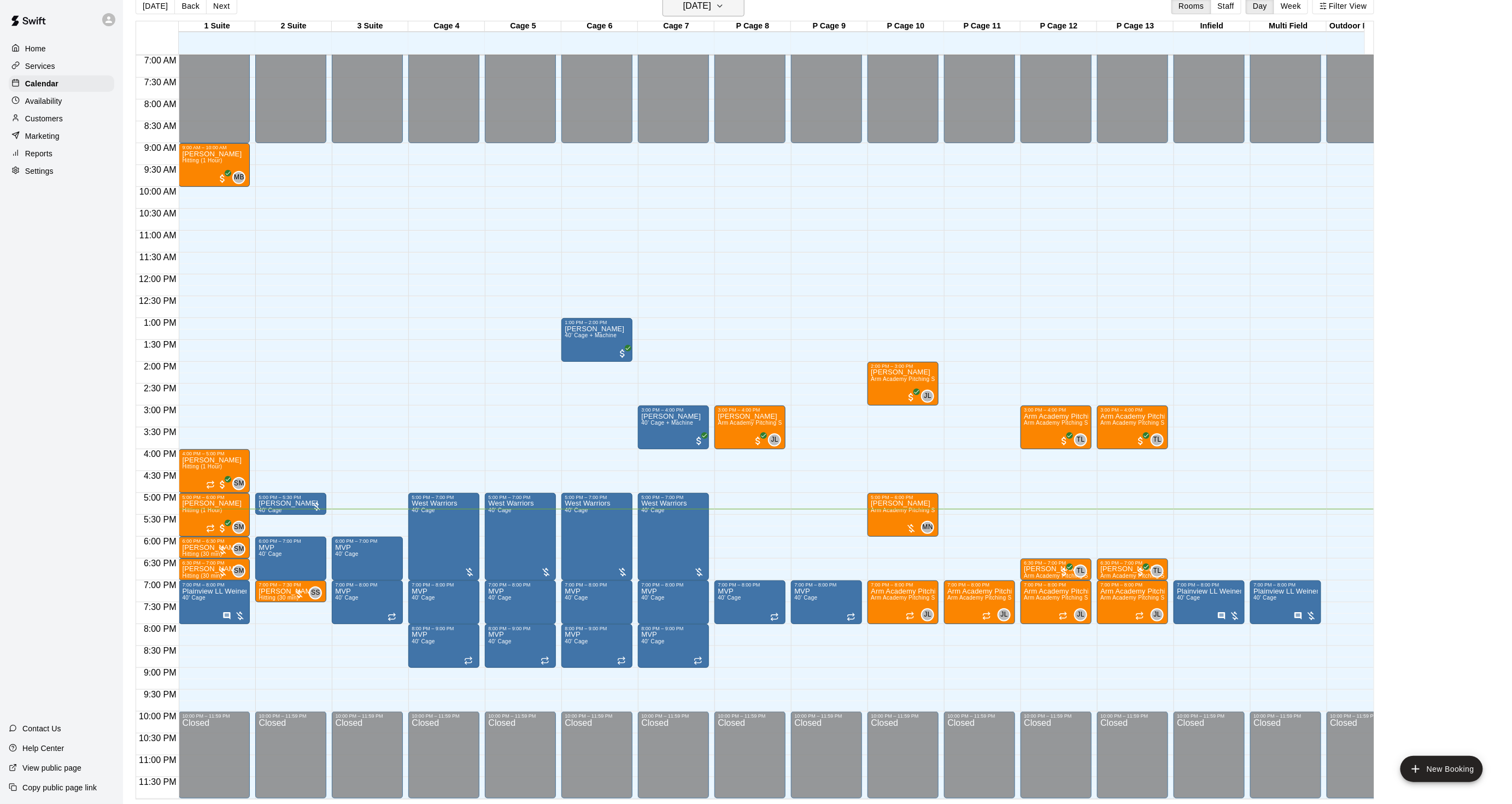
click at [677, 13] on button "[DATE]" at bounding box center [704, 6] width 82 height 21
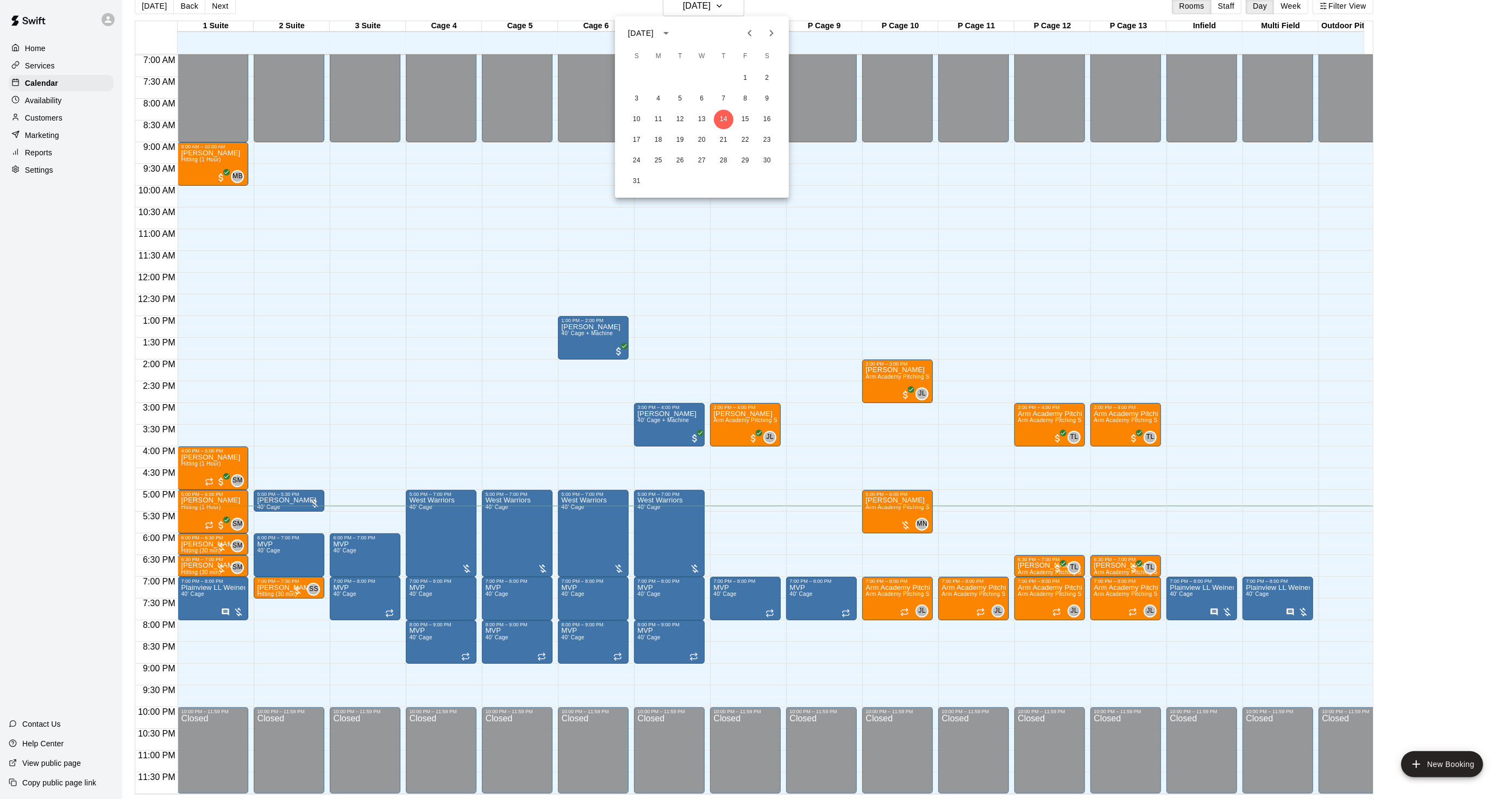
click at [770, 27] on icon "Next month" at bounding box center [772, 33] width 13 height 13
click at [770, 29] on icon "Next month" at bounding box center [772, 33] width 13 height 13
click at [774, 36] on icon "Next month" at bounding box center [772, 33] width 13 height 13
click at [763, 29] on button "Next month" at bounding box center [772, 33] width 22 height 22
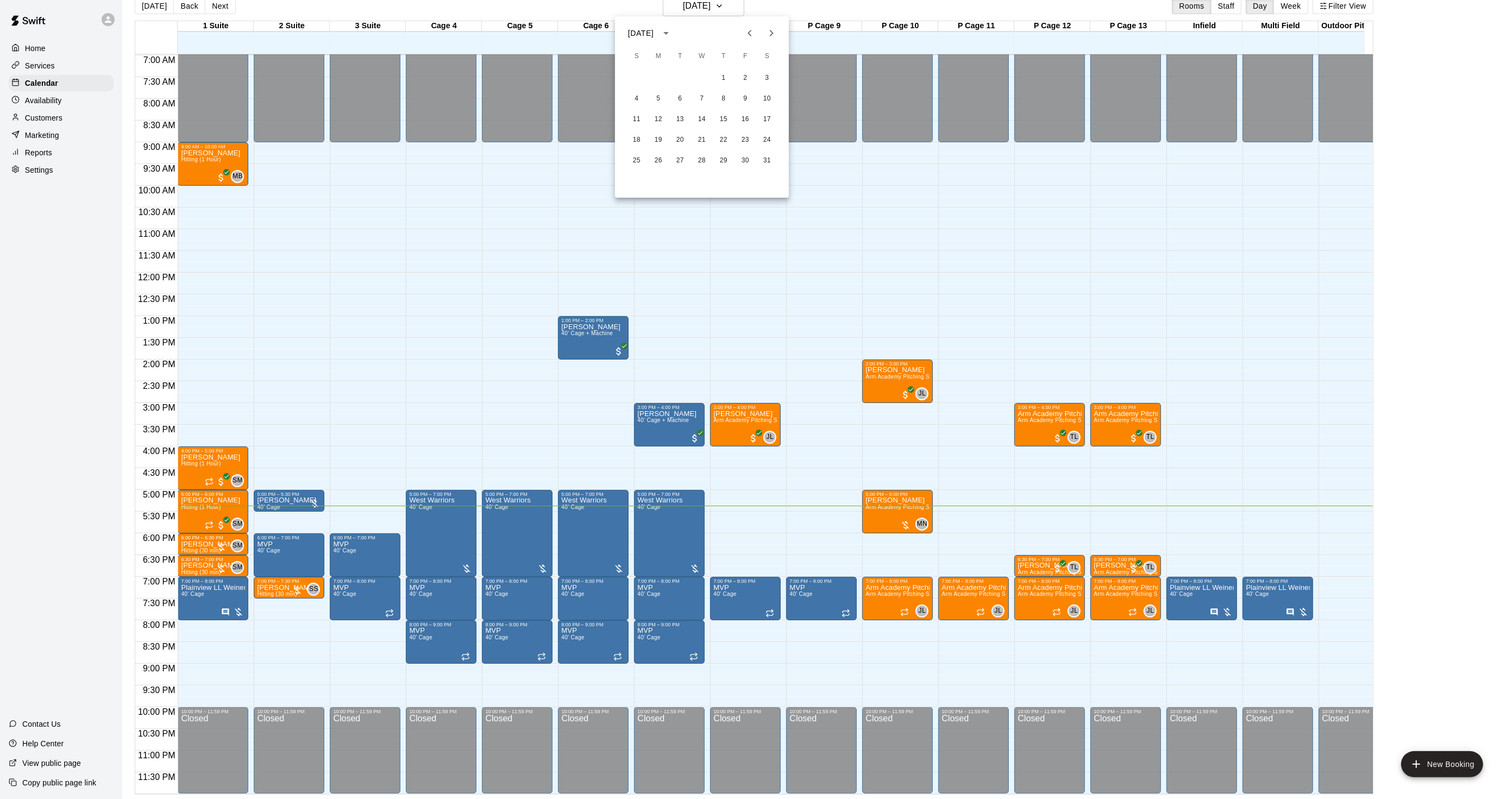
click at [765, 34] on icon "Next month" at bounding box center [772, 33] width 13 height 13
click at [658, 95] on button "9" at bounding box center [658, 98] width 20 height 20
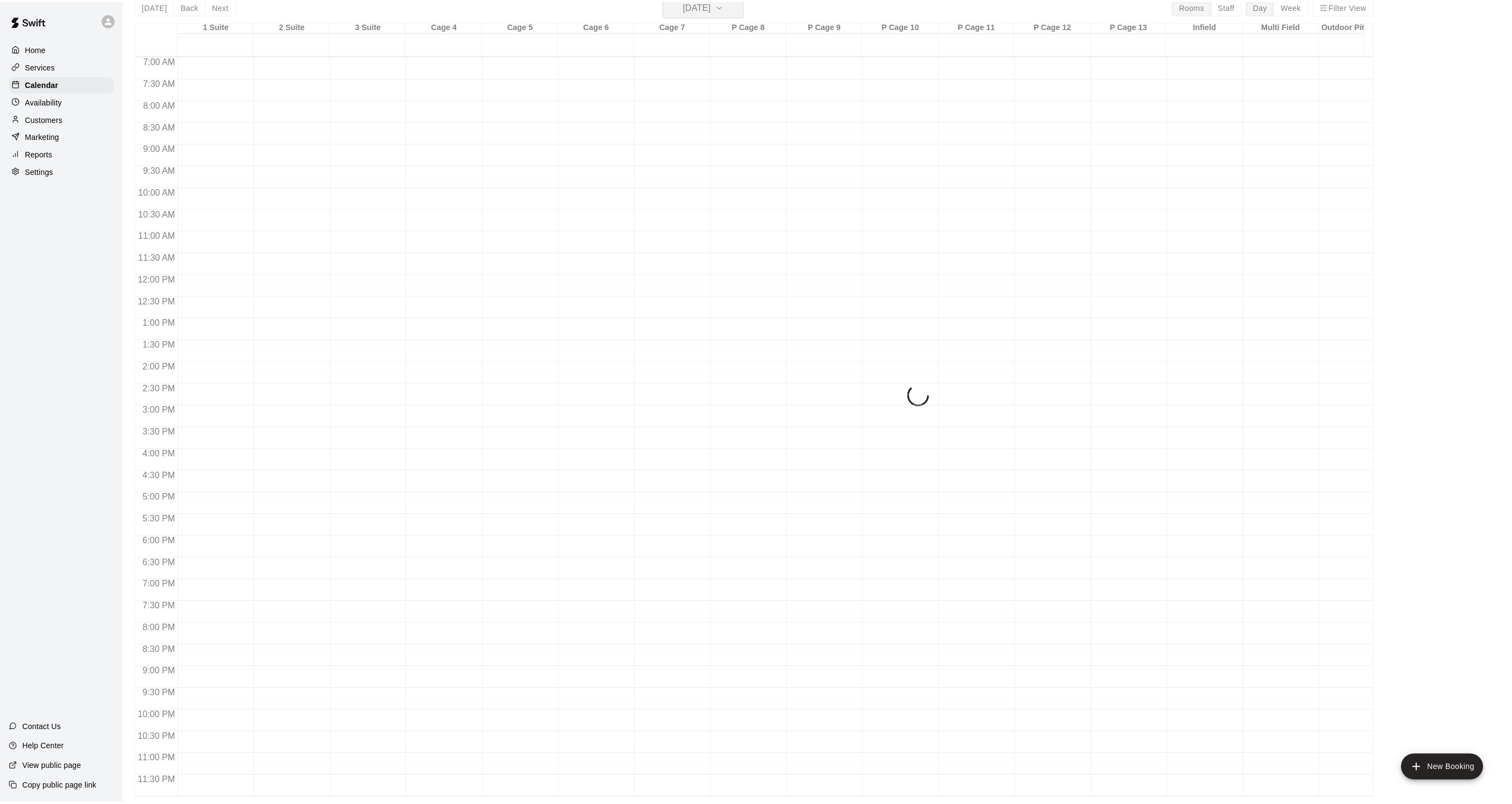
scroll to position [13, 0]
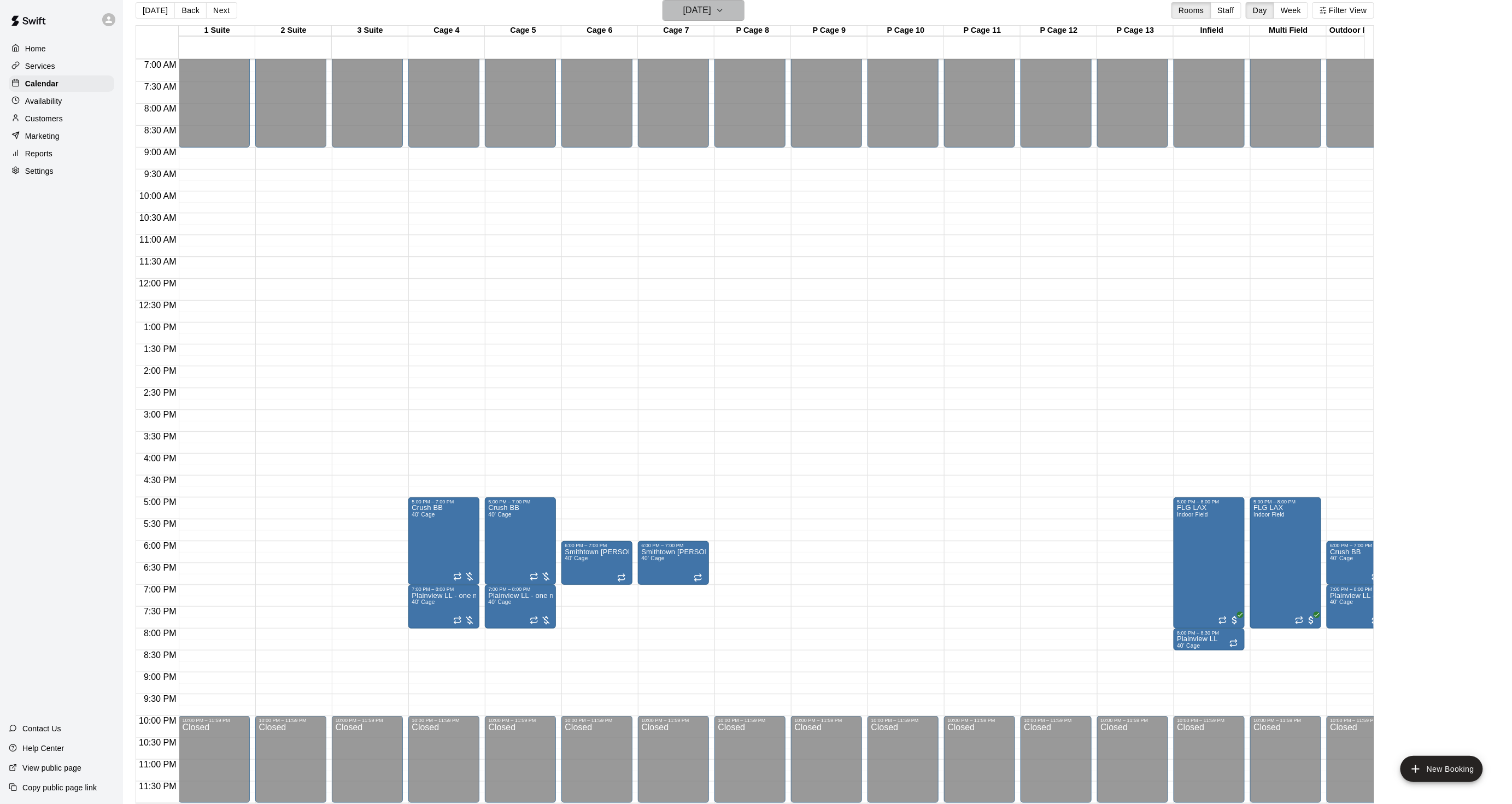
click at [725, 11] on icon "button" at bounding box center [719, 10] width 9 height 13
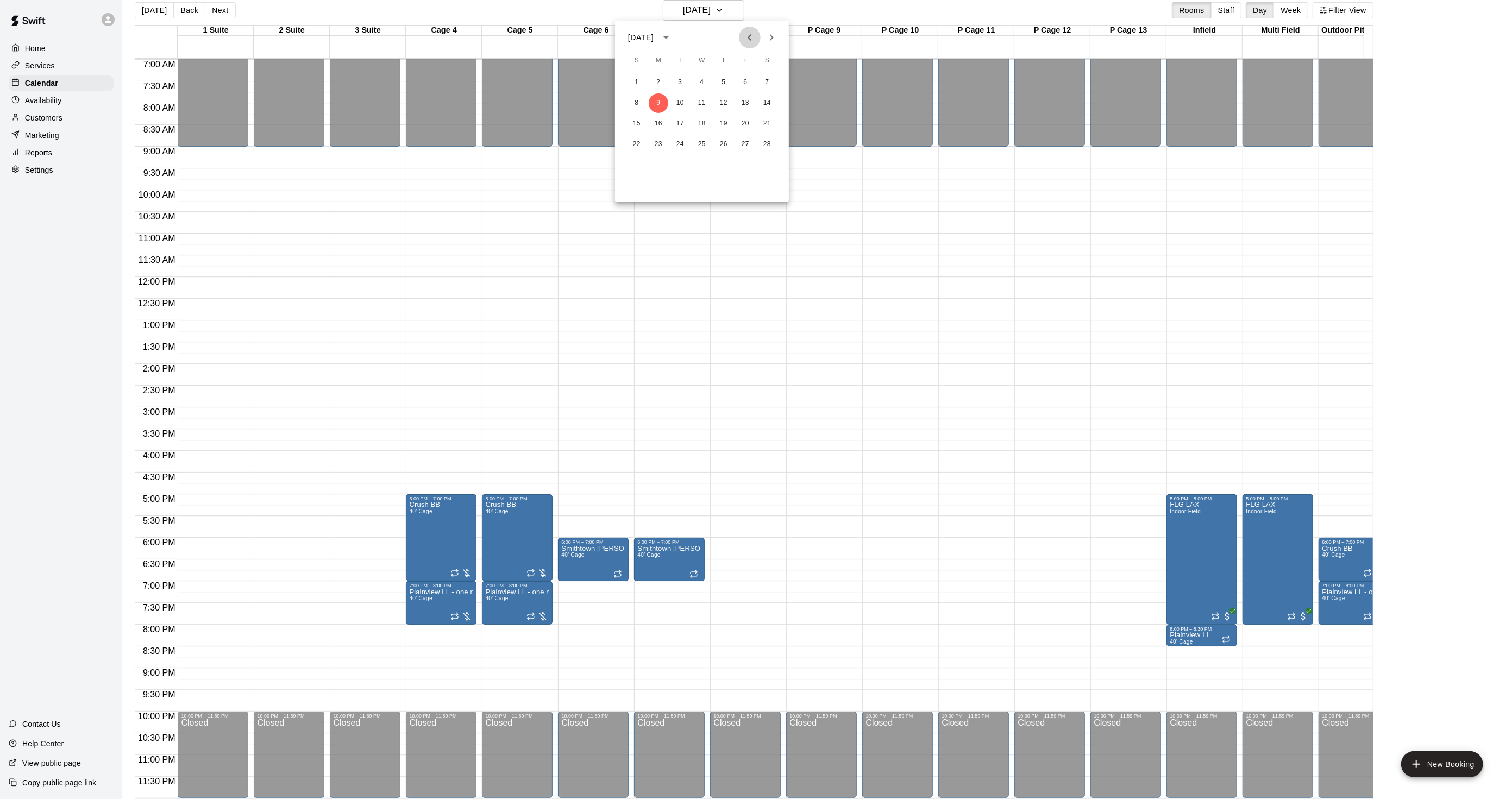
click at [744, 35] on icon "Previous month" at bounding box center [750, 38] width 13 height 13
click at [664, 167] on button "26" at bounding box center [658, 165] width 20 height 20
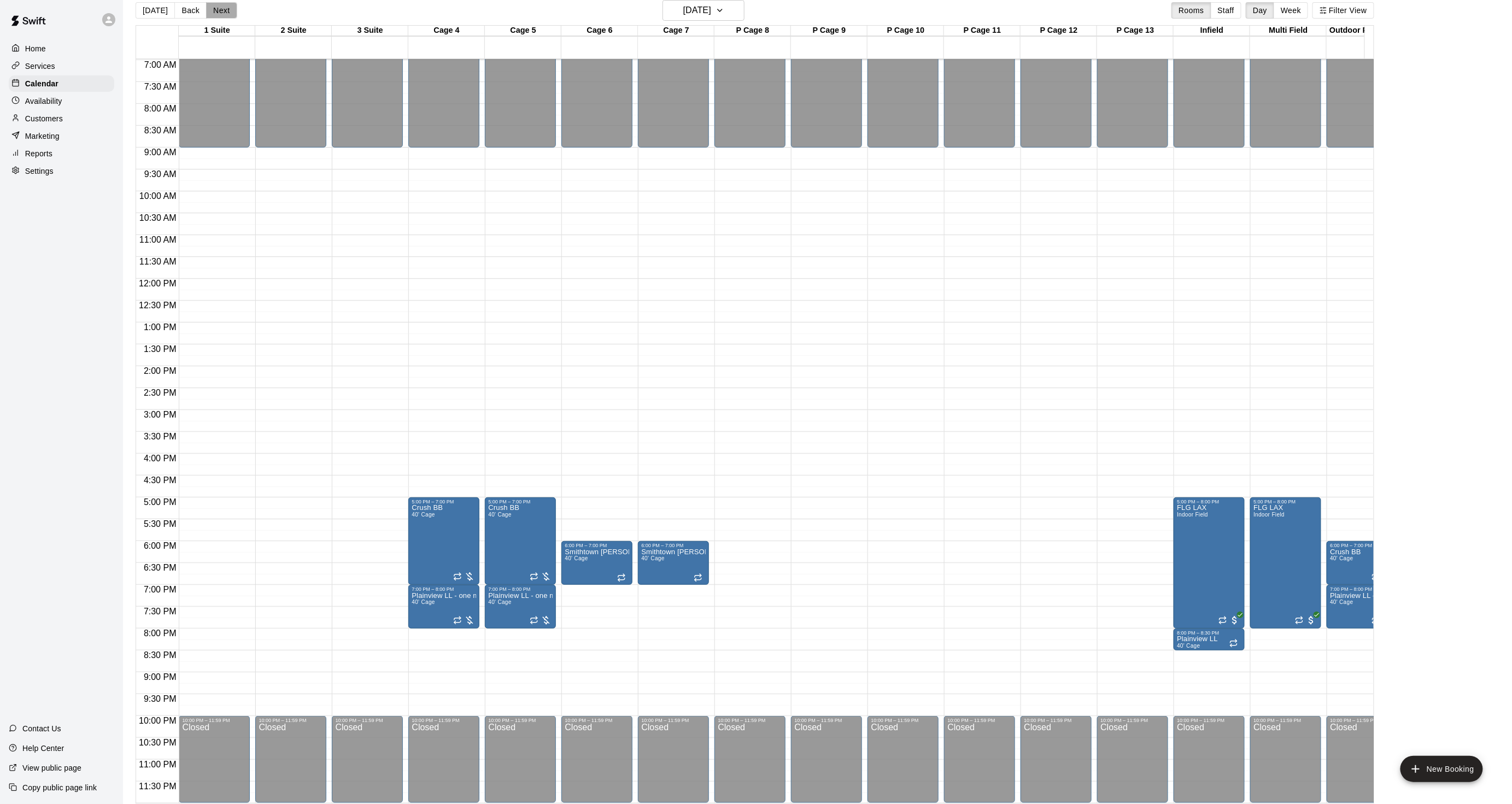
click at [216, 11] on button "Next" at bounding box center [221, 10] width 30 height 16
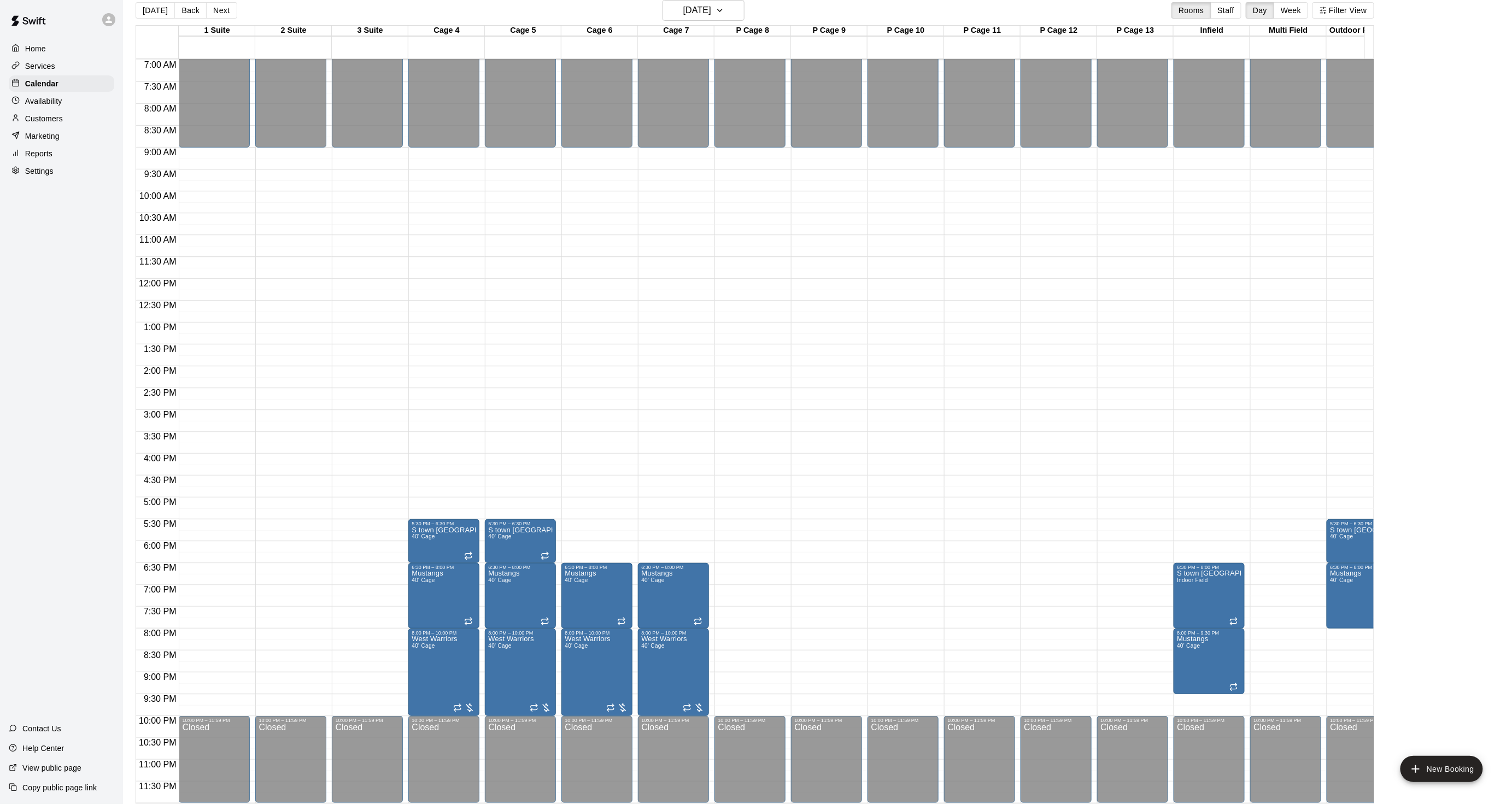
click at [44, 383] on div "Home Services Calendar Availability Customers Marketing Reports Settings Contac…" at bounding box center [61, 402] width 123 height 804
click at [158, 8] on button "[DATE]" at bounding box center [154, 10] width 39 height 16
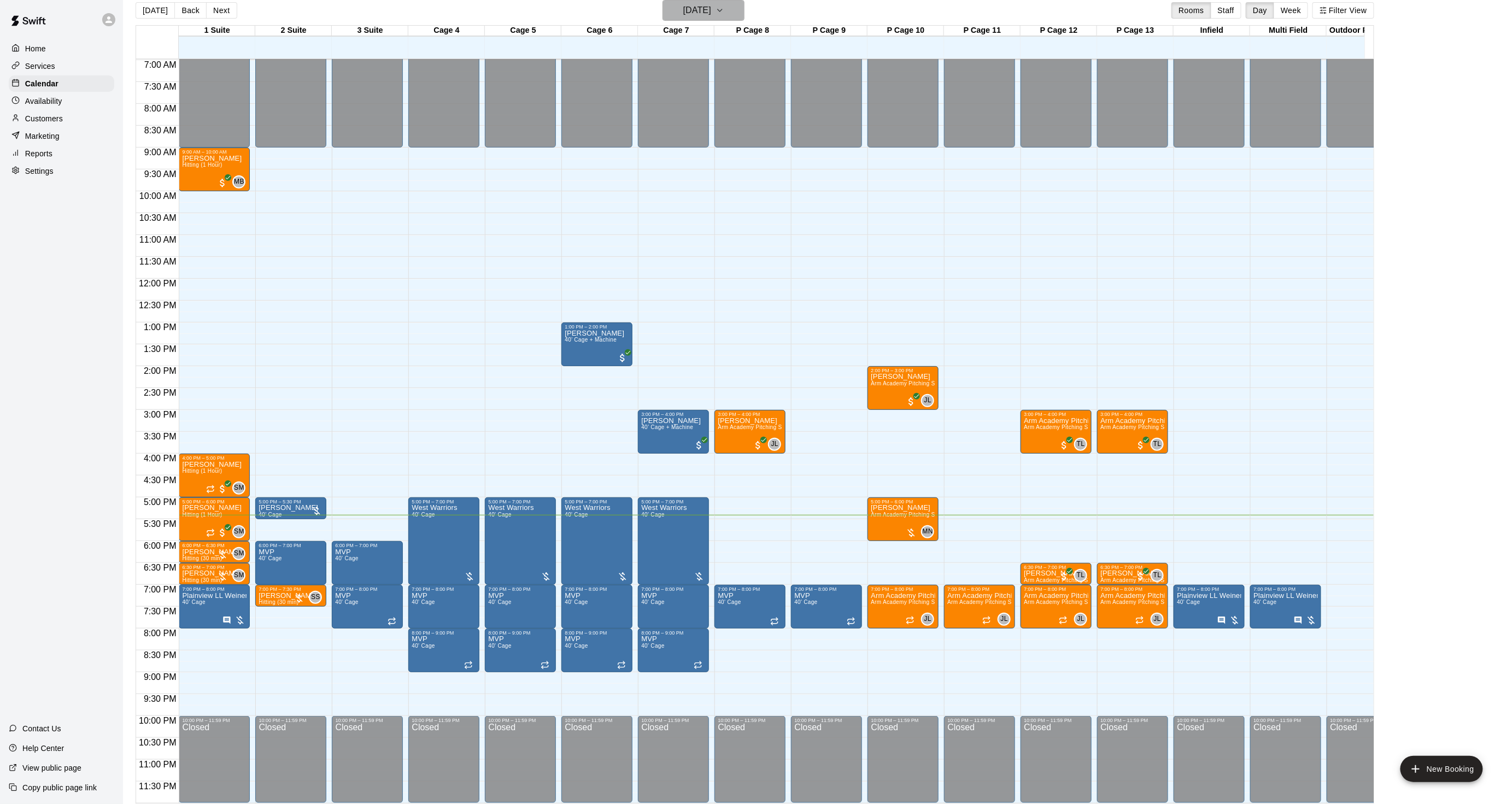
click at [706, 10] on h6 "[DATE]" at bounding box center [696, 10] width 28 height 15
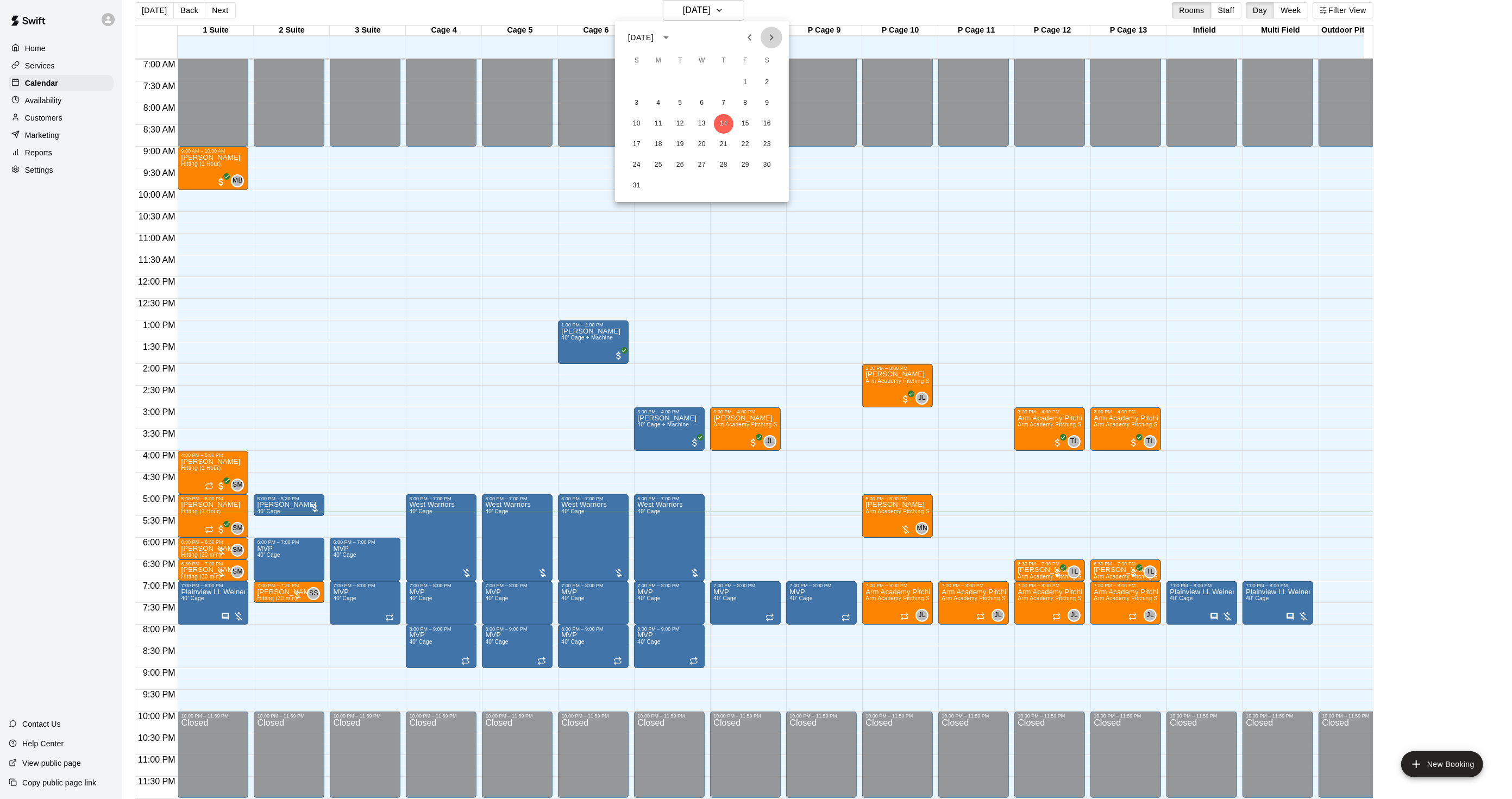
click at [772, 34] on icon "Next month" at bounding box center [772, 38] width 13 height 13
click at [771, 34] on icon "Next month" at bounding box center [772, 38] width 13 height 13
click at [749, 35] on icon "Previous month" at bounding box center [750, 38] width 13 height 13
click at [679, 85] on button "2" at bounding box center [680, 82] width 20 height 20
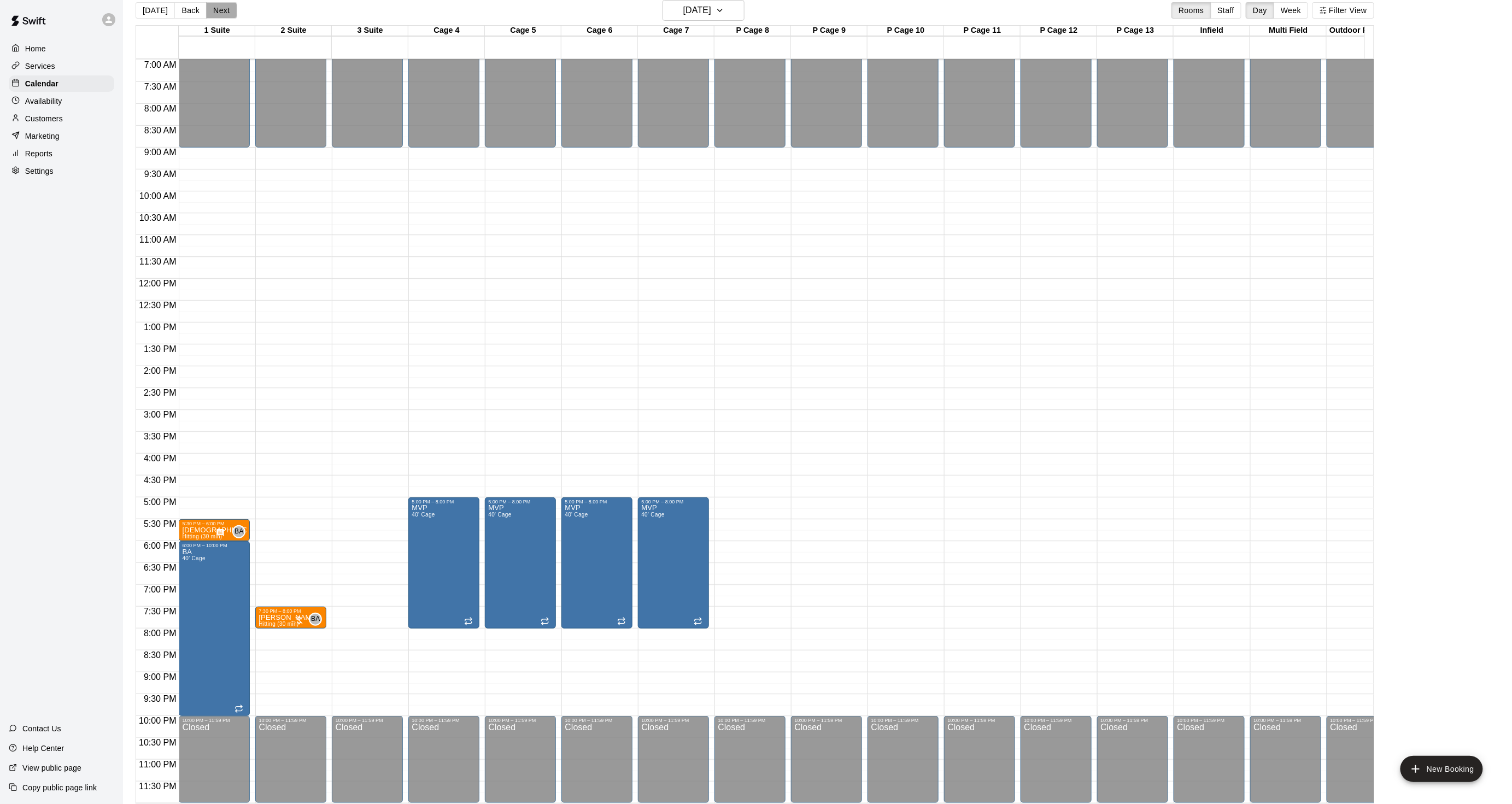
click at [216, 13] on button "Next" at bounding box center [221, 10] width 30 height 16
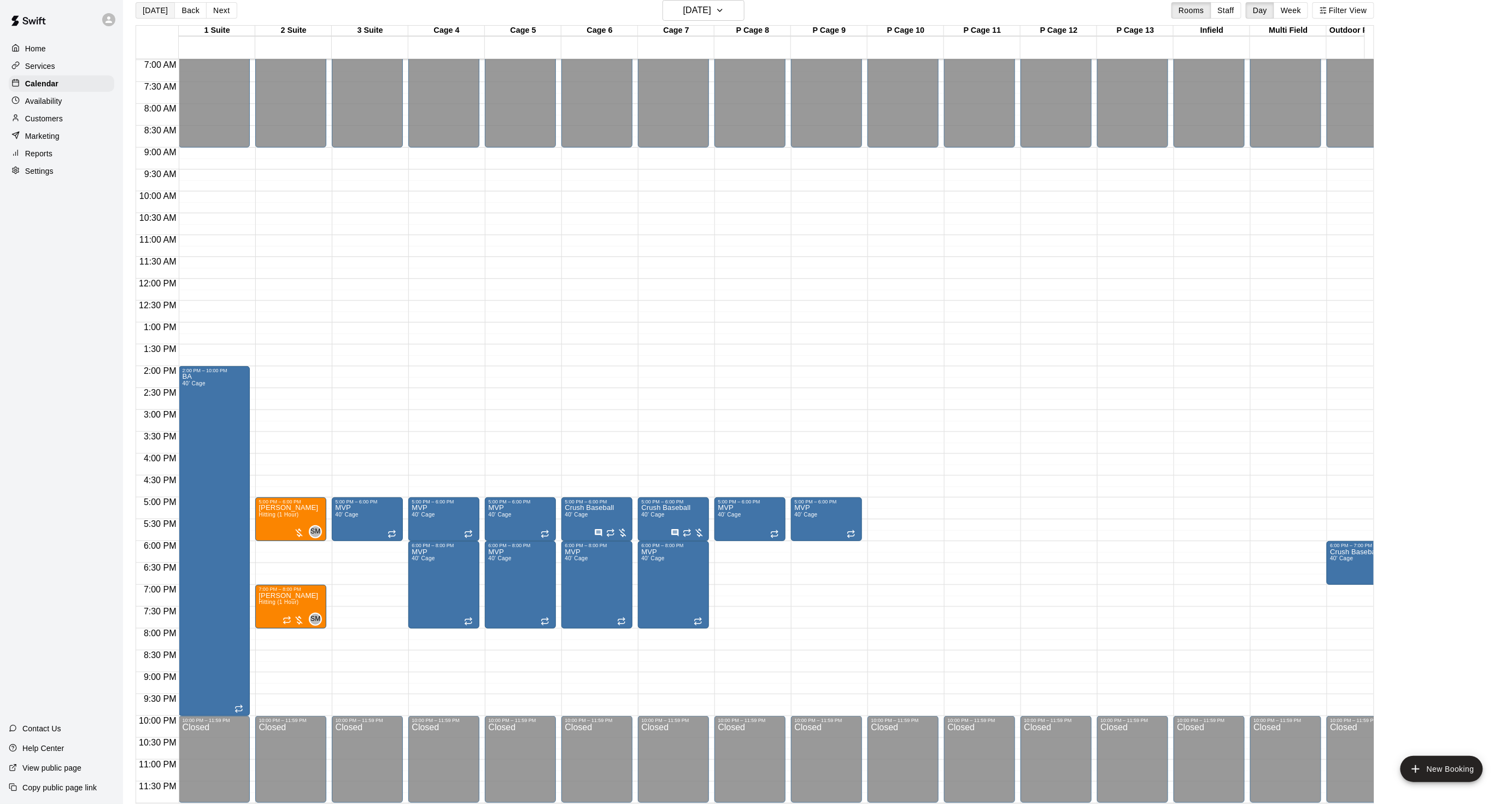
click at [140, 10] on button "[DATE]" at bounding box center [154, 10] width 39 height 16
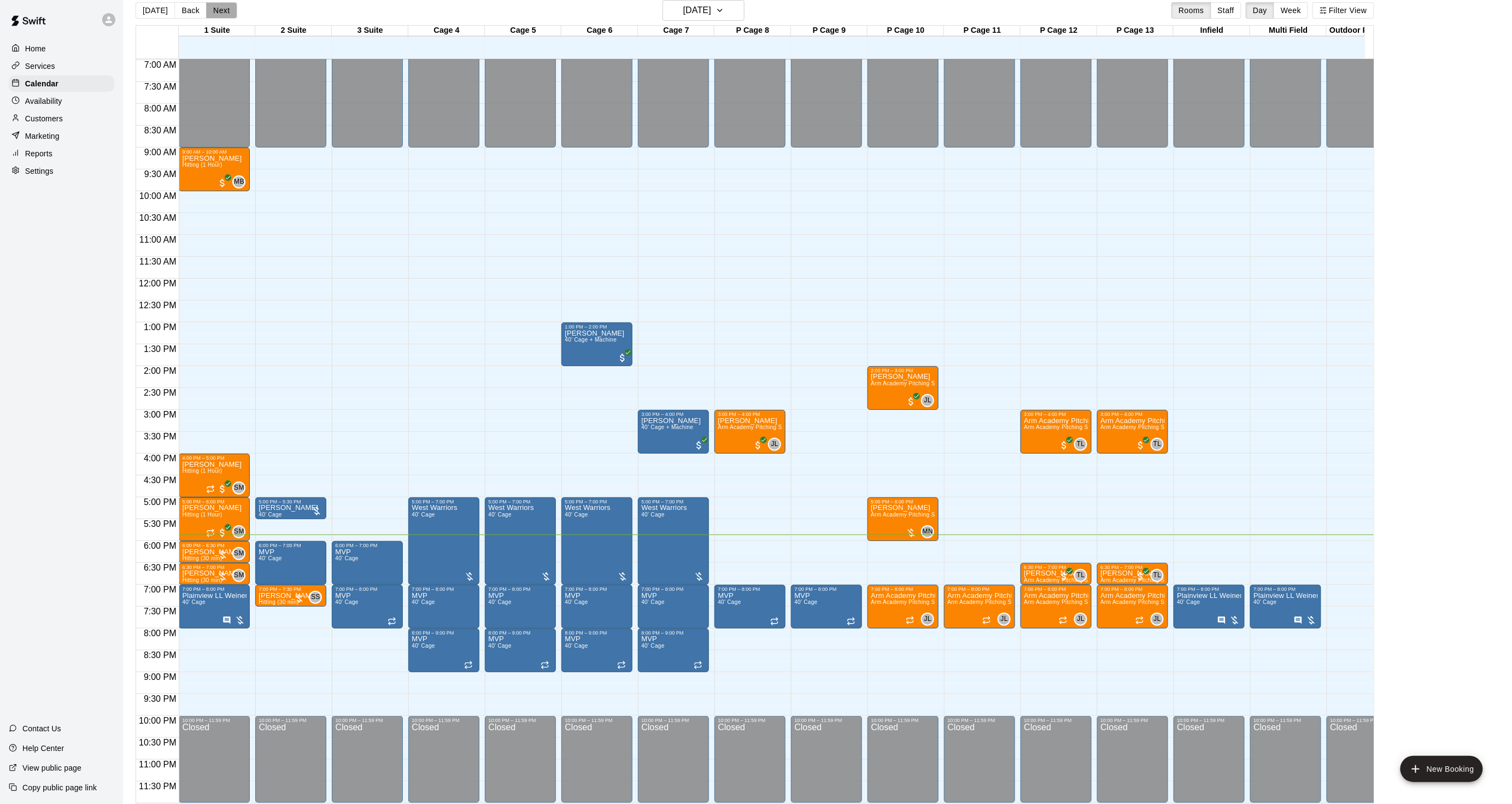
click at [220, 17] on button "Next" at bounding box center [221, 10] width 30 height 16
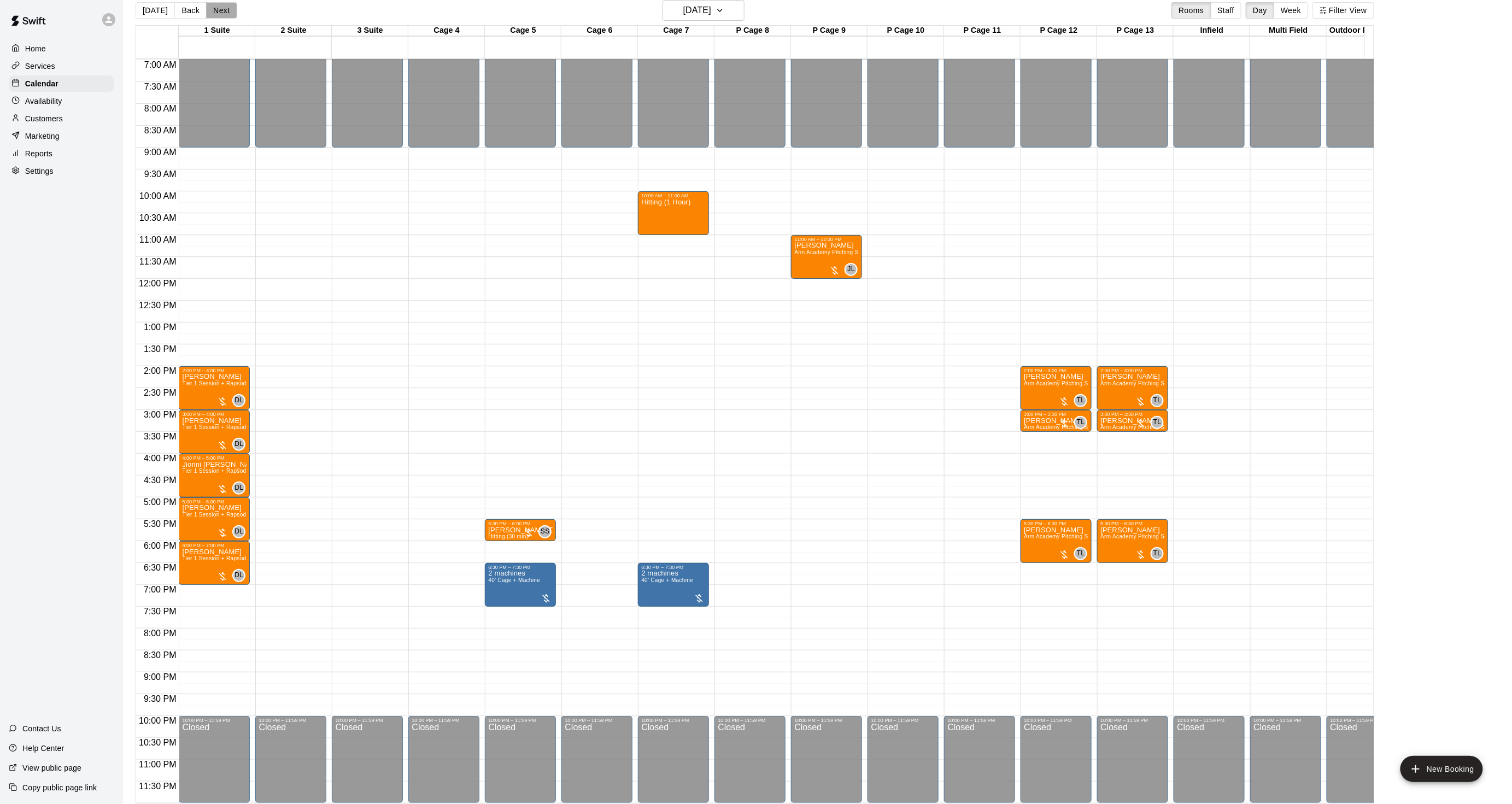
click at [220, 17] on button "Next" at bounding box center [221, 10] width 30 height 16
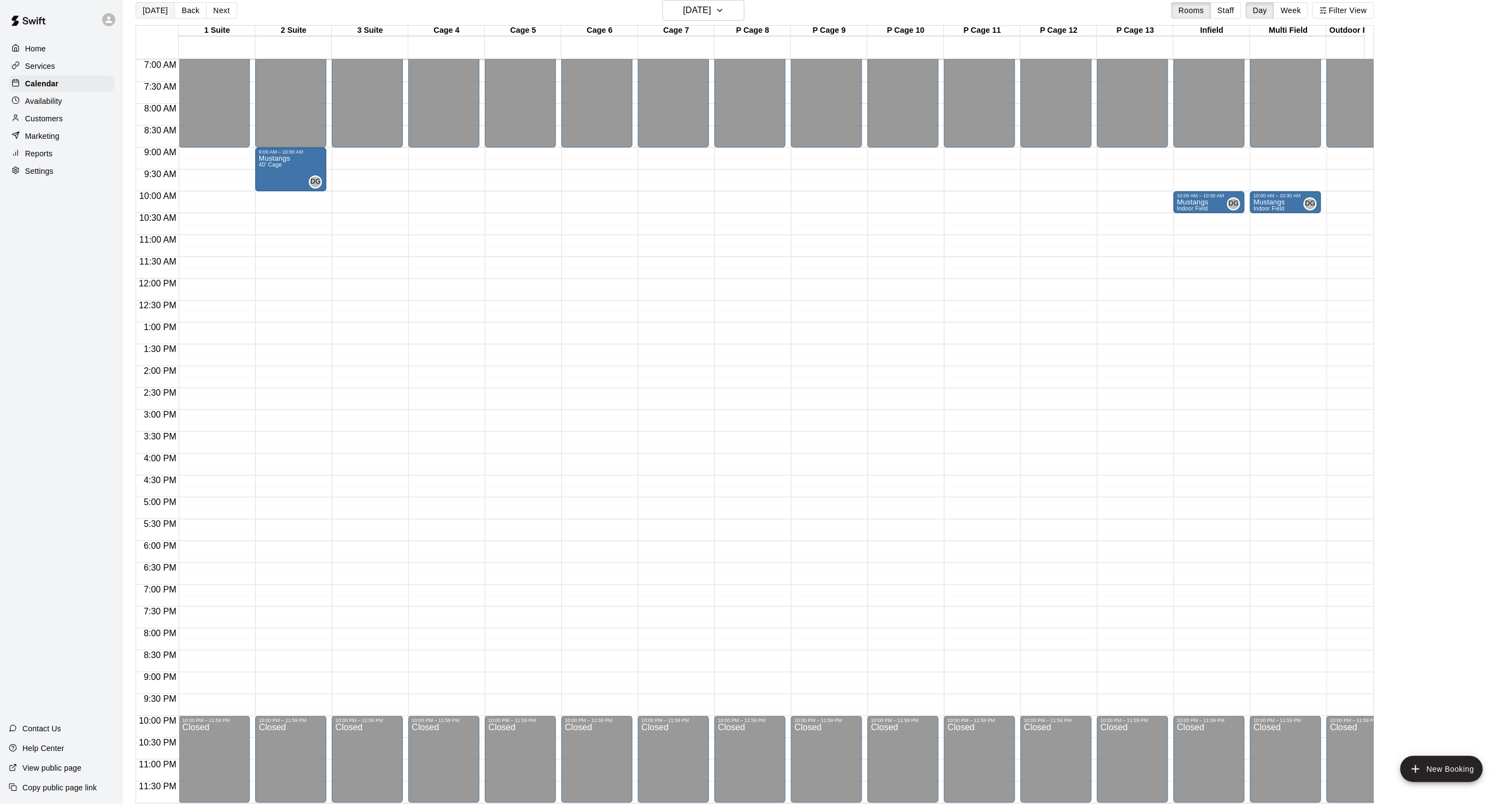
click at [137, 9] on button "[DATE]" at bounding box center [154, 10] width 39 height 16
